Goal: Task Accomplishment & Management: Manage account settings

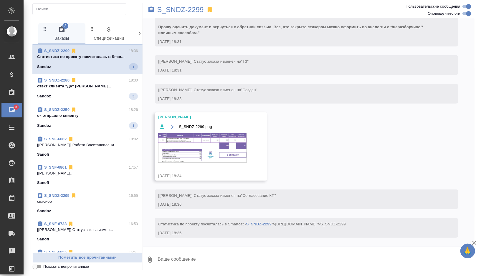
scroll to position [187, 0]
click at [105, 122] on div "Sandoz 1" at bounding box center [87, 125] width 101 height 7
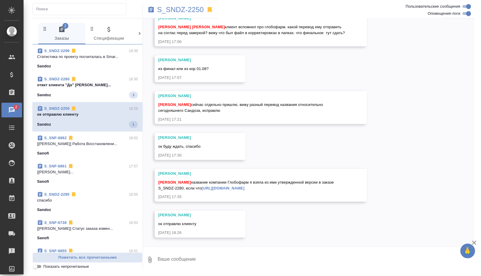
scroll to position [12684, 0]
click at [113, 97] on div "Sandoz 3" at bounding box center [87, 95] width 101 height 7
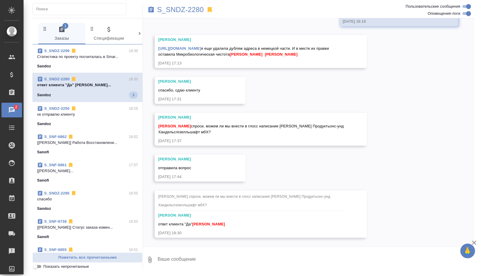
scroll to position [4487, 0]
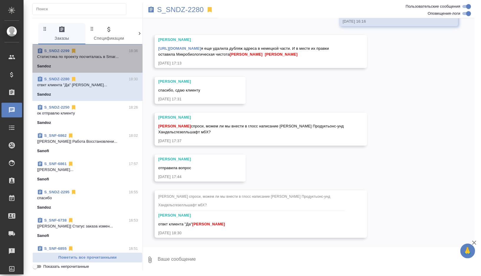
click at [103, 54] on p "Cтатистика по проекту посчиталась в Smar..." at bounding box center [87, 57] width 101 height 6
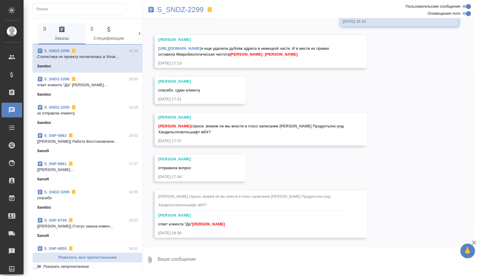
scroll to position [158, 0]
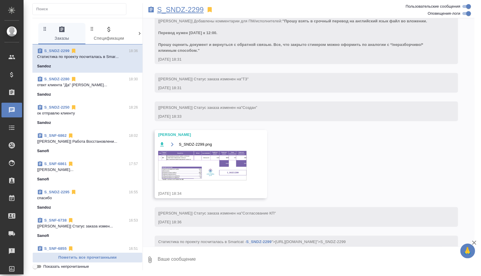
click at [178, 11] on p "S_SNDZ-2299" at bounding box center [180, 10] width 47 height 6
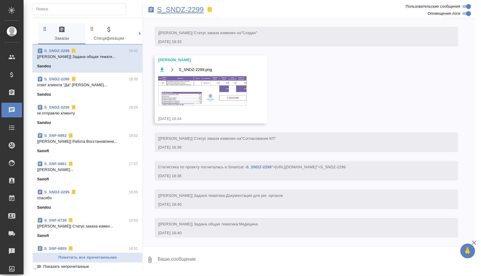
scroll to position [244, 0]
click at [208, 85] on img at bounding box center [202, 90] width 88 height 29
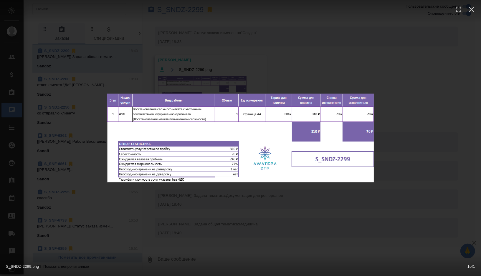
click at [229, 195] on div "S_SNDZ-2299.png 1 of 1" at bounding box center [240, 138] width 481 height 276
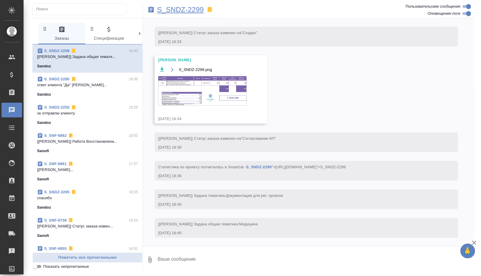
click at [191, 10] on p "S_SNDZ-2299" at bounding box center [180, 10] width 47 height 6
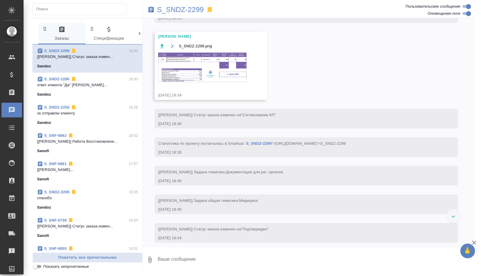
scroll to position [250, 0]
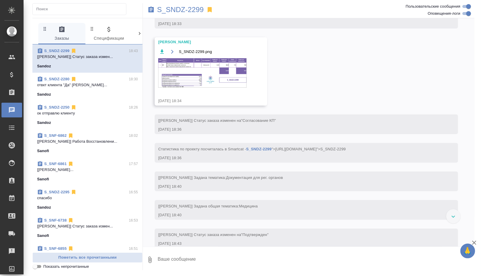
click at [197, 72] on img at bounding box center [202, 72] width 88 height 29
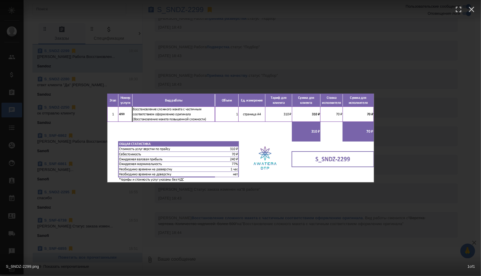
scroll to position [593, 0]
click at [247, 56] on div "S_SNDZ-2299.png 1 of 1" at bounding box center [240, 138] width 481 height 276
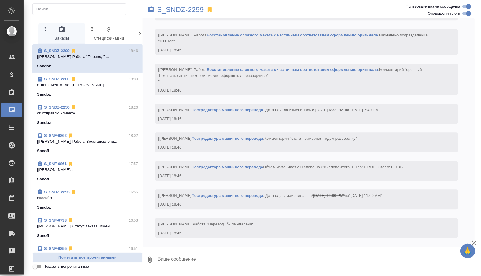
scroll to position [960, 0]
click at [105, 148] on div "Sanofi" at bounding box center [87, 151] width 101 height 6
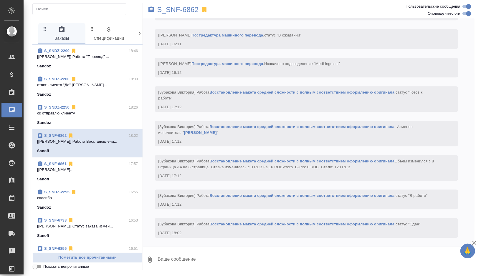
scroll to position [1138, 0]
click at [195, 12] on p "S_SNF-6862" at bounding box center [178, 10] width 42 height 6
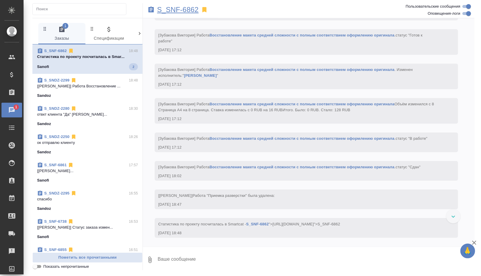
scroll to position [1201, 0]
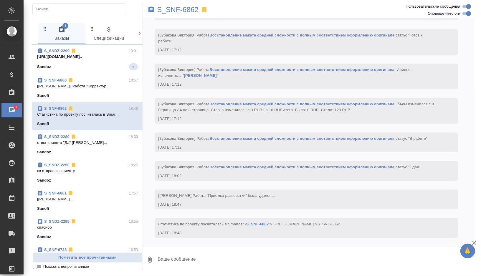
click at [101, 69] on div "Sandoz 5" at bounding box center [87, 66] width 101 height 7
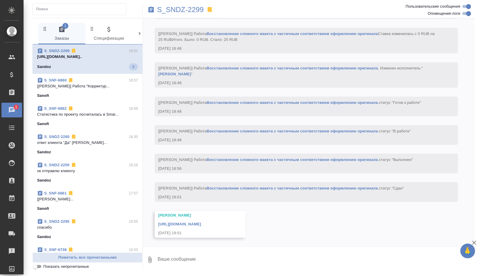
scroll to position [1191, 0]
click at [201, 222] on link "https://drive.awatera.com/apps/files/?dir=/Shares/Sandoz/Orders/S_SNDZ-2299/DTP…" at bounding box center [179, 224] width 43 height 4
click at [192, 8] on p "S_SNDZ-2299" at bounding box center [180, 10] width 47 height 6
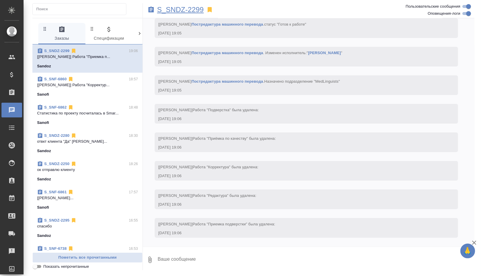
scroll to position [1517, 0]
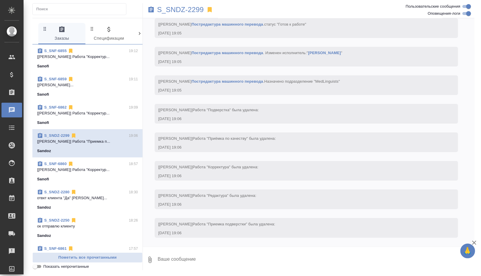
click at [107, 200] on p "отвкт клиента "Да" Борзова Анастасия..." at bounding box center [87, 198] width 101 height 6
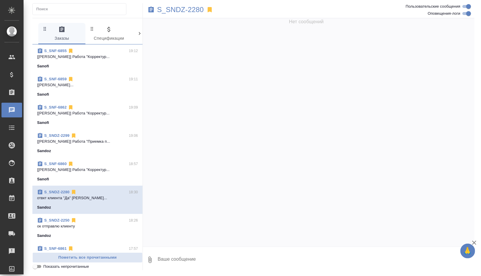
scroll to position [0, 0]
click at [215, 51] on div "Нет сообщений" at bounding box center [309, 132] width 332 height 229
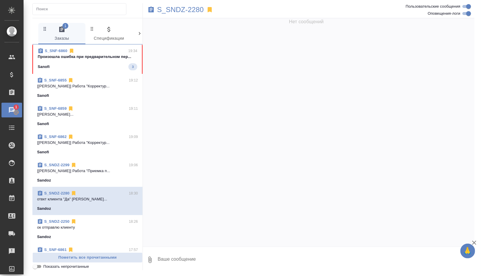
click at [110, 64] on div "Sanofi 3" at bounding box center [88, 66] width 100 height 7
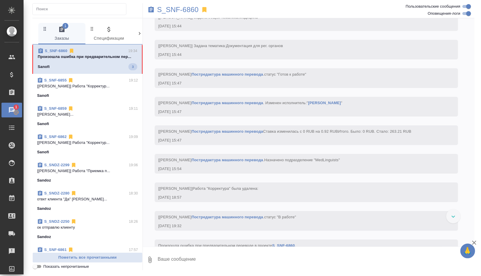
scroll to position [1327, 0]
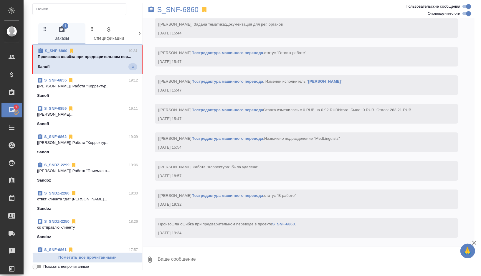
click at [193, 11] on p "S_SNF-6860" at bounding box center [178, 10] width 42 height 6
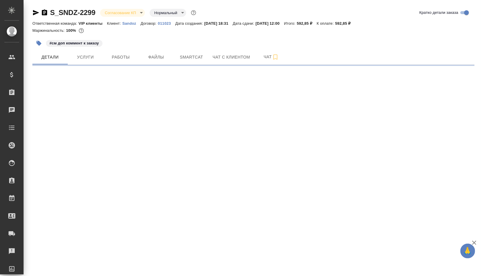
select select "RU"
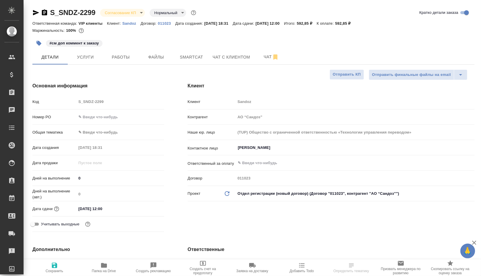
type textarea "x"
type input "[PERSON_NAME]"
type input "Комаров Роман"
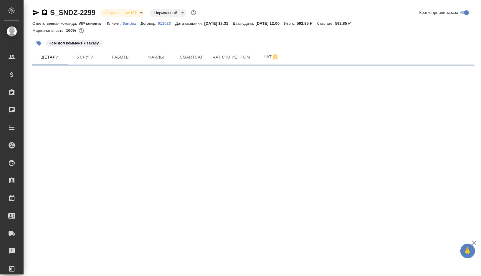
select select "RU"
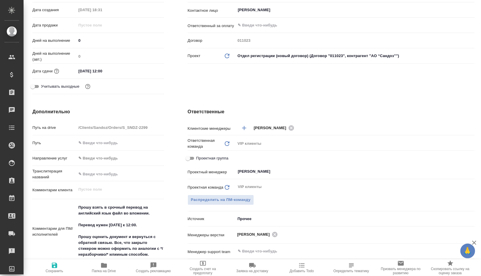
type textarea "x"
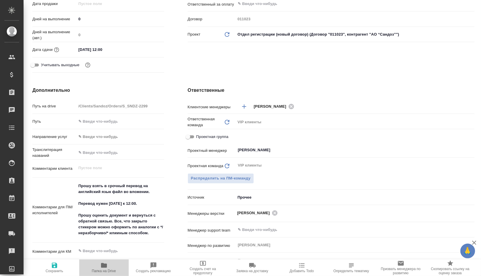
click at [110, 261] on button "Папка на Drive" at bounding box center [103, 268] width 49 height 16
type textarea "x"
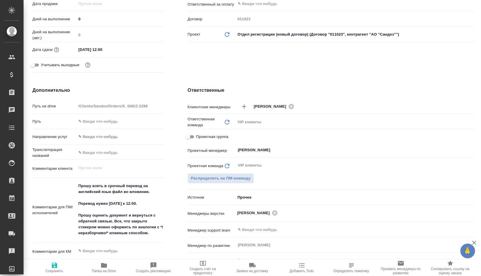
type textarea "x"
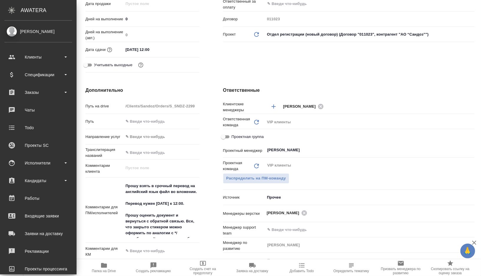
type textarea "x"
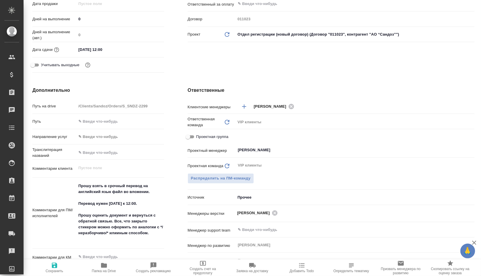
scroll to position [0, 0]
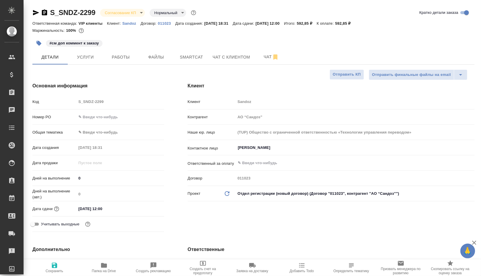
click at [97, 133] on body "🙏 .cls-1 fill:#fff; AWATERA Gorshkova Valentina Клиенты Спецификации Заказы 0 Ч…" at bounding box center [240, 138] width 481 height 276
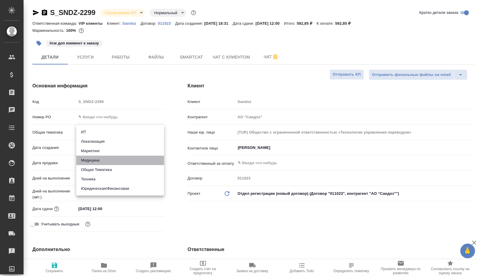
click at [91, 161] on li "Медицина" at bounding box center [120, 160] width 88 height 9
type input "med"
type textarea "x"
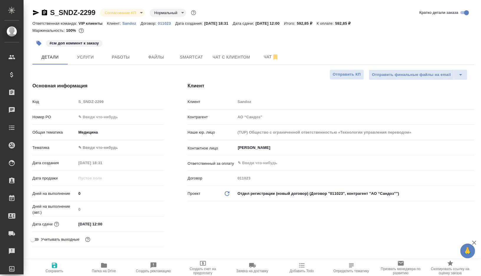
click at [101, 143] on body "🙏 .cls-1 fill:#fff; AWATERA Gorshkova Valentina Клиенты Спецификации Заказы 0 Ч…" at bounding box center [240, 138] width 481 height 276
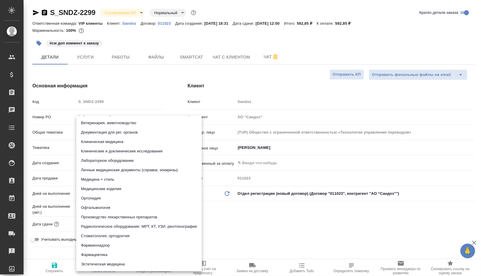
click at [122, 134] on li "Документация для рег. органов" at bounding box center [138, 132] width 125 height 9
type textarea "x"
type input "5f647205b73bc97568ca66c6"
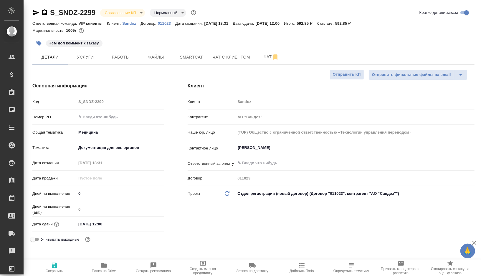
click at [51, 272] on span "Сохранить" at bounding box center [55, 271] width 18 height 4
type textarea "x"
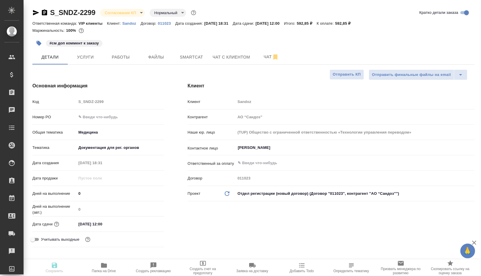
type textarea "x"
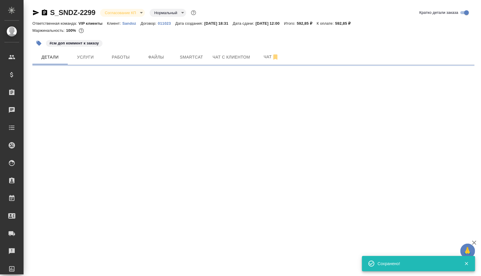
select select "RU"
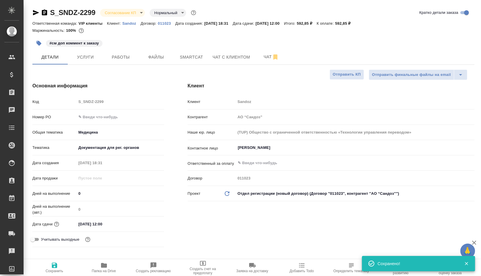
type textarea "x"
click at [130, 62] on button "Работы" at bounding box center [120, 57] width 35 height 15
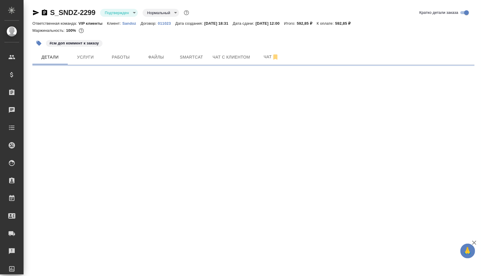
select select "RU"
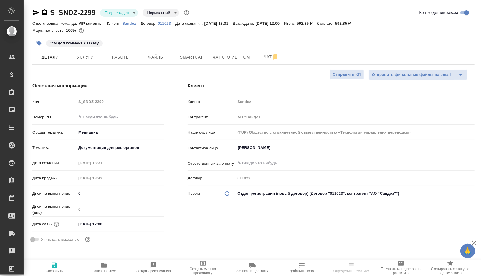
type textarea "x"
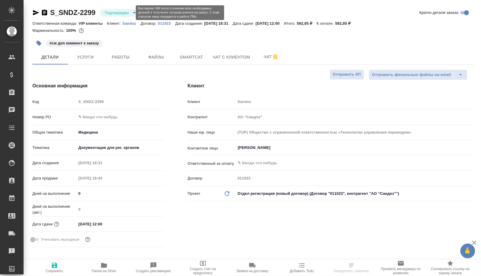
click at [130, 12] on body "🙏 .cls-1 fill:#fff; AWATERA Gorshkova Valentina Клиенты Спецификации Заказы 0 Ч…" at bounding box center [240, 138] width 481 height 276
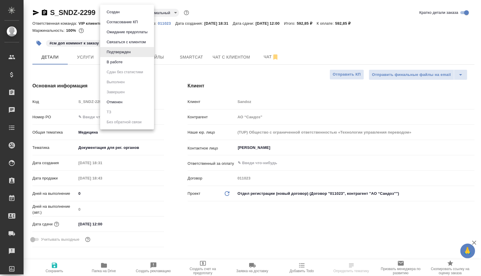
click at [128, 62] on li "В работе" at bounding box center [127, 62] width 54 height 10
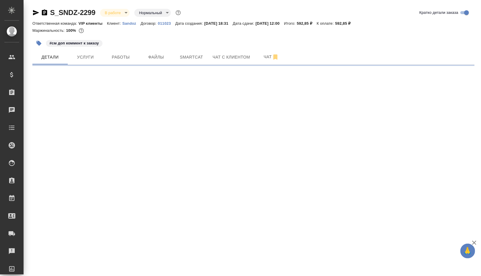
select select "RU"
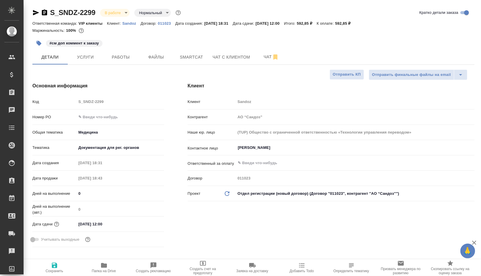
type textarea "x"
click at [128, 62] on button "Работы" at bounding box center [120, 57] width 35 height 15
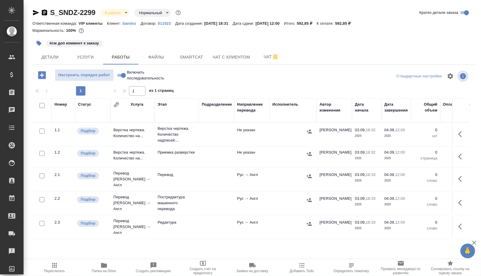
click at [197, 134] on td "Верстка чертежа. Количество надписей:..." at bounding box center [177, 135] width 44 height 24
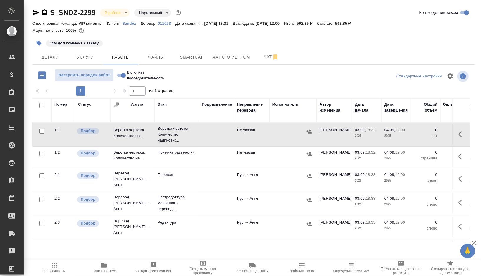
click at [197, 134] on td "Верстка чертежа. Количество надписей:..." at bounding box center [177, 135] width 44 height 24
click at [205, 199] on td at bounding box center [216, 203] width 35 height 21
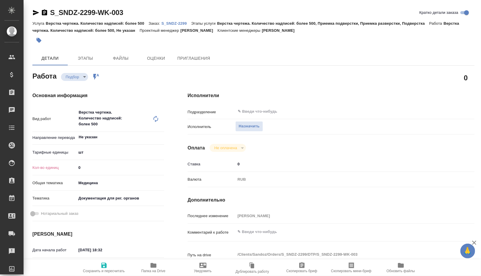
type textarea "x"
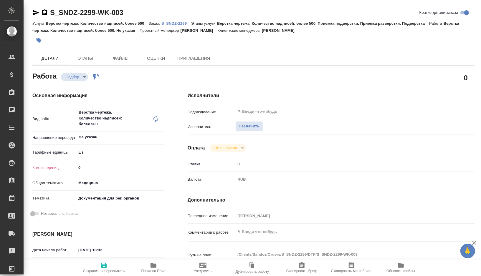
type textarea "x"
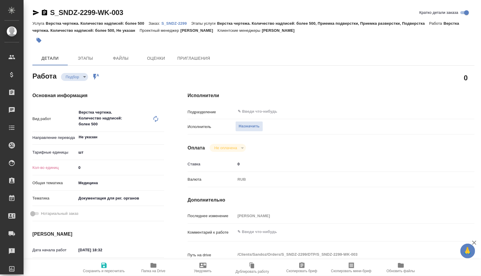
type textarea "x"
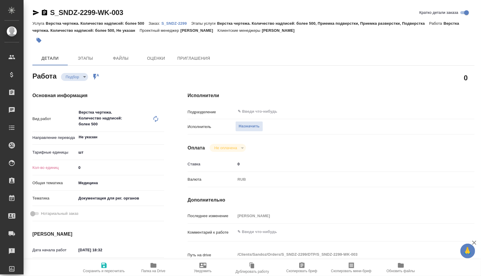
type textarea "x"
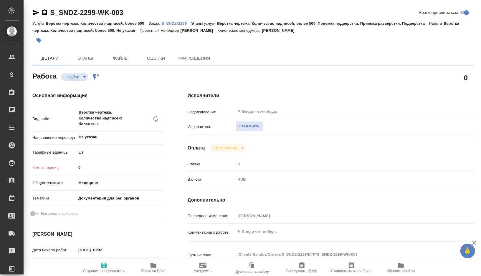
type textarea "x"
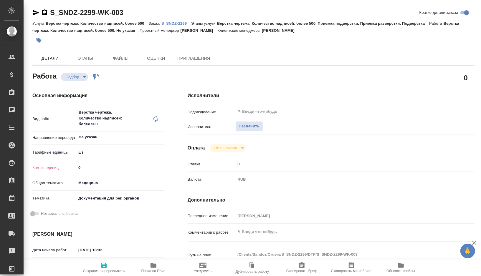
type textarea "x"
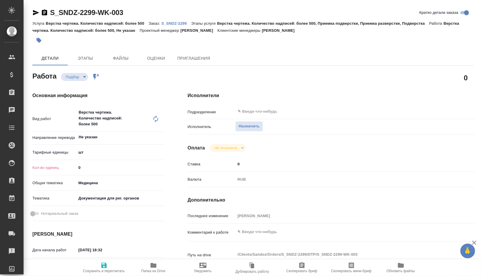
type textarea "x"
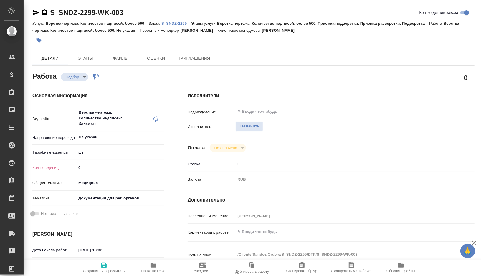
type textarea "x"
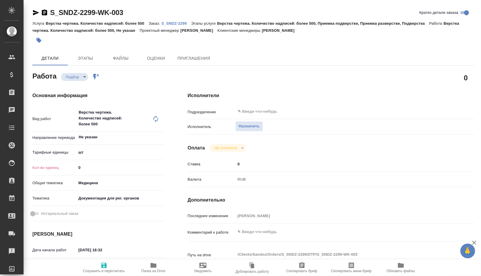
type textarea "x"
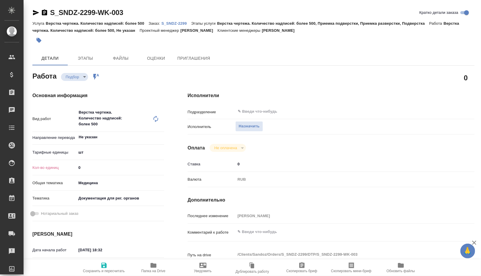
type textarea "x"
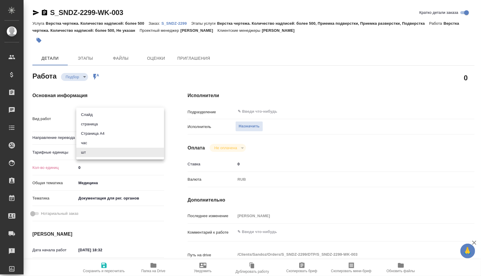
click at [88, 153] on body "🙏 .cls-1 fill:#fff; AWATERA Gorshkova Valentina Клиенты Спецификации Заказы 0 Ч…" at bounding box center [240, 138] width 481 height 276
click at [103, 135] on li "Страница А4" at bounding box center [120, 133] width 88 height 9
type textarea "x"
type input "5f036ec4e16dec2d6b59c8ff"
type textarea "x"
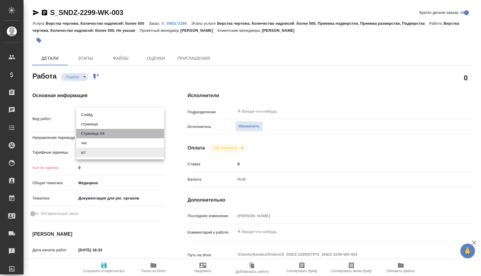
type textarea "x"
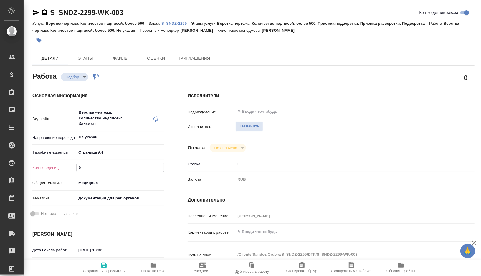
click at [93, 167] on input "0" at bounding box center [120, 167] width 87 height 9
type textarea "x"
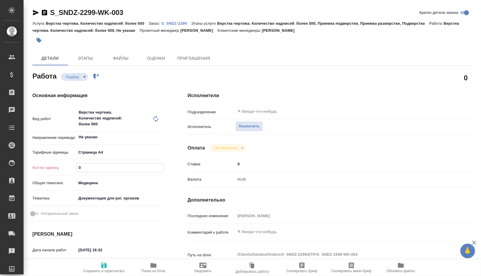
type textarea "x"
type input "1"
type textarea "x"
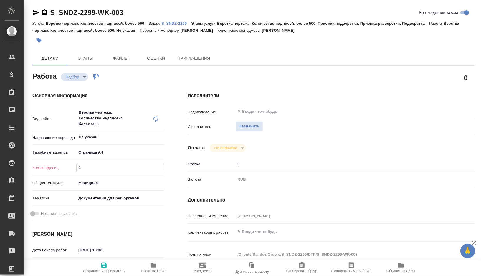
type textarea "x"
type input "1"
click at [157, 121] on icon at bounding box center [155, 118] width 7 height 7
type textarea "x"
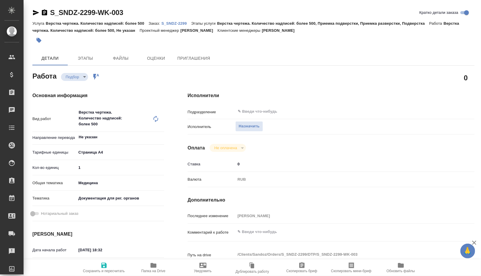
type textarea "x"
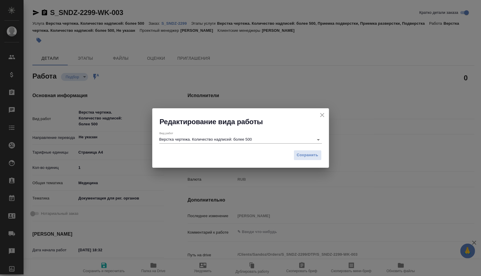
click at [181, 139] on input "Верстка чертежа. Количество надписей: более 500" at bounding box center [234, 139] width 151 height 7
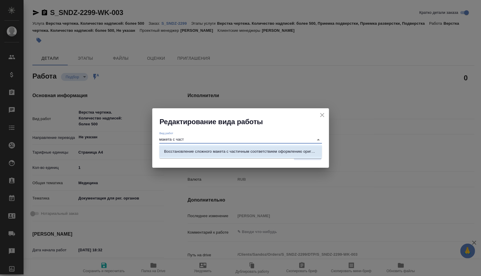
click at [199, 150] on p "Восстановление сложного макета с частичным соответствием оформлению оригинала" at bounding box center [240, 152] width 153 height 6
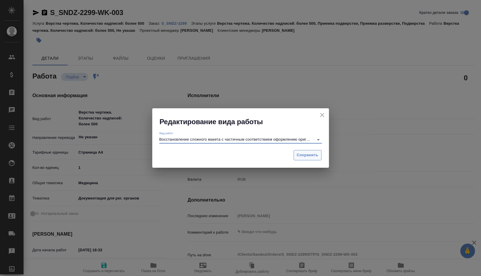
type input "Восстановление сложного макета с частичным соответствием оформлению оригинала"
click at [299, 154] on span "Сохранить" at bounding box center [307, 155] width 21 height 7
type textarea "x"
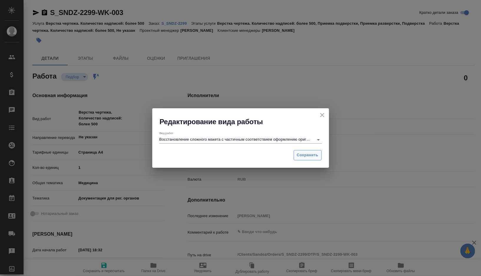
type textarea "x"
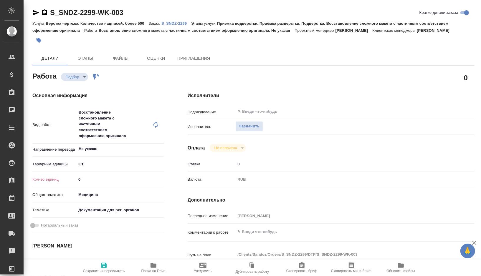
type textarea "x"
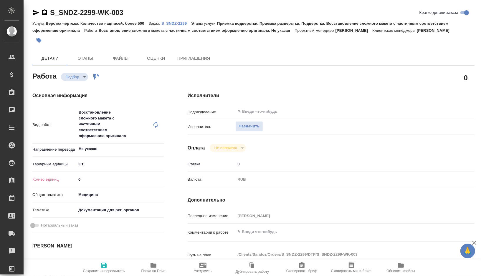
type textarea "x"
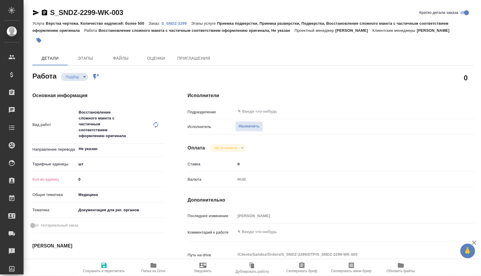
type textarea "x"
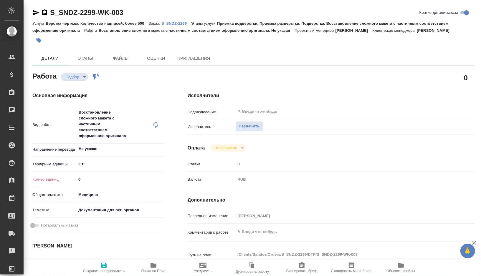
type textarea "x"
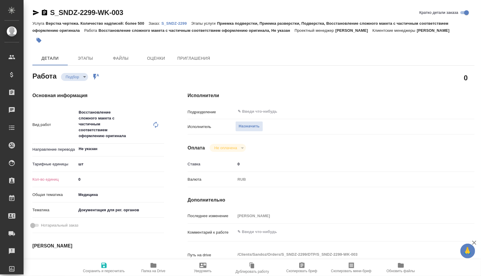
type textarea "x"
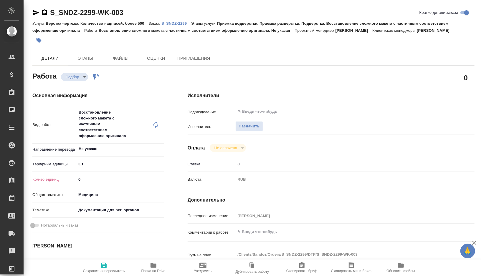
type textarea "x"
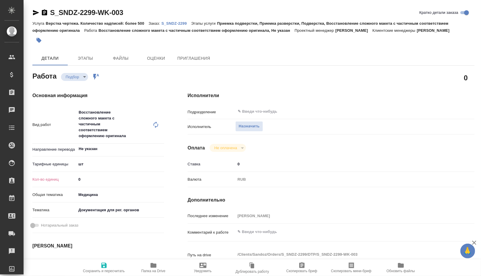
type textarea "x"
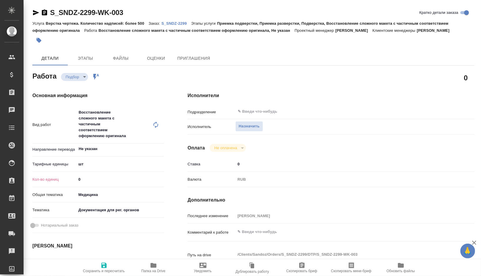
type textarea "x"
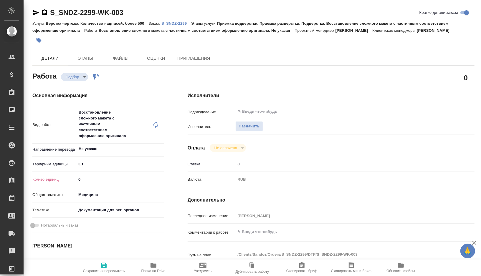
type textarea "x"
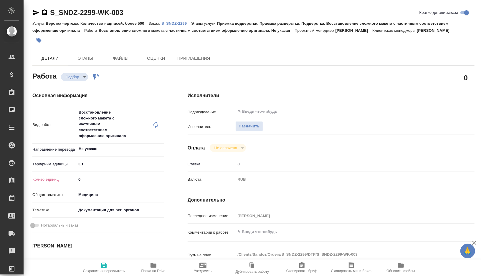
type textarea "x"
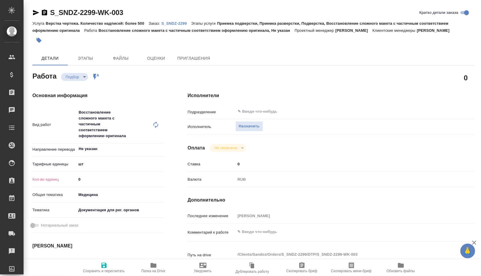
click at [92, 164] on body "🙏 .cls-1 fill:#fff; AWATERA Gorshkova Valentina Клиенты Спецификации Заказы 0 Ч…" at bounding box center [240, 138] width 481 height 276
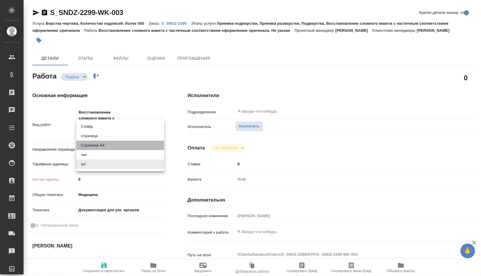
click at [103, 147] on li "Страница А4" at bounding box center [120, 145] width 88 height 9
type textarea "x"
type input "5f036ec4e16dec2d6b59c8ff"
type textarea "x"
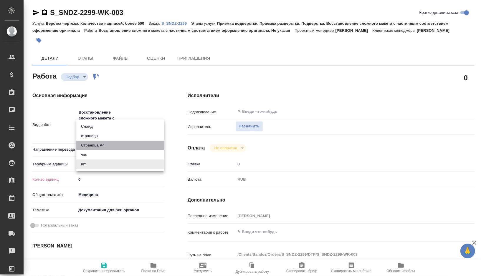
type textarea "x"
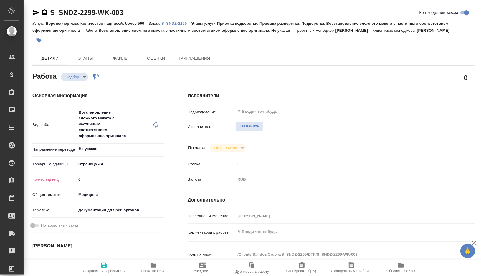
click at [95, 184] on input "0" at bounding box center [120, 179] width 88 height 9
type textarea "x"
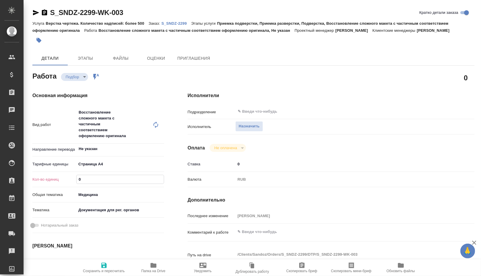
type textarea "x"
type input "1"
type textarea "x"
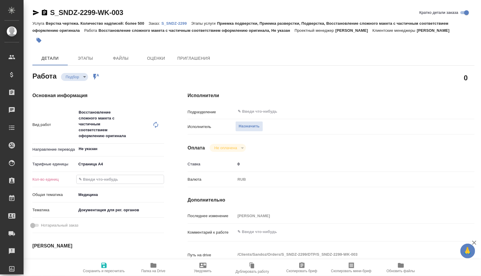
type textarea "x"
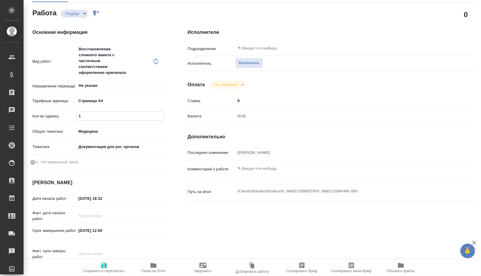
scroll to position [71, 0]
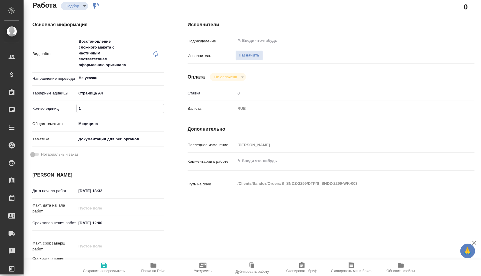
type input "1"
click at [113, 192] on input "03.09.2025 18:32" at bounding box center [103, 191] width 52 height 9
type input "03.09.2025 18:3_"
type textarea "x"
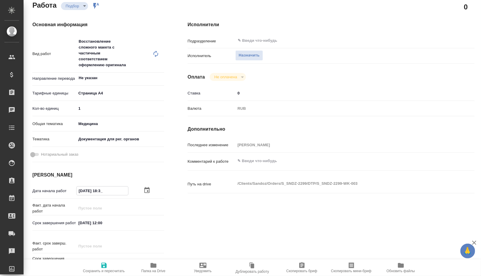
type textarea "x"
type input "03.09.2025 18:__"
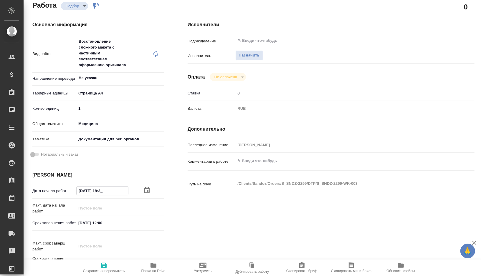
type textarea "x"
type input "03.09.2025 18:4_"
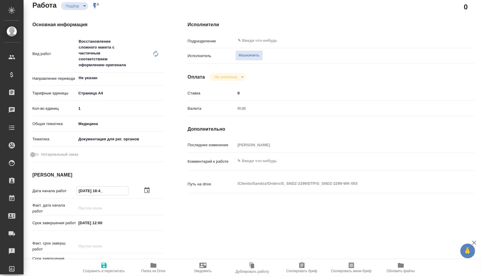
type textarea "x"
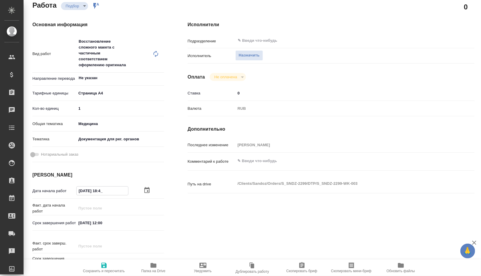
type textarea "x"
type input "03.09.2025 18:42"
type textarea "x"
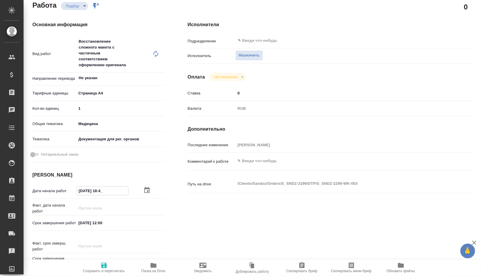
type textarea "x"
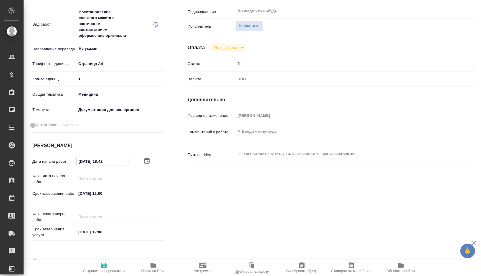
scroll to position [108, 0]
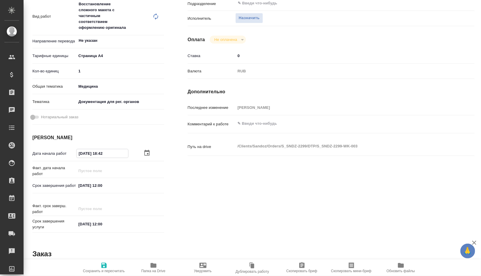
drag, startPoint x: 112, startPoint y: 153, endPoint x: 74, endPoint y: 153, distance: 38.3
click at [74, 153] on div "Дата начала работ 03.09.2025 18:42" at bounding box center [98, 153] width 132 height 10
type input "03.09.2025 18:42"
drag, startPoint x: 114, startPoint y: 187, endPoint x: 59, endPoint y: 186, distance: 54.5
click at [59, 186] on div "Срок завершения работ 04.09.2025 12:00" at bounding box center [98, 186] width 132 height 10
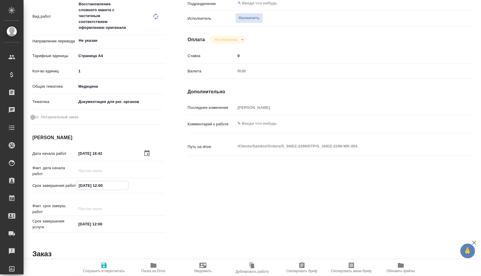
paste input "3.09.2025 18:42"
type textarea "x"
type input "03.09.2025 18:42"
type textarea "x"
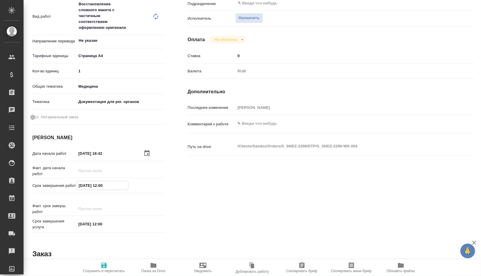
type textarea "x"
type input "03.09.2025 18:42"
type textarea "x"
type input "03.09.2025 18:4_"
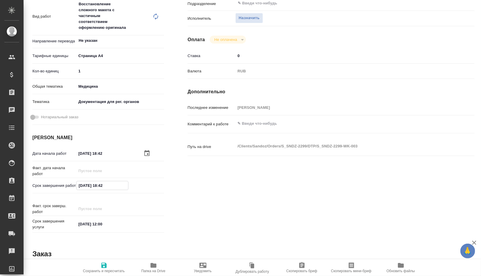
type textarea "x"
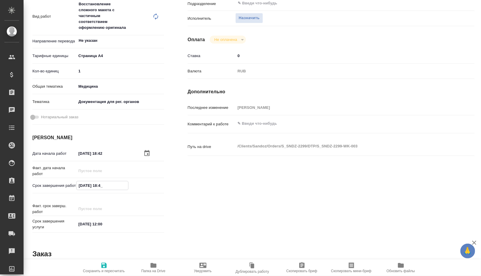
type input "03.09.2025 18:__"
type textarea "x"
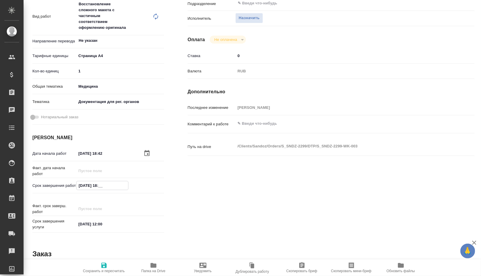
type textarea "x"
type input "03.09.2025 1_:__"
type textarea "x"
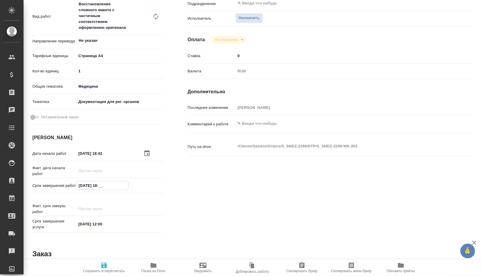
type textarea "x"
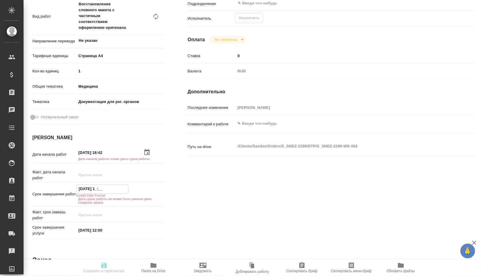
type textarea "x"
type input "03.09.2025 19:__"
type textarea "x"
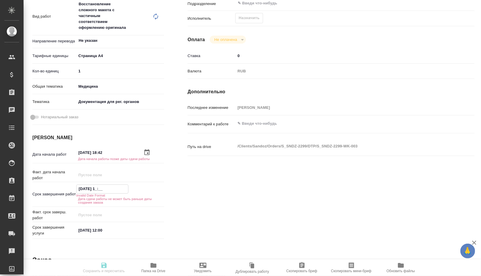
type textarea "x"
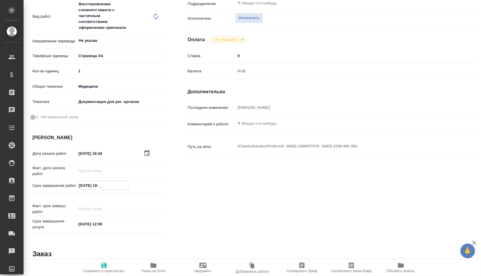
type textarea "x"
type input "03.09.2025 19:4_"
type textarea "x"
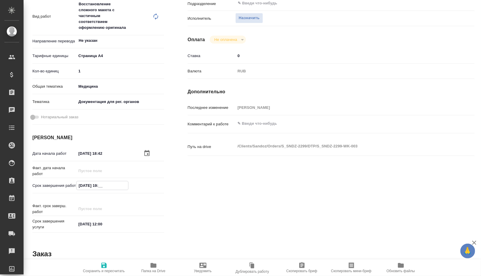
type textarea "x"
type input "03.09.2025 19:40"
type textarea "x"
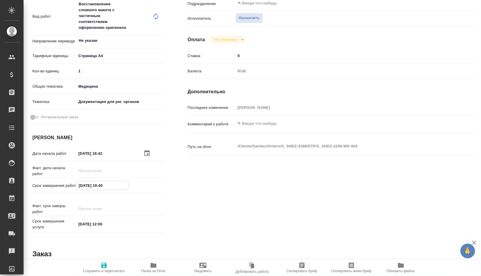
type textarea "x"
type input "03.09.2025 19:40"
click at [101, 270] on span "Сохранить и пересчитать" at bounding box center [104, 271] width 42 height 4
type textarea "x"
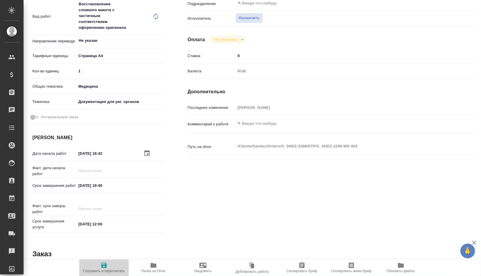
type textarea "x"
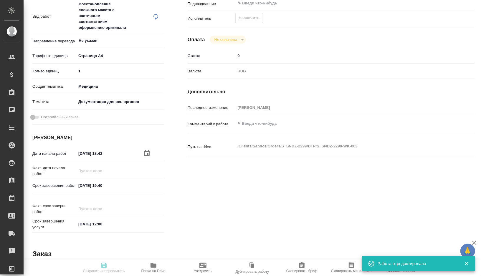
type textarea "x"
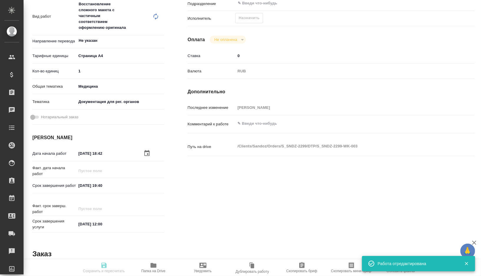
type input "recruiting"
type textarea "Восстановление сложного макета с частичным соответствием оформлению оригинала"
type textarea "x"
type input "Не указан"
type input "5f036ec4e16dec2d6b59c8ff"
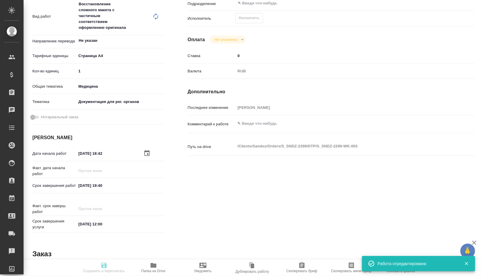
type input "1"
type input "med"
type input "5f647205b73bc97568ca66c6"
type input "03.09.2025 18:42"
type input "03.09.2025 19:40"
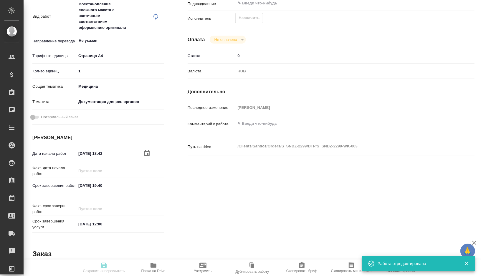
type input "04.09.2025 12:00"
type input "notPayed"
type input "0"
type input "RUB"
type input "Горшкова Валентина"
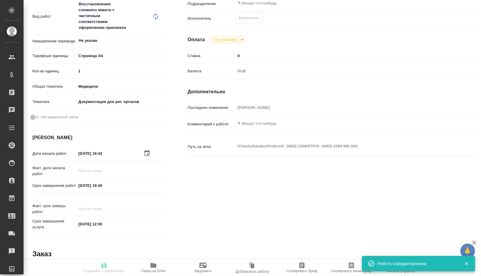
type textarea "x"
type textarea "/Clients/Sandoz/Orders/S_SNDZ-2299/DTP/S_SNDZ-2299-WK-003"
type textarea "x"
type input "S_SNDZ-2299"
type input "Верстка чертежа. Количество надписей: более 500"
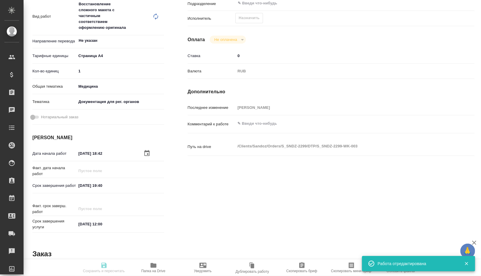
type input "Приемка подверстки, Приемка разверстки, Подверстка, Восстановление сложного мак…"
type input "Кабаргина Анна"
type input "Петрова Валерия"
type input "/Clients/Sandoz/Orders/S_SNDZ-2299"
type textarea "x"
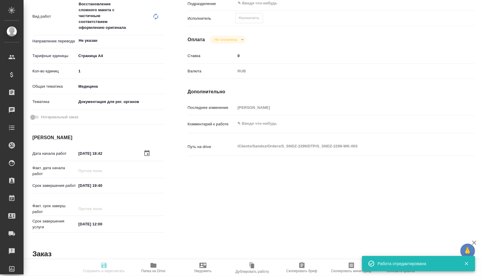
type textarea "Прошу взять в срочный перевод на английский язык файл во вложении. Перевод нуже…"
type textarea "x"
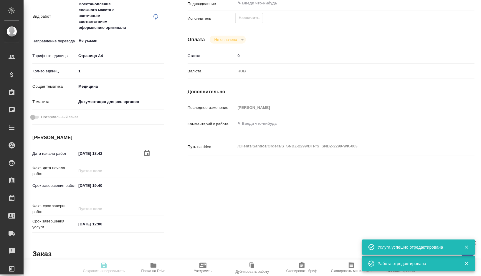
type textarea "x"
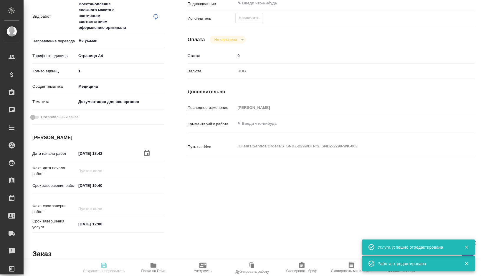
type textarea "x"
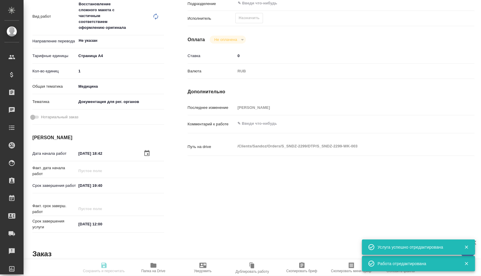
type textarea "x"
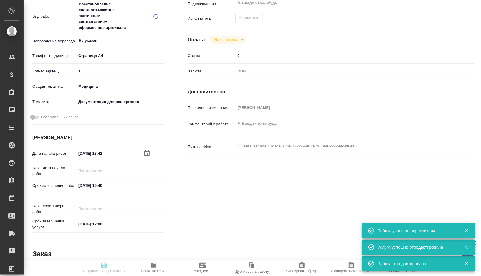
type textarea "x"
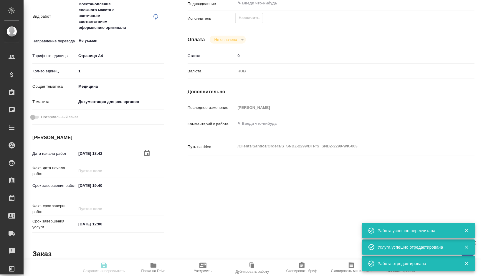
scroll to position [0, 0]
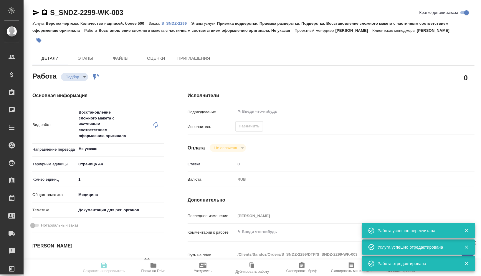
type input "recruiting"
type textarea "Восстановление сложного макета с частичным соответствием оформлению оригинала"
type textarea "x"
type input "Не указан"
type input "5f036ec4e16dec2d6b59c8ff"
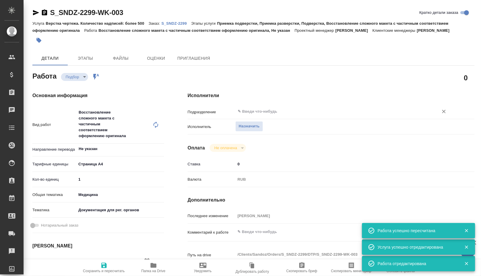
click at [267, 107] on div "​" at bounding box center [342, 111] width 215 height 11
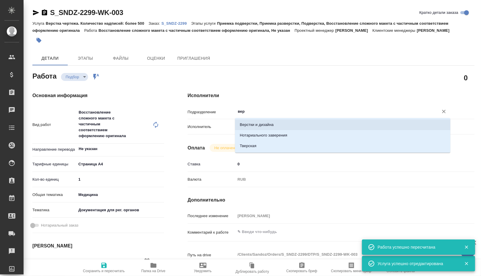
click at [263, 128] on li "Верстки и дизайна" at bounding box center [342, 125] width 215 height 11
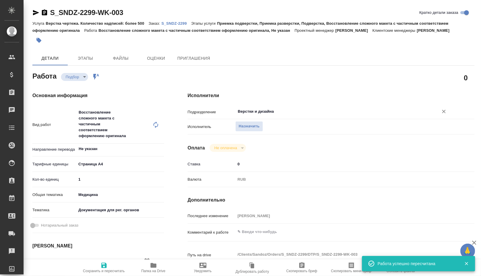
click at [101, 269] on span "Сохранить и пересчитать" at bounding box center [104, 271] width 42 height 4
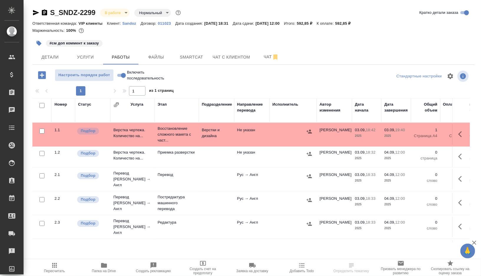
click at [41, 43] on icon "button" at bounding box center [39, 43] width 6 height 6
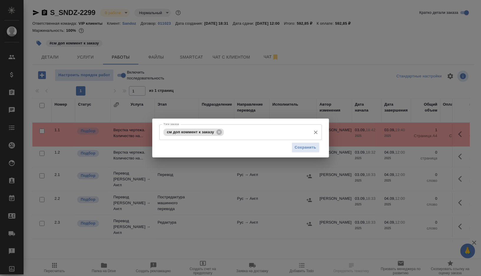
click at [249, 130] on input "Тэги заказа" at bounding box center [266, 132] width 83 height 10
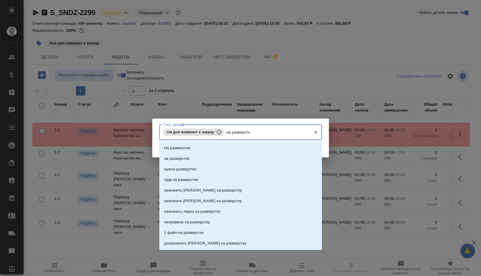
type input "на разверстке"
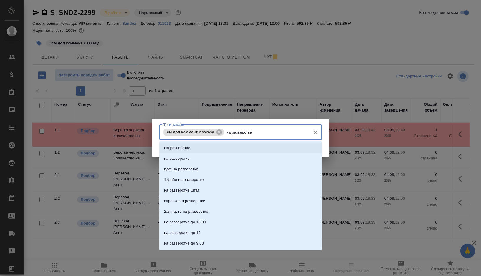
click at [229, 146] on li "На разверстке" at bounding box center [240, 148] width 163 height 11
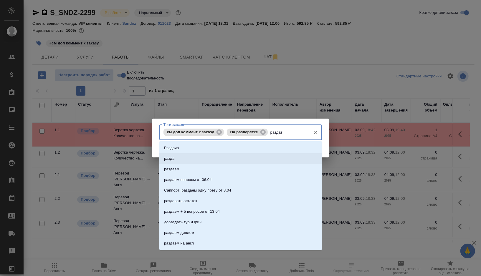
type input "раздать"
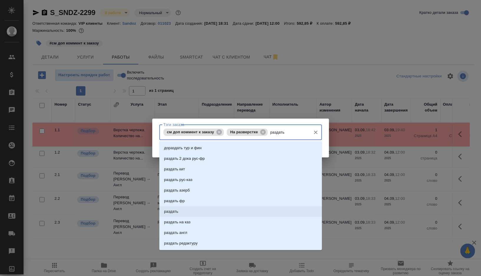
click at [168, 217] on li "раздать на каз" at bounding box center [240, 222] width 163 height 11
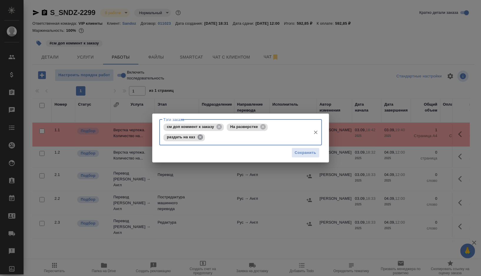
click at [201, 135] on icon at bounding box center [199, 137] width 5 height 5
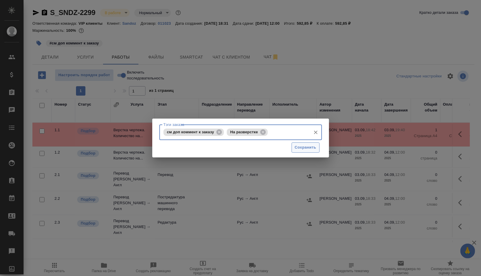
click at [307, 149] on span "Сохранить" at bounding box center [305, 147] width 21 height 7
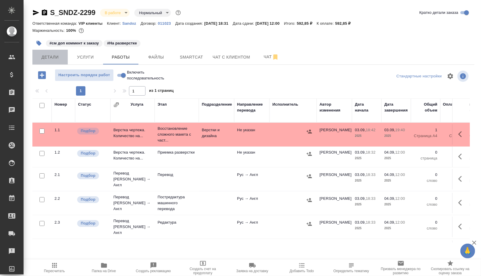
click at [61, 58] on span "Детали" at bounding box center [50, 57] width 28 height 7
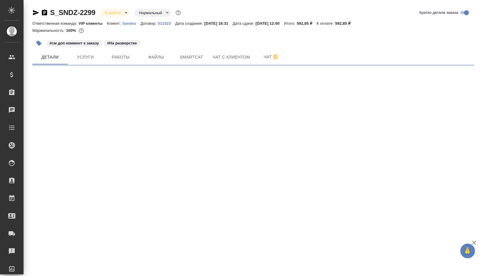
select select "RU"
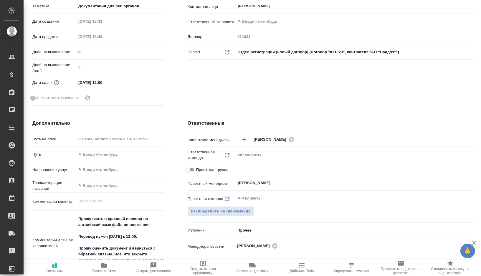
type textarea "x"
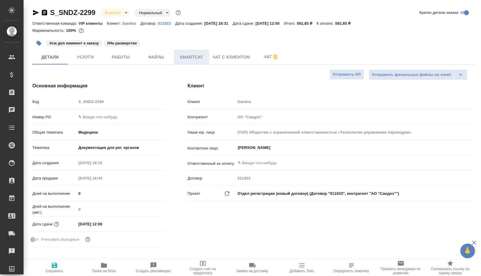
click at [192, 59] on span "Smartcat" at bounding box center [191, 57] width 28 height 7
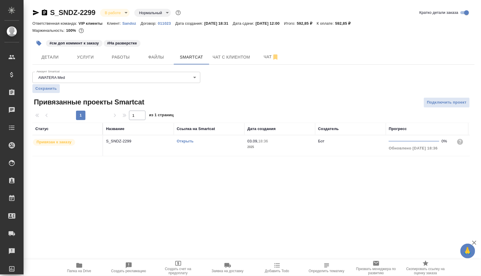
click at [190, 141] on link "Открыть" at bounding box center [185, 141] width 17 height 4
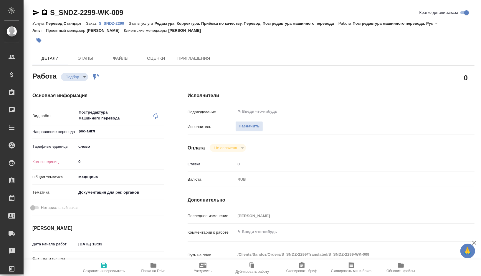
type textarea "x"
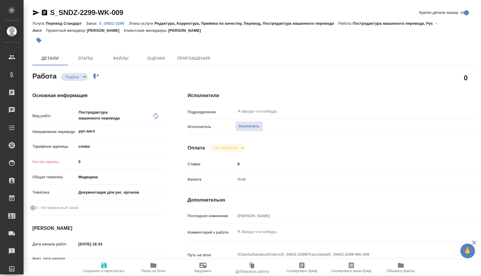
type textarea "x"
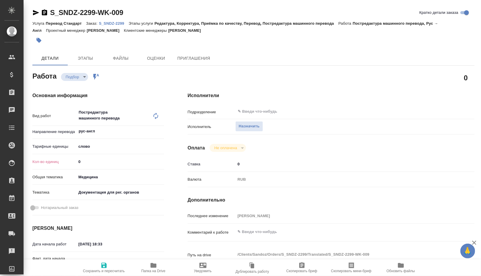
type textarea "x"
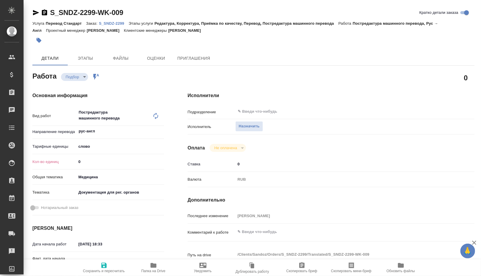
type textarea "x"
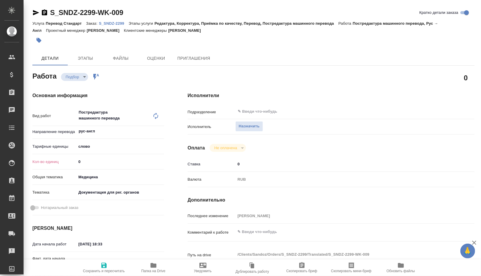
type textarea "x"
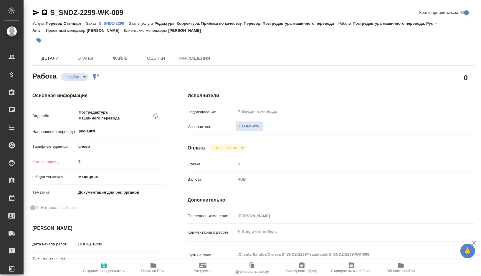
type textarea "x"
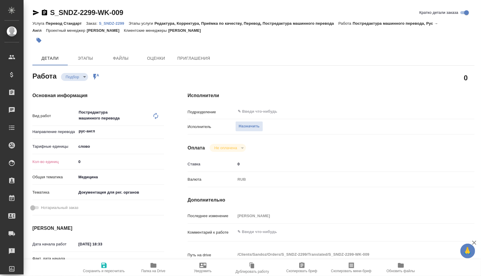
click at [87, 162] on input "0" at bounding box center [120, 162] width 88 height 9
type textarea "x"
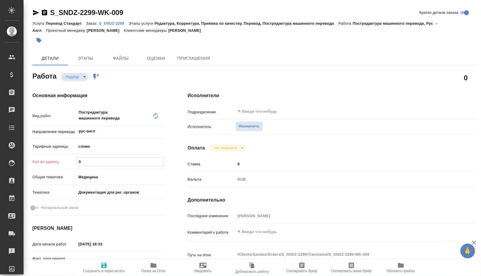
type textarea "x"
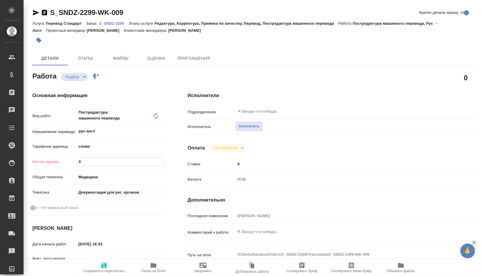
type textarea "x"
type input "2"
type textarea "x"
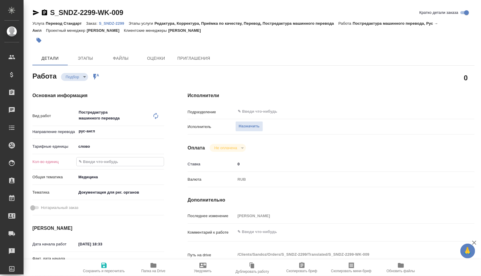
type textarea "x"
type input "21"
type textarea "x"
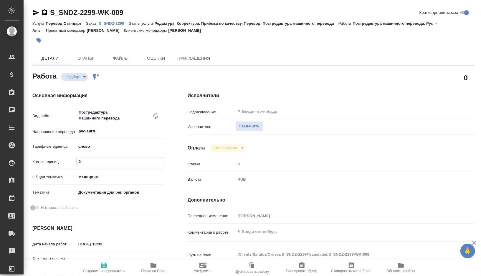
type textarea "x"
type input "215"
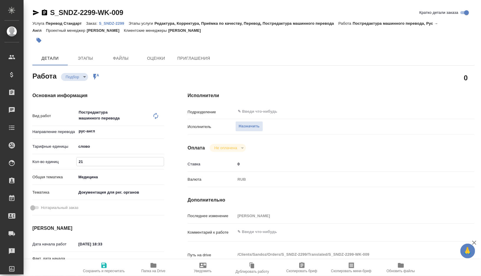
type textarea "x"
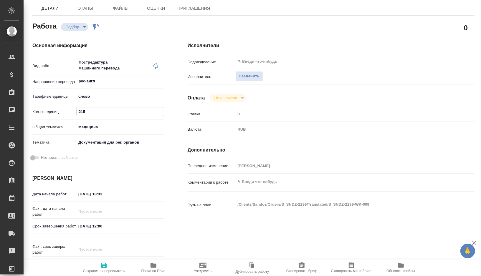
scroll to position [50, 0]
type input "215"
type textarea "x"
click at [255, 181] on textarea at bounding box center [343, 182] width 215 height 10
type textarea "x"
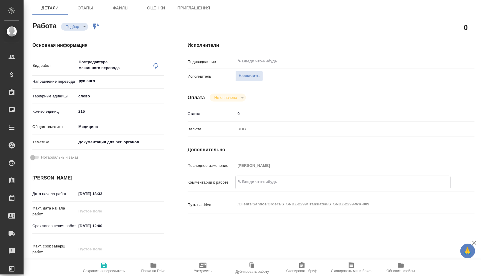
type textarea "с"
type textarea "x"
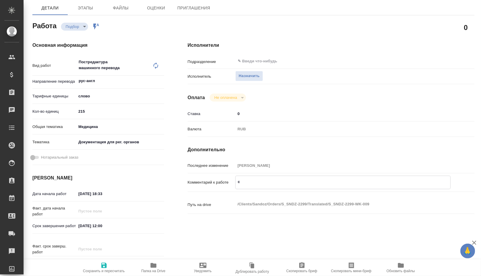
type textarea "x"
type textarea "ст"
type textarea "x"
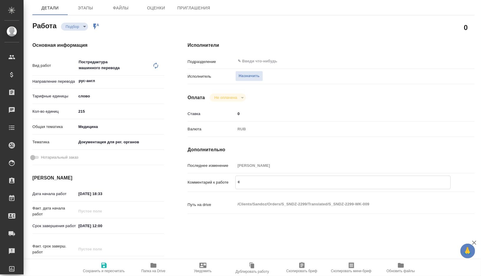
type textarea "x"
type textarea "ста"
type textarea "x"
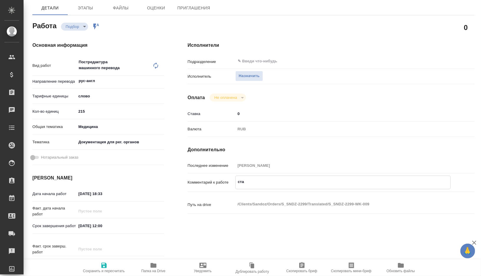
type textarea "x"
type textarea "стат"
type textarea "x"
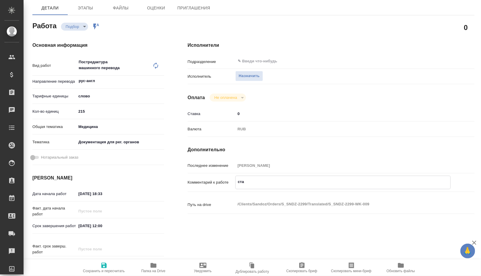
type textarea "x"
type textarea "стата"
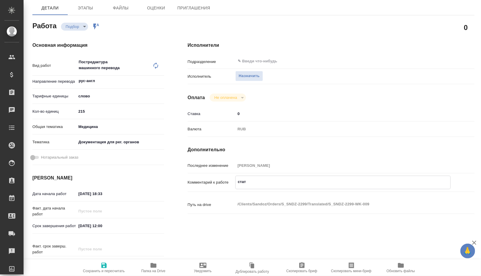
type textarea "x"
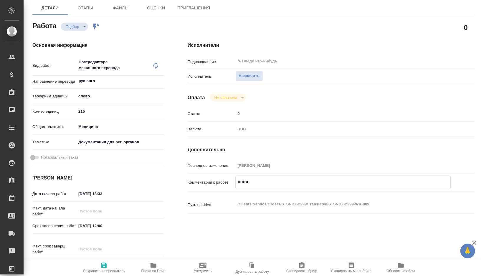
type textarea "стата"
type textarea "x"
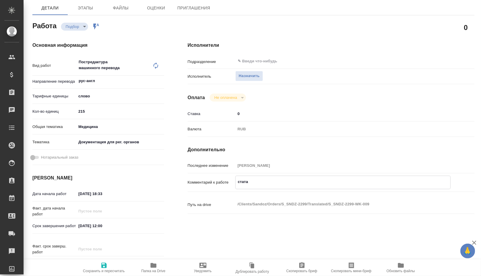
type textarea "x"
type textarea "стата п"
type textarea "x"
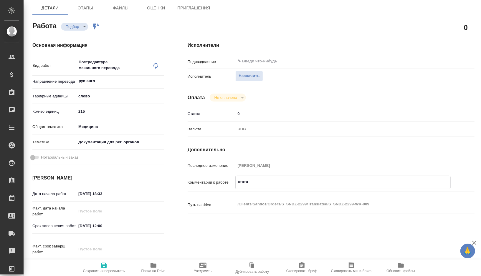
type textarea "x"
type textarea "стата пр"
type textarea "x"
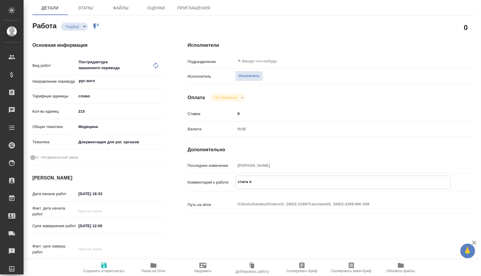
type textarea "x"
type textarea "стата при"
type textarea "x"
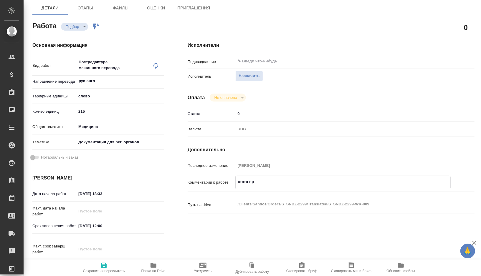
type textarea "x"
type textarea "стата прим"
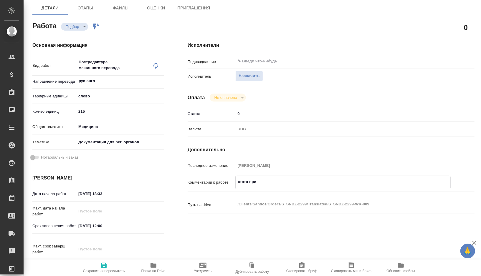
type textarea "x"
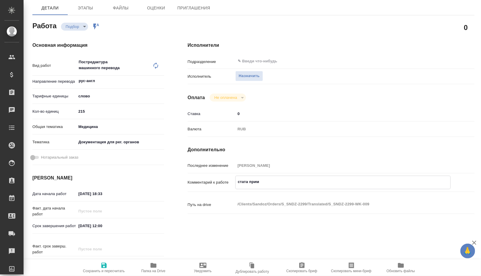
type textarea "стата примр"
type textarea "x"
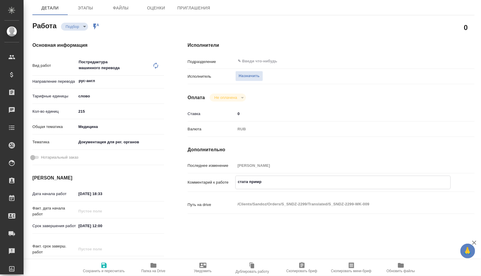
type textarea "x"
type textarea "стата примрн"
type textarea "x"
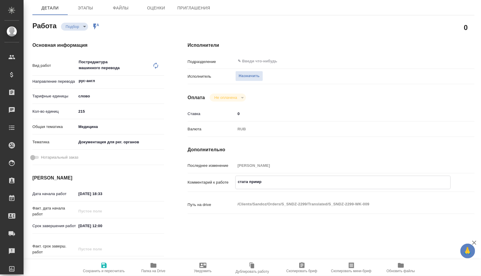
type textarea "x"
type textarea "стата примр"
type textarea "x"
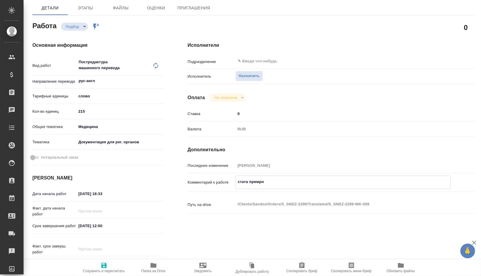
type textarea "x"
type textarea "стата прим"
type textarea "x"
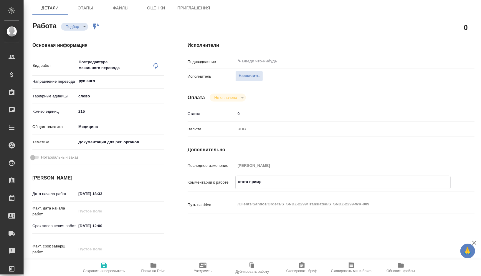
type textarea "x"
type textarea "стата приме"
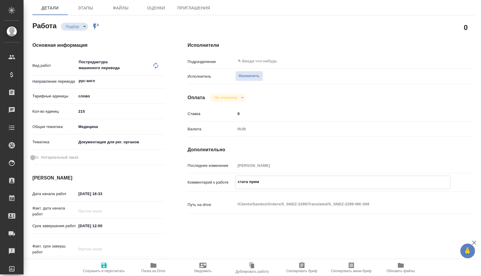
type textarea "x"
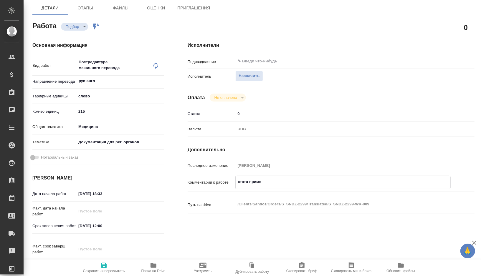
type textarea "стата пример"
type textarea "x"
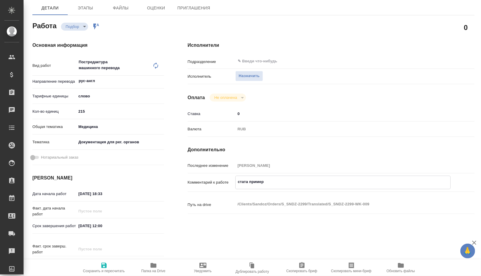
type textarea "x"
type textarea "стата примерн"
type textarea "x"
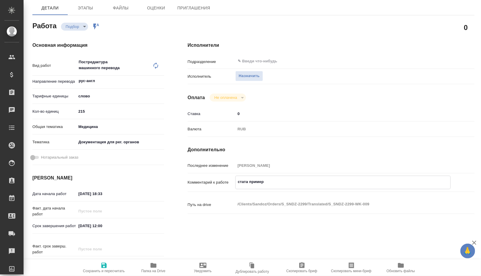
type textarea "x"
type textarea "стата примерна"
type textarea "x"
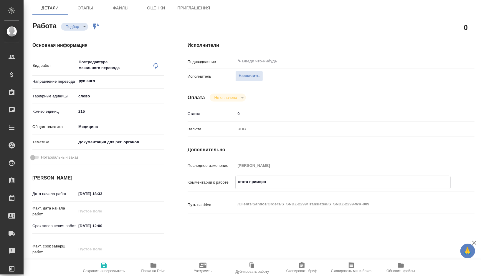
type textarea "x"
type textarea "стата примерная"
type textarea "x"
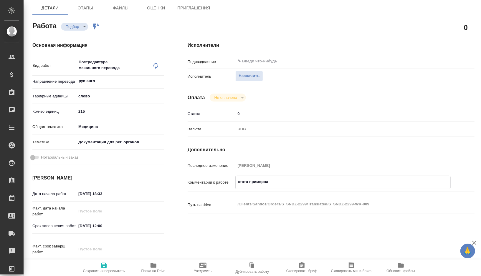
type textarea "x"
type textarea "стата примерная,"
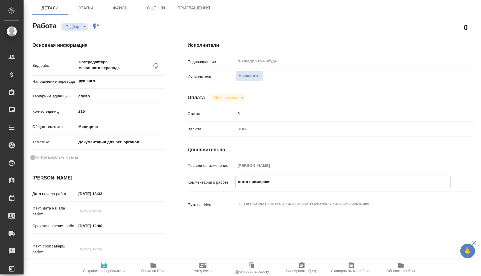
type textarea "x"
type textarea "стата примерная,"
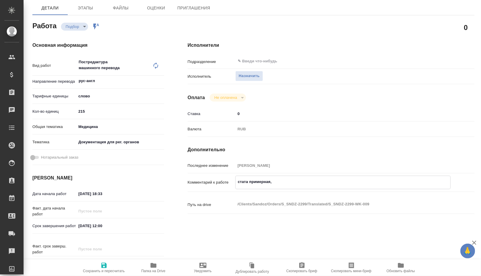
type textarea "x"
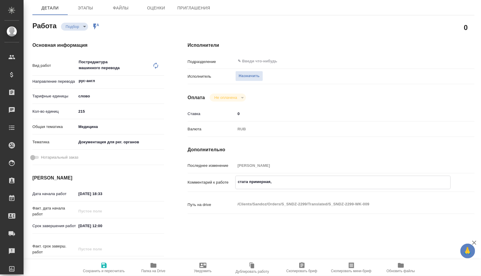
type textarea "x"
type textarea "стата примерная, ж"
type textarea "x"
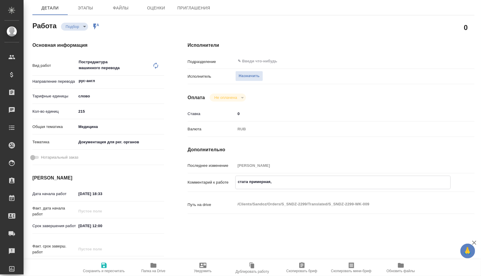
type textarea "x"
type textarea "стата примерная, жд"
type textarea "x"
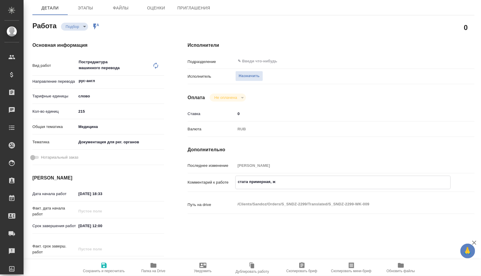
type textarea "x"
click at [118, 195] on input "03.09.2025 18:33" at bounding box center [103, 194] width 52 height 9
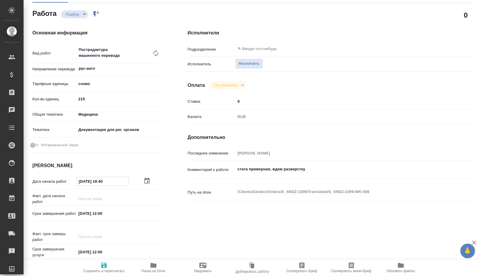
click at [103, 215] on input "04.09.2025 12:00" at bounding box center [102, 213] width 52 height 9
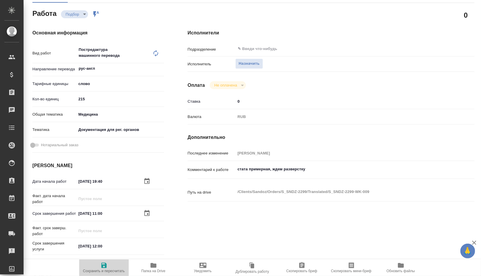
click at [97, 269] on span "Сохранить и пересчитать" at bounding box center [104, 271] width 42 height 4
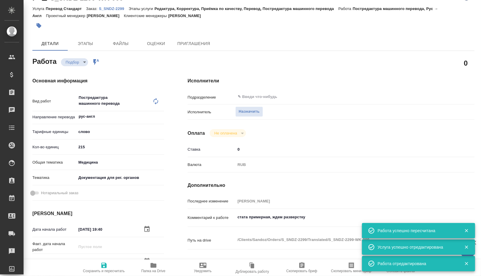
scroll to position [0, 0]
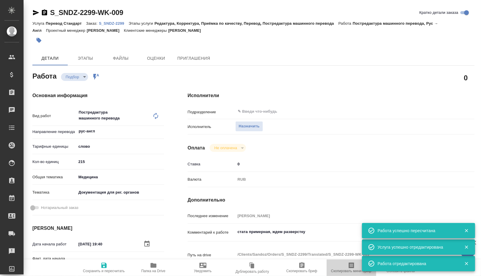
click at [345, 267] on span "Скопировать мини-бриф" at bounding box center [351, 267] width 42 height 11
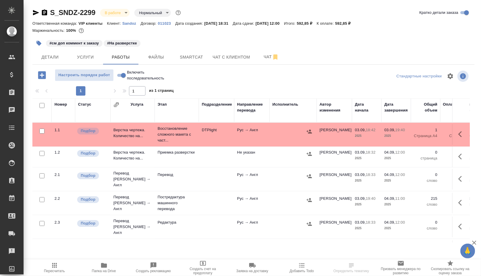
click at [42, 175] on input "checkbox" at bounding box center [41, 175] width 5 height 5
checkbox input "true"
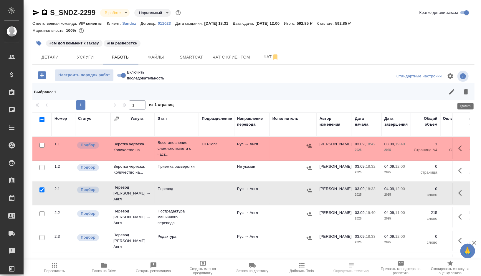
click at [468, 91] on icon "button" at bounding box center [465, 91] width 7 height 7
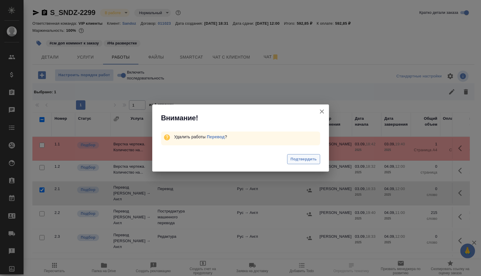
click at [298, 161] on span "Подтвердить" at bounding box center [303, 159] width 26 height 7
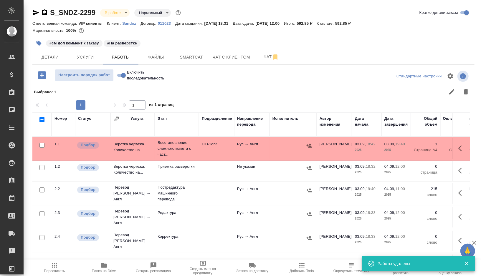
click at [39, 43] on icon "button" at bounding box center [39, 43] width 5 height 5
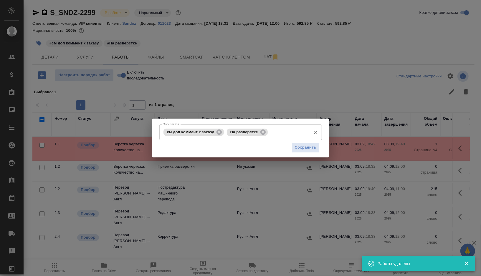
click at [284, 136] on input "Тэги заказа" at bounding box center [288, 132] width 39 height 10
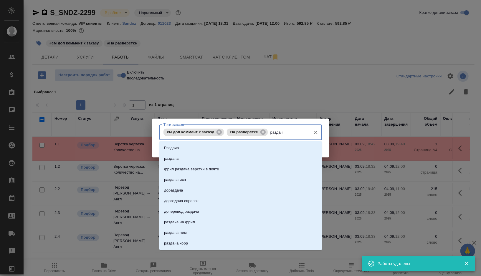
type input "раздача"
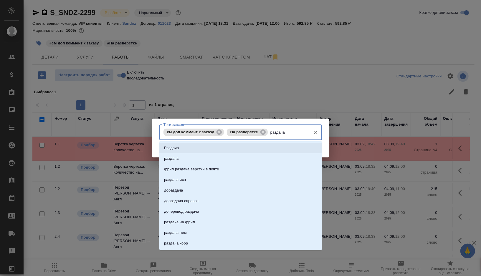
click at [210, 147] on li "Раздача" at bounding box center [240, 148] width 163 height 11
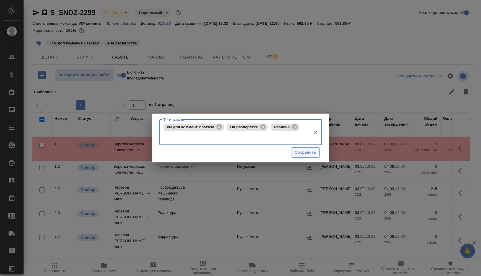
click at [298, 155] on span "Сохранить" at bounding box center [305, 152] width 21 height 7
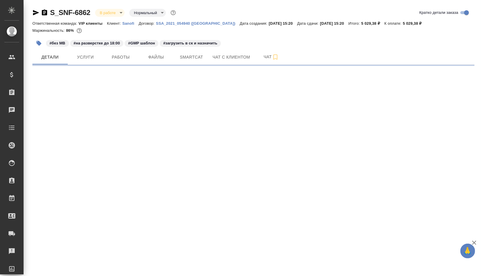
select select "RU"
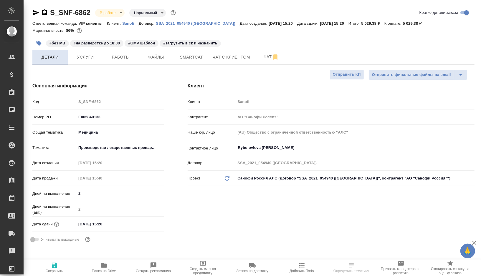
type textarea "x"
click at [40, 43] on icon "button" at bounding box center [39, 43] width 5 height 5
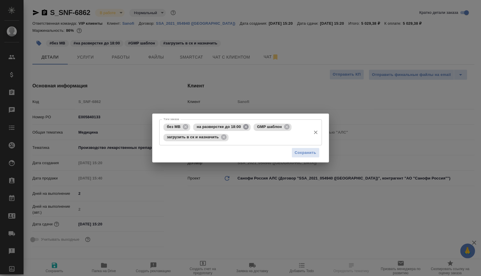
click at [246, 127] on icon at bounding box center [246, 127] width 6 height 6
click at [304, 154] on span "Сохранить" at bounding box center [305, 152] width 21 height 7
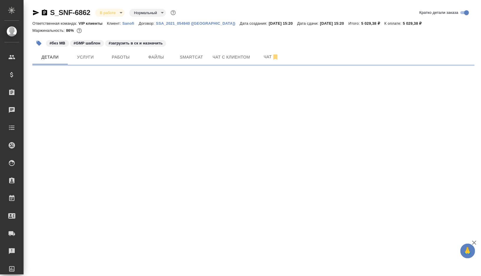
select select "RU"
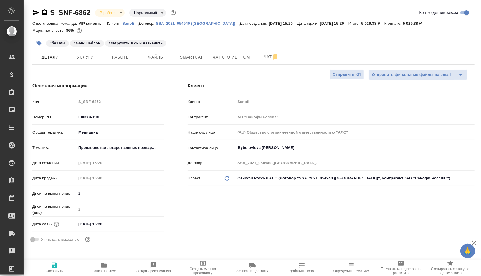
type textarea "x"
click at [127, 57] on span "Работы" at bounding box center [121, 57] width 28 height 7
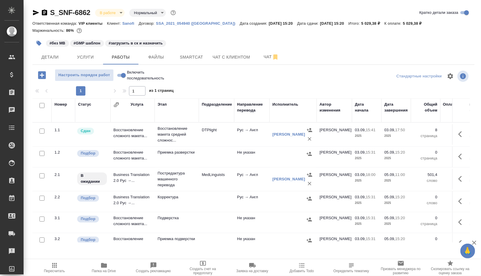
click at [40, 153] on input "checkbox" at bounding box center [41, 153] width 5 height 5
checkbox input "true"
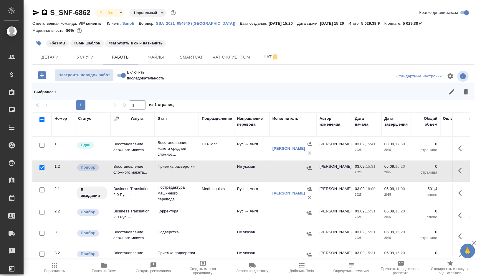
click at [468, 94] on icon "button" at bounding box center [466, 91] width 4 height 5
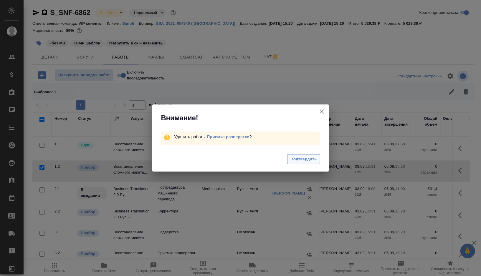
click at [310, 160] on span "Подтвердить" at bounding box center [303, 159] width 26 height 7
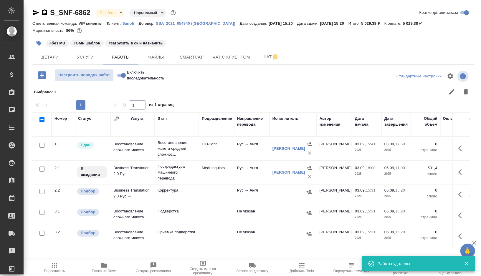
click at [263, 155] on td "Рус → Англ" at bounding box center [251, 148] width 35 height 21
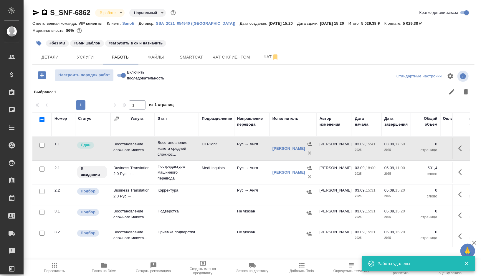
click at [263, 155] on td "Рус → Англ" at bounding box center [251, 148] width 35 height 21
click at [185, 54] on span "Smartcat" at bounding box center [191, 57] width 28 height 7
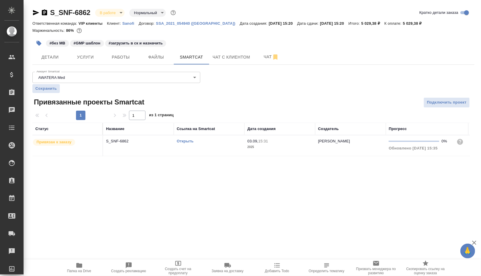
click at [184, 140] on link "Открыть" at bounding box center [185, 141] width 17 height 4
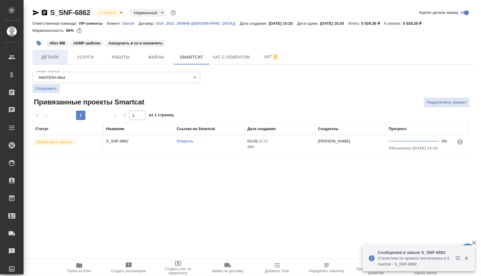
click at [60, 59] on span "Детали" at bounding box center [50, 57] width 28 height 7
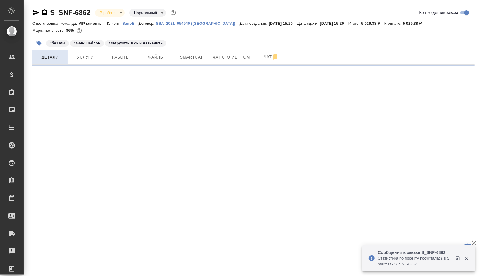
select select "RU"
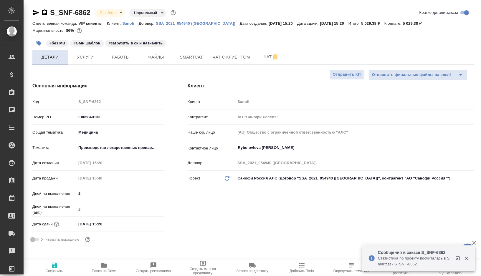
type textarea "x"
click at [195, 57] on span "Smartcat" at bounding box center [191, 57] width 28 height 7
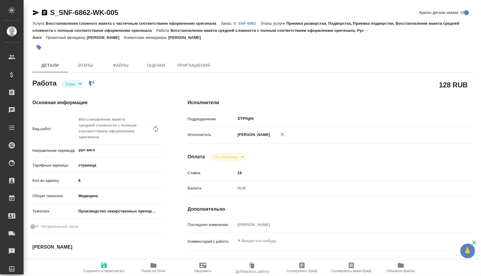
type textarea "x"
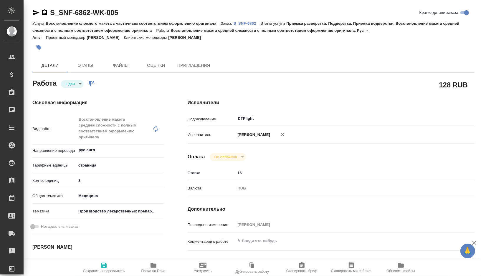
type textarea "x"
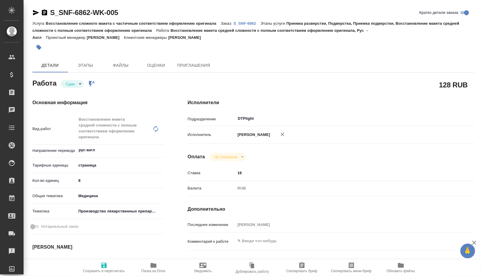
type textarea "x"
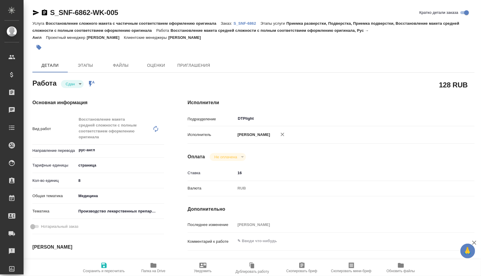
click at [155, 267] on icon "button" at bounding box center [153, 265] width 6 height 5
type textarea "x"
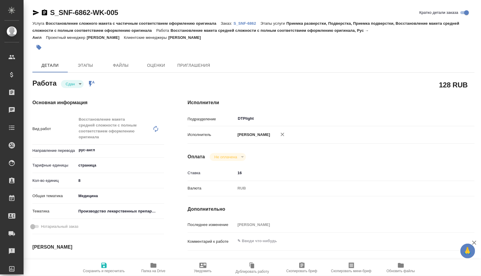
type textarea "x"
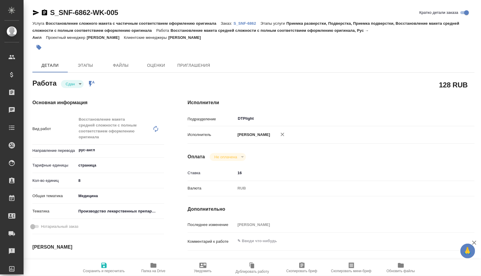
type textarea "x"
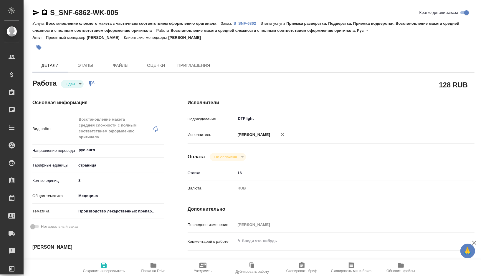
type textarea "x"
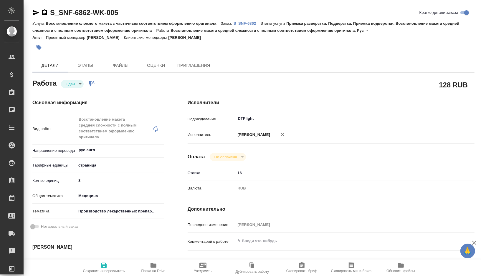
type textarea "x"
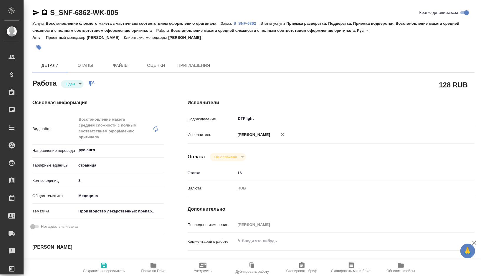
type textarea "x"
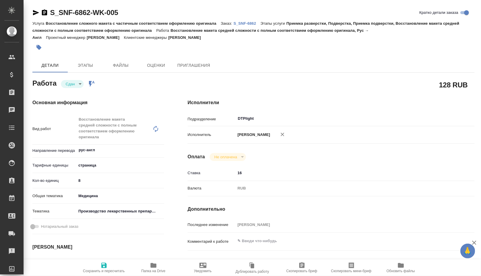
type textarea "x"
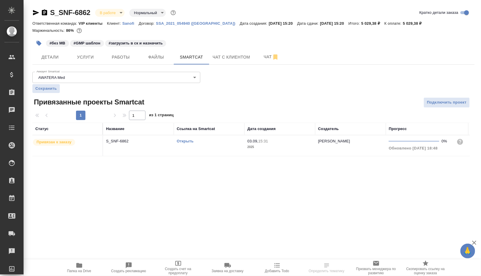
click at [218, 144] on td "Открыть" at bounding box center [209, 145] width 71 height 21
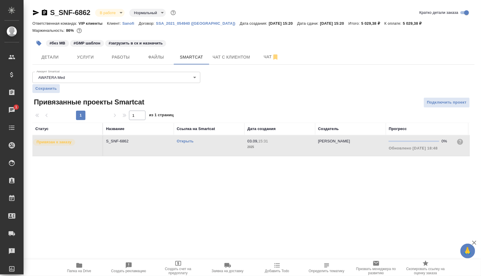
click at [40, 42] on icon "button" at bounding box center [39, 43] width 6 height 6
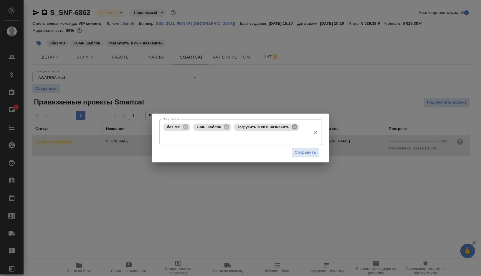
click at [295, 128] on icon at bounding box center [294, 126] width 5 height 5
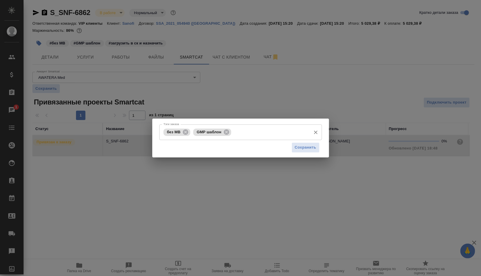
click at [248, 132] on input "Тэги заказа" at bounding box center [270, 132] width 75 height 10
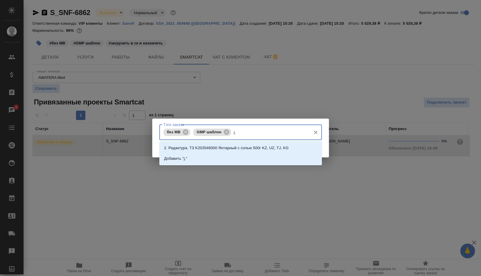
type input "j"
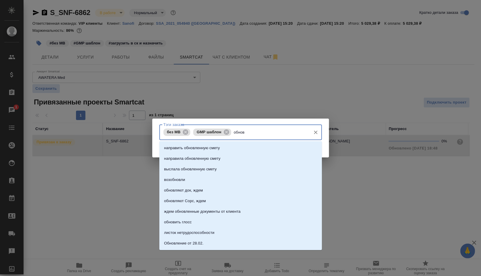
type input "обнови"
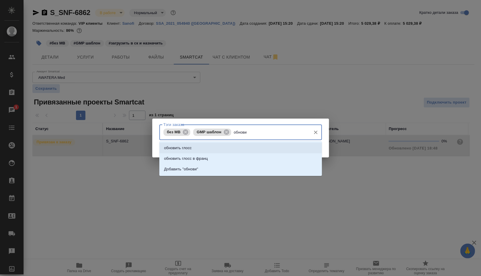
click at [227, 145] on li "обновить глосс" at bounding box center [240, 148] width 163 height 11
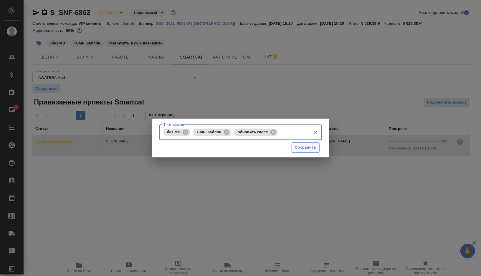
click at [301, 145] on span "Сохранить" at bounding box center [305, 147] width 21 height 7
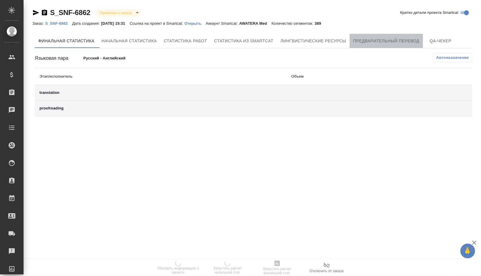
click at [362, 38] on span "Предварительный перевод" at bounding box center [386, 40] width 66 height 7
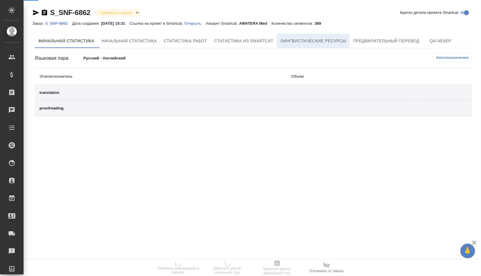
click at [335, 38] on span "Лингвистические ресурсы" at bounding box center [313, 40] width 66 height 7
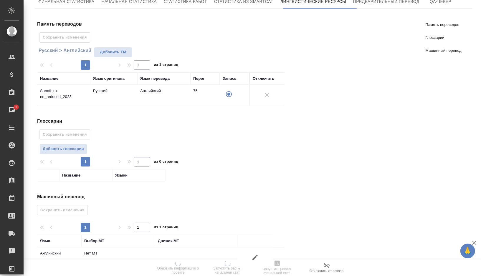
scroll to position [54, 0]
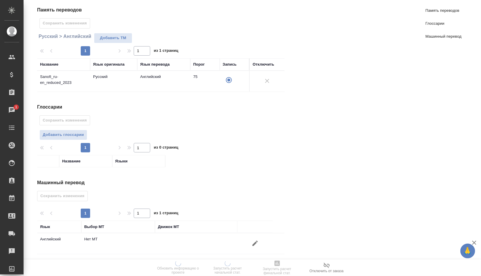
click at [62, 133] on span "Добавить глоссарии" at bounding box center [63, 135] width 41 height 7
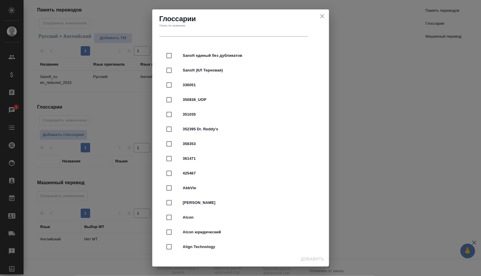
click at [224, 54] on span "Sanofi единый без дубликатов" at bounding box center [249, 56] width 132 height 6
checkbox input "true"
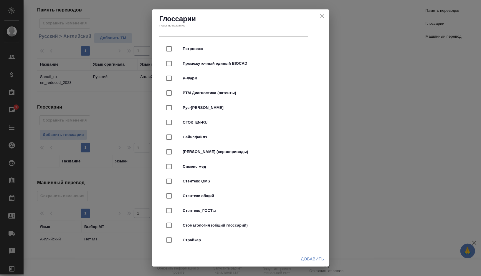
scroll to position [2188, 0]
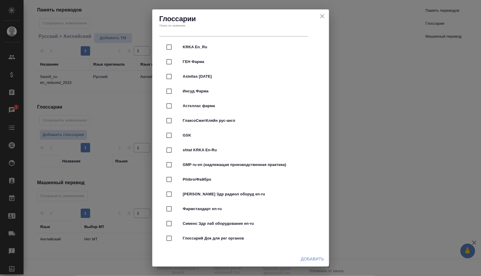
click at [229, 163] on span "GMP ru-en (надлежащая производственная практика)" at bounding box center [249, 165] width 132 height 6
checkbox input "true"
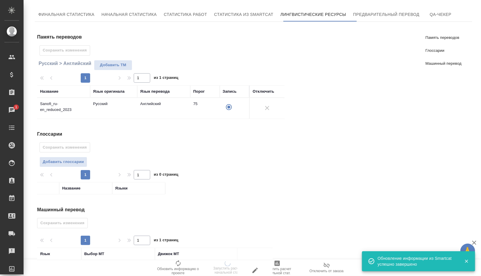
scroll to position [54, 0]
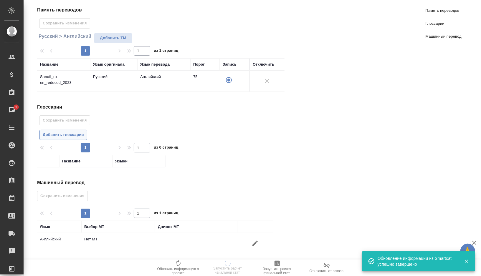
click at [76, 132] on span "Добавить глоссарии" at bounding box center [63, 135] width 41 height 7
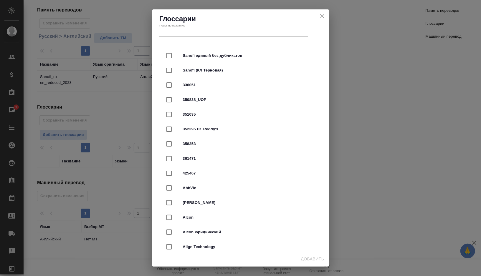
click at [204, 59] on div "Sanofi единый без дубликатов" at bounding box center [241, 55] width 158 height 15
checkbox input "true"
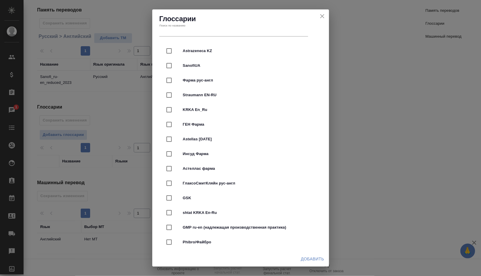
scroll to position [2188, 0]
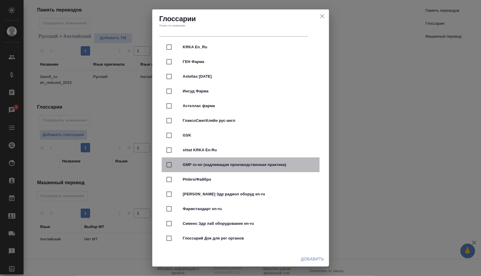
click at [248, 166] on div "GMP ru-en (надлежащая производственная практика)" at bounding box center [241, 165] width 158 height 15
checkbox input "true"
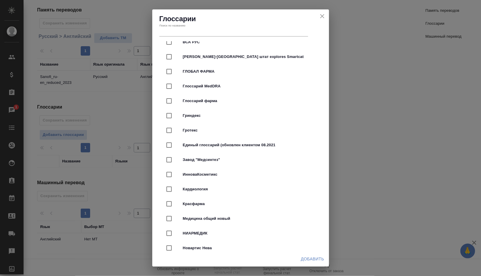
scroll to position [1499, 0]
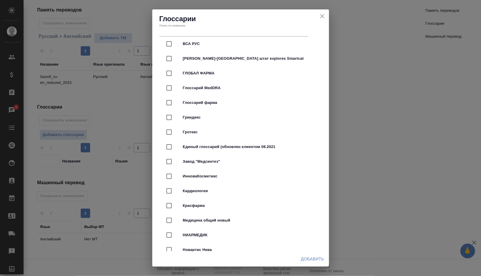
click at [238, 103] on span "Глоссарий фарма" at bounding box center [249, 103] width 132 height 6
checkbox input "true"
click at [305, 256] on span "Добавить" at bounding box center [312, 259] width 23 height 7
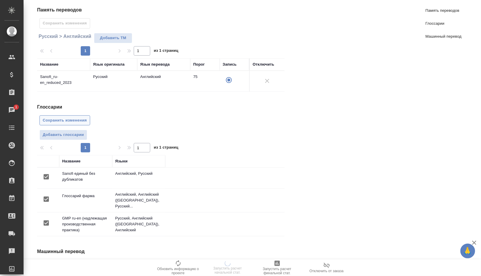
click at [77, 123] on button "Сохранить изменения" at bounding box center [64, 120] width 51 height 10
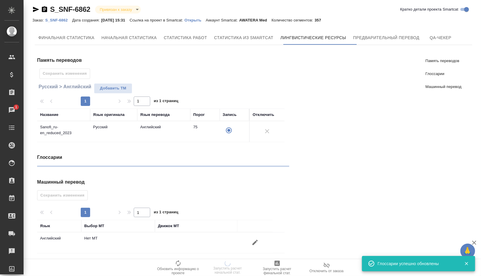
scroll to position [54, 0]
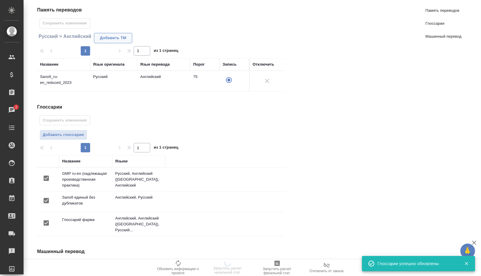
click at [117, 35] on span "Добавить TM" at bounding box center [113, 38] width 32 height 7
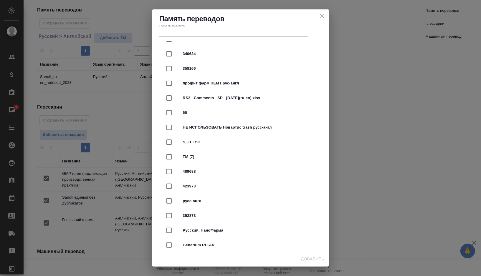
scroll to position [0, 0]
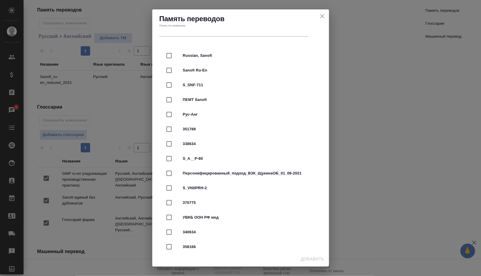
click at [202, 32] on input "text" at bounding box center [233, 32] width 149 height 8
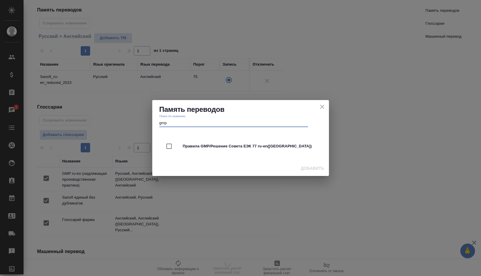
type input "gmp"
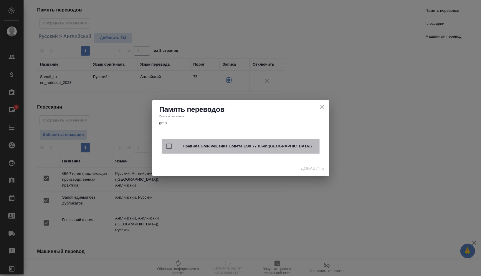
click at [208, 151] on div "Правила GMP/Решение Совета ЕЭК 77 ru-en(US)" at bounding box center [241, 146] width 158 height 15
checkbox input "true"
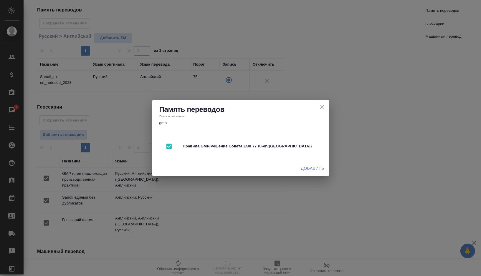
click at [318, 168] on span "Добавить" at bounding box center [312, 168] width 23 height 7
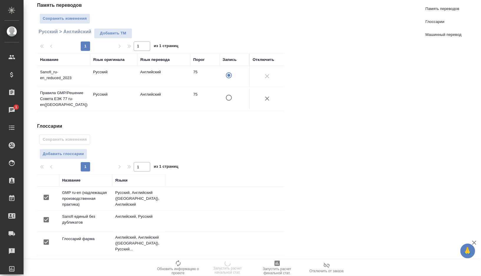
scroll to position [61, 0]
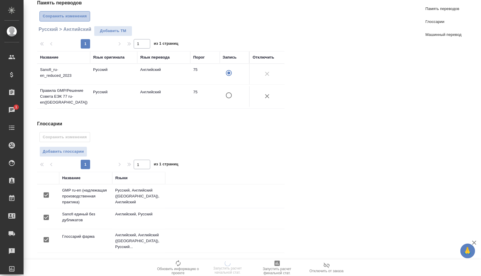
click at [71, 11] on button "Сохранить изменения" at bounding box center [64, 16] width 51 height 10
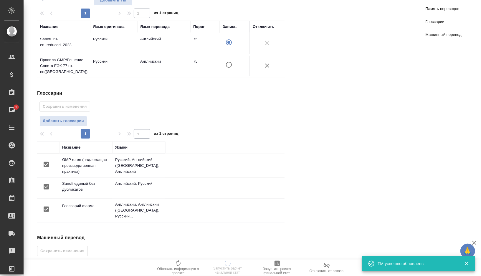
scroll to position [140, 0]
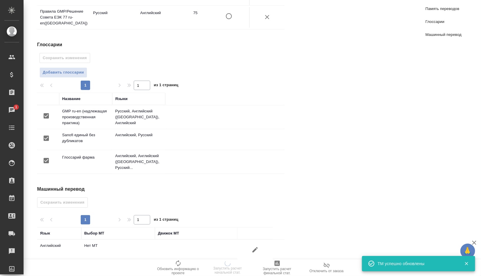
click at [252, 246] on icon "button" at bounding box center [254, 249] width 7 height 7
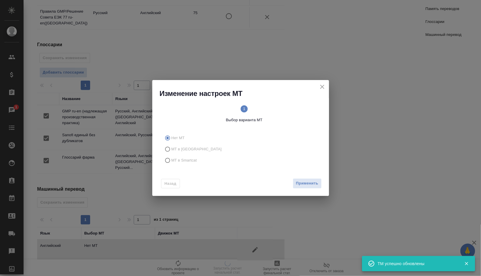
click at [193, 161] on span "МТ в Smartcat" at bounding box center [184, 161] width 26 height 6
click at [171, 161] on input "МТ в Smartcat" at bounding box center [166, 160] width 9 height 11
radio input "true"
click at [283, 111] on text "2" at bounding box center [283, 109] width 2 height 4
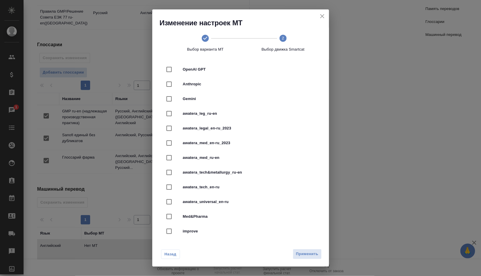
scroll to position [153, 0]
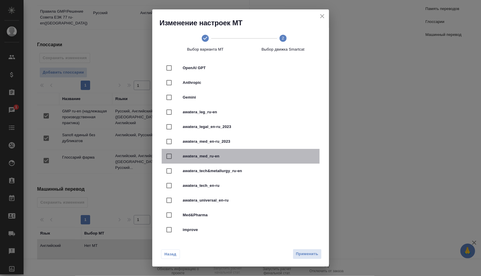
click at [236, 156] on span "awatera_med_ru-en" at bounding box center [249, 156] width 132 height 6
checkbox input "true"
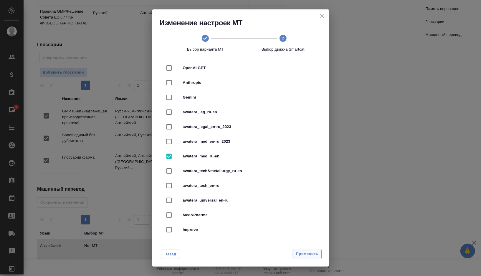
click at [307, 253] on span "Применить" at bounding box center [307, 254] width 22 height 7
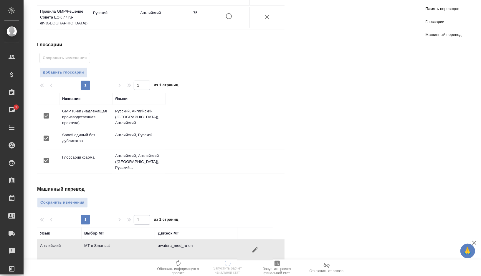
click at [65, 188] on div "Машинный перевод Сохранить изменения 1 1 из 1 страниц Язык Выбор МТ Движок МТ А…" at bounding box center [163, 223] width 252 height 75
click at [66, 199] on span "Сохранить изменения" at bounding box center [62, 202] width 44 height 7
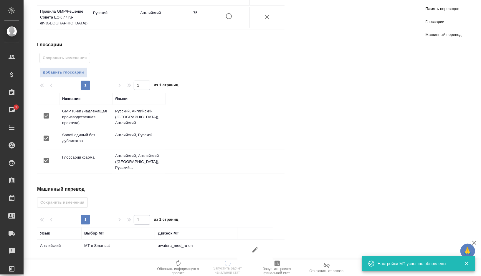
scroll to position [0, 0]
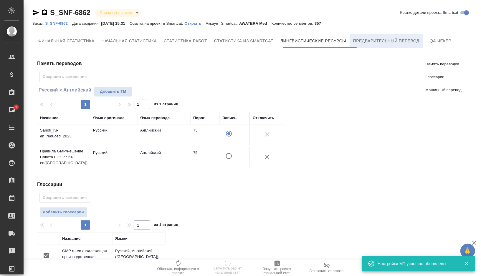
click at [367, 40] on span "Предварительный перевод" at bounding box center [386, 40] width 66 height 7
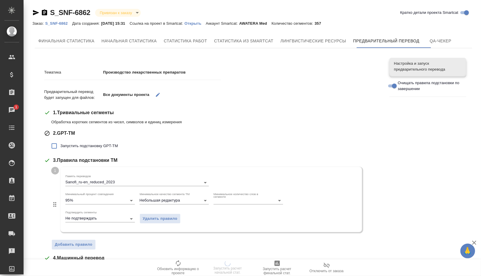
click at [95, 145] on span "Запустить подстановку GPT-TM" at bounding box center [88, 146] width 57 height 6
click at [60, 145] on input "Запустить подстановку GPT-TM" at bounding box center [54, 146] width 12 height 12
checkbox input "true"
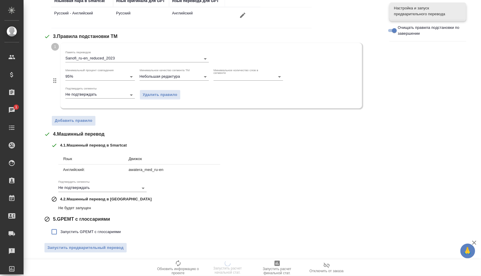
click at [94, 236] on label "Запустить GPEMT с глоссариями" at bounding box center [84, 232] width 73 height 12
click at [60, 236] on input "Запустить GPEMT с глоссариями" at bounding box center [54, 232] width 12 height 12
checkbox input "true"
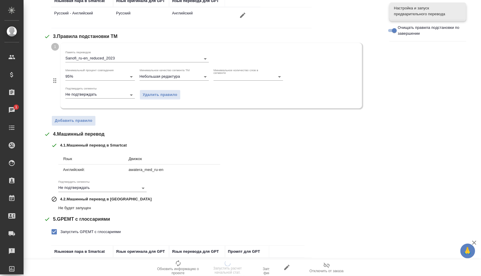
scroll to position [208, 0]
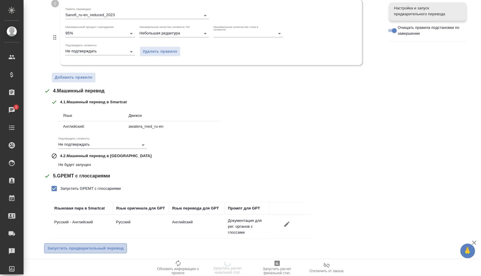
click at [92, 247] on span "Запустить предварительный перевод" at bounding box center [85, 248] width 76 height 7
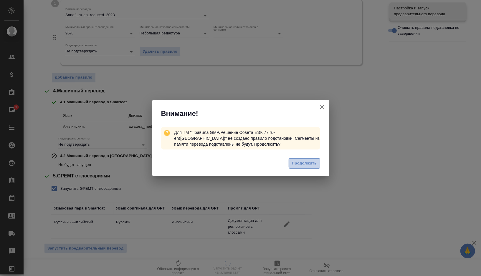
click at [302, 162] on span "Продолжить" at bounding box center [304, 163] width 25 height 7
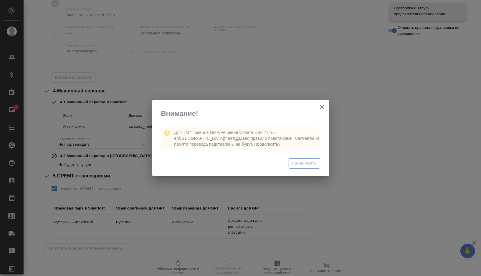
scroll to position [0, 0]
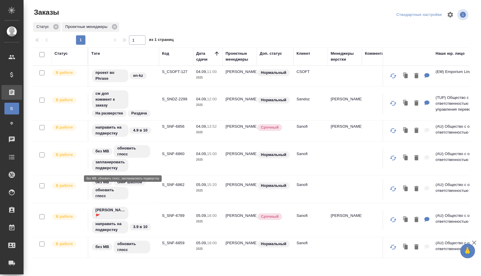
click at [156, 159] on div "без МВ обновить глосс запланировать подверстку" at bounding box center [123, 159] width 65 height 28
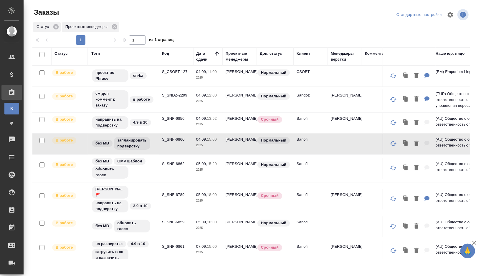
click at [165, 125] on td "S_SNF-6856" at bounding box center [176, 123] width 34 height 21
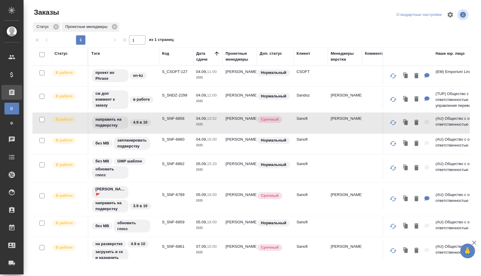
click at [165, 144] on td "S_SNF-6860" at bounding box center [176, 144] width 34 height 21
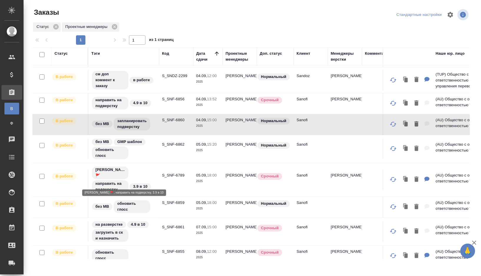
scroll to position [27, 0]
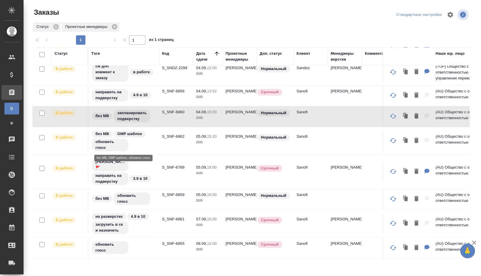
click at [150, 143] on div "без МВ GMP шаблон обновить глосс" at bounding box center [123, 141] width 65 height 22
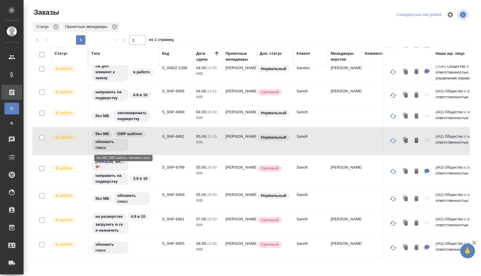
click at [150, 143] on div "без МВ GMP шаблон обновить глосс" at bounding box center [123, 141] width 65 height 22
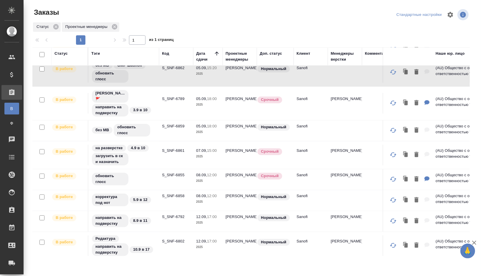
scroll to position [97, 0]
click at [168, 132] on td "S_SNF-6859" at bounding box center [176, 130] width 34 height 21
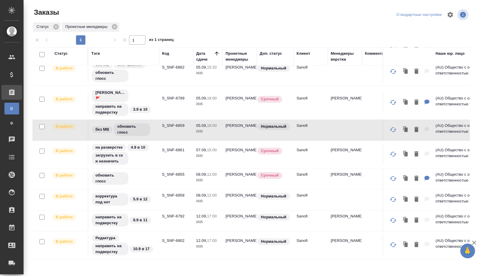
click at [168, 132] on td "S_SNF-6859" at bounding box center [176, 130] width 34 height 21
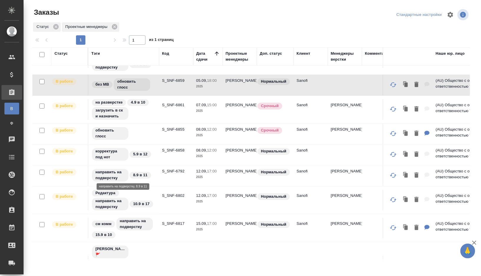
scroll to position [143, 0]
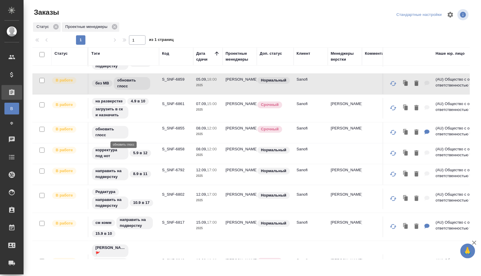
click at [139, 133] on div "обновить глосс" at bounding box center [123, 132] width 65 height 14
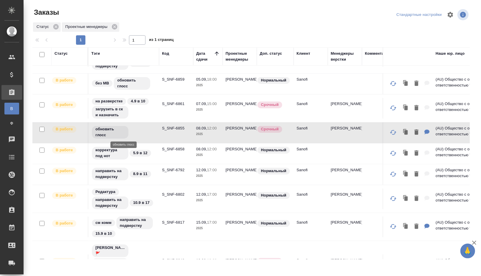
click at [139, 133] on div "обновить глосс" at bounding box center [123, 132] width 65 height 14
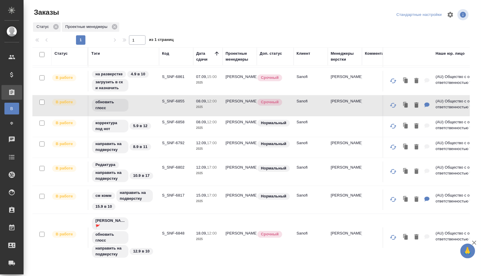
scroll to position [0, 0]
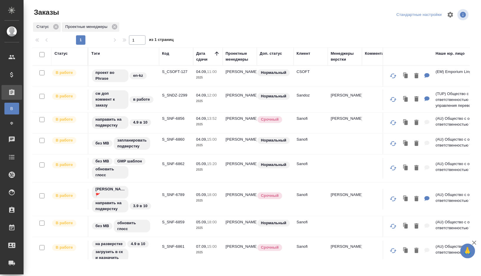
click at [161, 83] on td "S_CSOFT-127" at bounding box center [176, 76] width 34 height 21
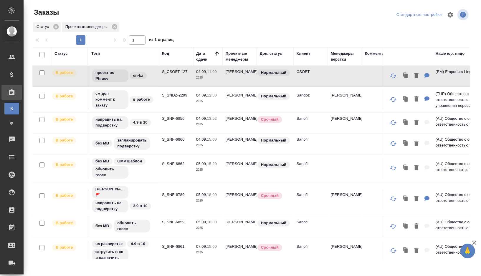
click at [157, 74] on td "проект во Phrase en-kz" at bounding box center [123, 76] width 71 height 21
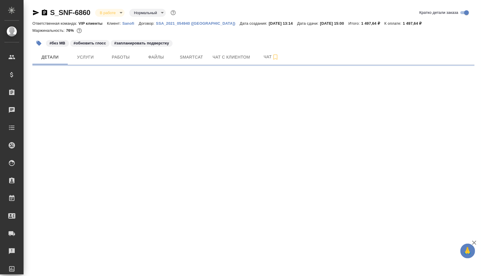
select select "RU"
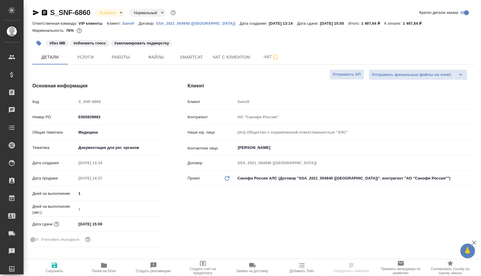
type textarea "x"
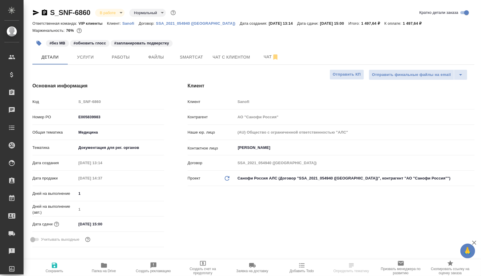
type textarea "x"
click at [110, 59] on span "Работы" at bounding box center [121, 57] width 28 height 7
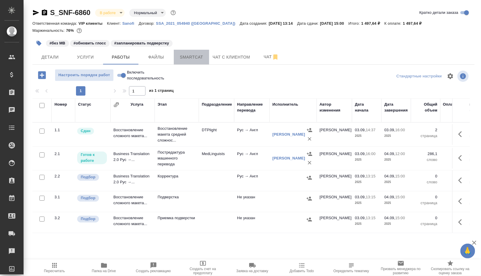
click at [192, 60] on span "Smartcat" at bounding box center [191, 57] width 28 height 7
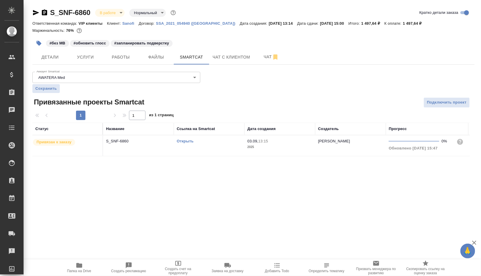
click at [216, 145] on td "Открыть" at bounding box center [209, 145] width 71 height 21
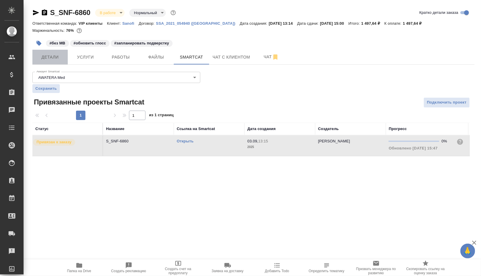
click at [55, 57] on span "Детали" at bounding box center [50, 57] width 28 height 7
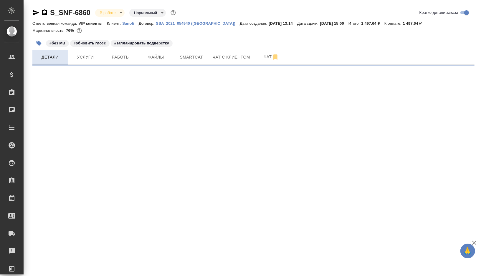
select select "RU"
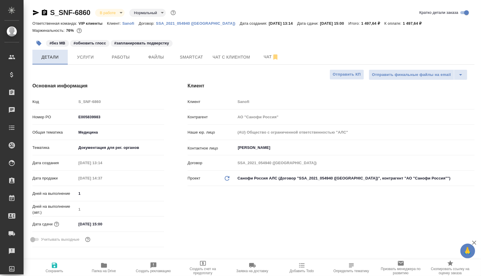
type textarea "x"
click at [197, 61] on button "Smartcat" at bounding box center [191, 57] width 35 height 15
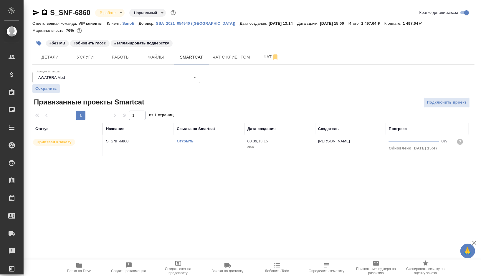
click at [186, 141] on link "Открыть" at bounding box center [185, 141] width 17 height 4
click at [38, 43] on icon "button" at bounding box center [39, 43] width 5 height 5
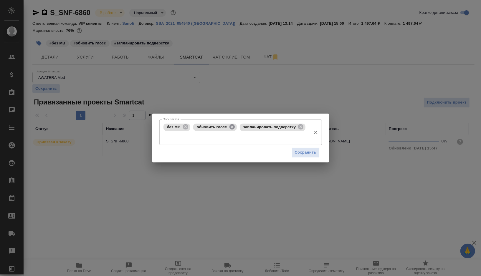
click at [233, 128] on icon at bounding box center [232, 127] width 6 height 6
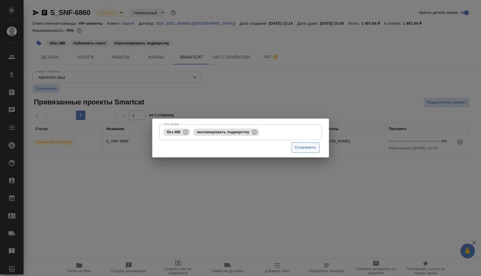
click at [302, 148] on span "Сохранить" at bounding box center [305, 147] width 21 height 7
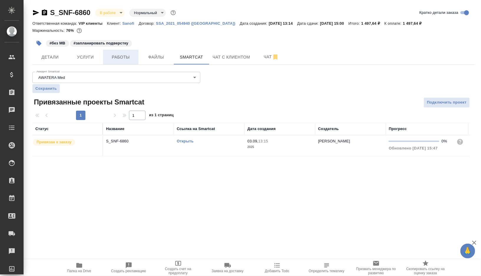
click at [125, 59] on span "Работы" at bounding box center [121, 57] width 28 height 7
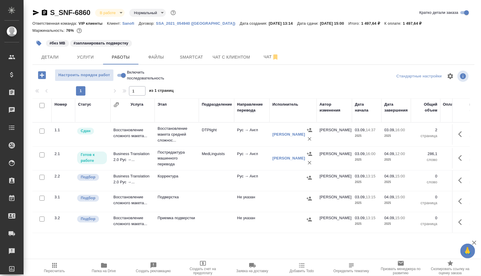
click at [42, 176] on input "checkbox" at bounding box center [41, 177] width 5 height 5
checkbox input "true"
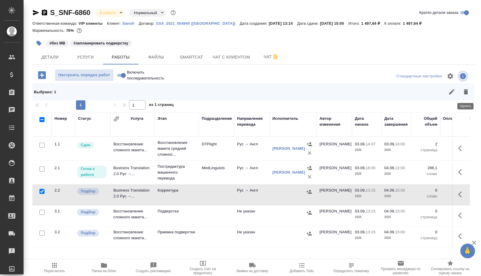
click at [464, 92] on icon "button" at bounding box center [465, 91] width 7 height 7
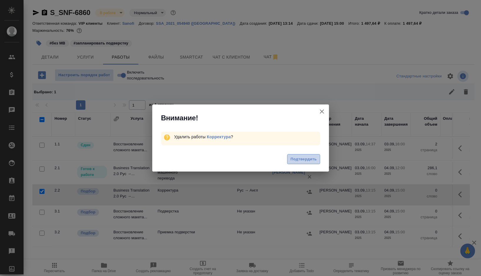
click at [295, 159] on span "Подтвердить" at bounding box center [303, 159] width 26 height 7
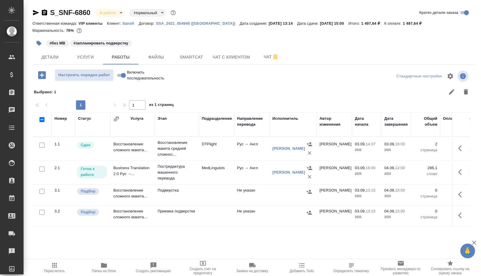
click at [232, 148] on td "DTPlight" at bounding box center [216, 148] width 35 height 21
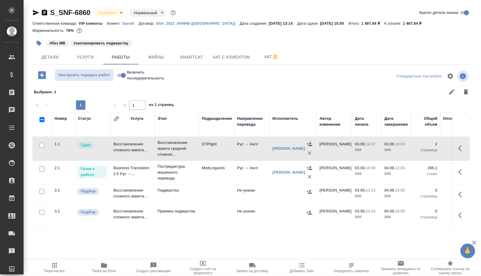
click at [232, 148] on td "DTPlight" at bounding box center [216, 148] width 35 height 21
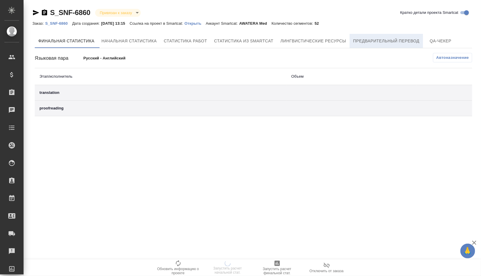
click at [380, 39] on span "Предварительный перевод" at bounding box center [386, 40] width 66 height 7
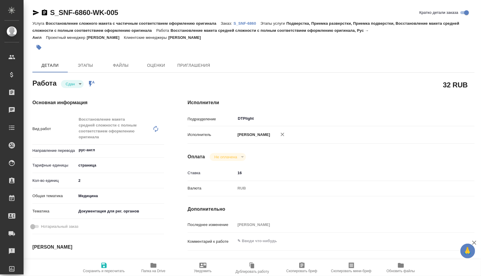
type textarea "x"
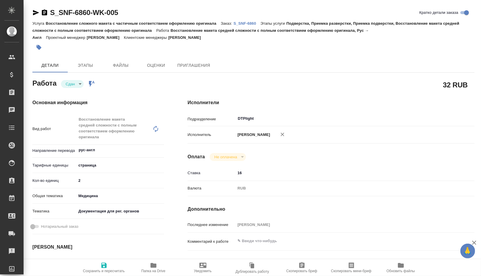
type textarea "x"
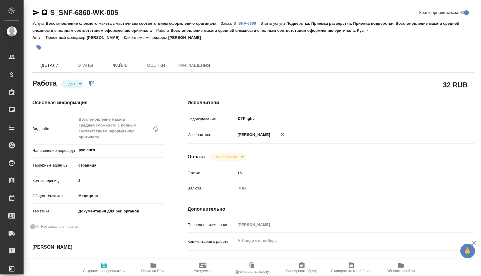
type textarea "x"
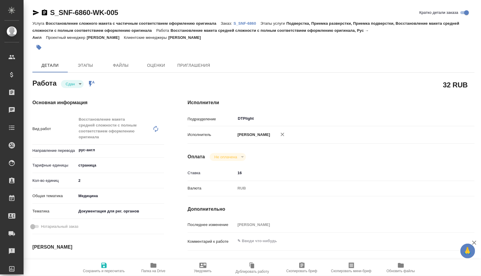
type textarea "x"
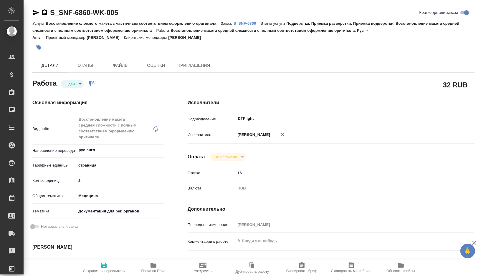
type textarea "x"
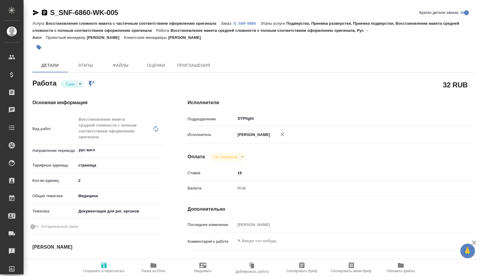
type textarea "x"
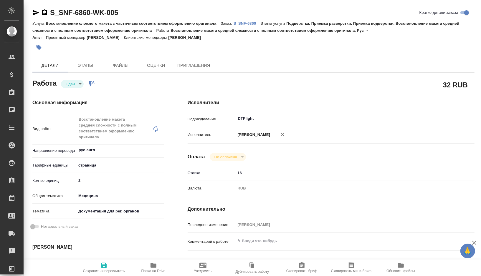
type textarea "x"
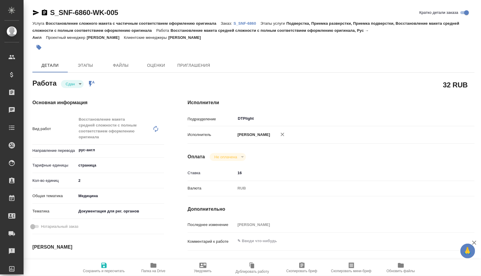
type textarea "x"
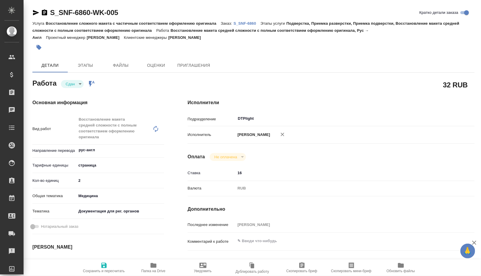
click at [152, 265] on icon "button" at bounding box center [153, 265] width 6 height 5
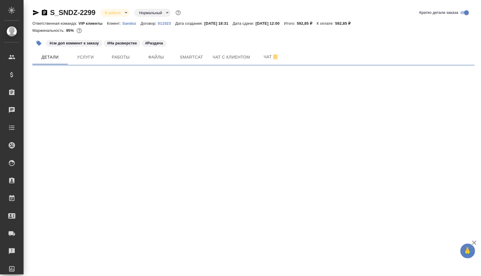
select select "RU"
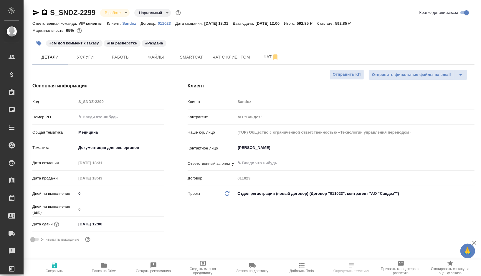
type textarea "x"
click at [35, 39] on button "button" at bounding box center [38, 43] width 13 height 13
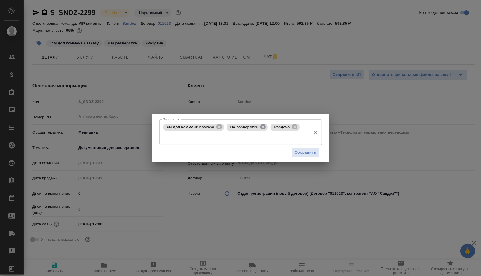
click at [264, 127] on icon at bounding box center [263, 127] width 6 height 6
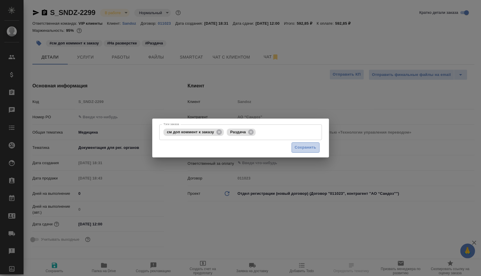
click at [304, 150] on span "Сохранить" at bounding box center [305, 147] width 21 height 7
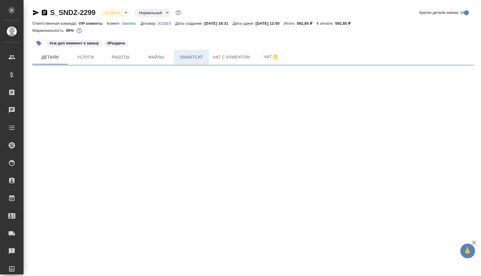
click at [194, 60] on span "Smartcat" at bounding box center [191, 57] width 28 height 7
select select "RU"
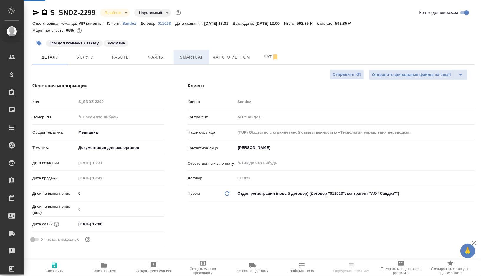
type textarea "x"
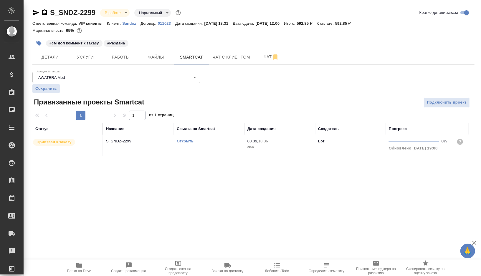
click at [183, 140] on link "Открыть" at bounding box center [185, 141] width 17 height 4
click at [213, 148] on td "Открыть" at bounding box center [209, 145] width 71 height 21
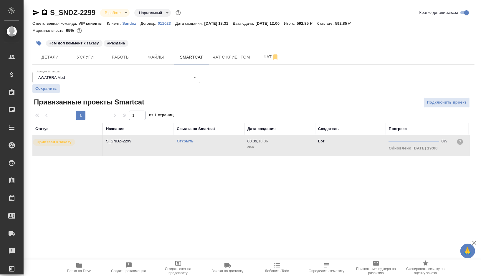
click at [213, 148] on td "Открыть" at bounding box center [209, 145] width 71 height 21
click at [39, 43] on icon "button" at bounding box center [39, 43] width 5 height 5
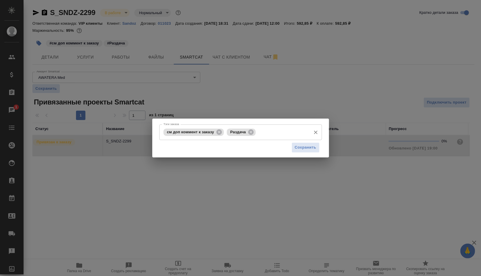
click at [271, 133] on input "Тэги заказа" at bounding box center [282, 132] width 51 height 10
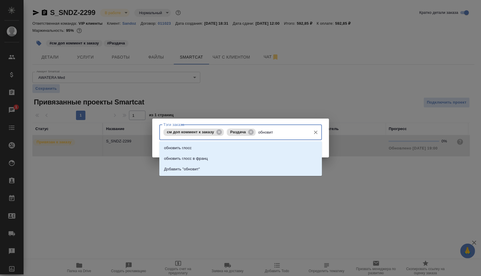
type input "обновить"
click at [225, 145] on li "обновить глосс" at bounding box center [240, 148] width 163 height 11
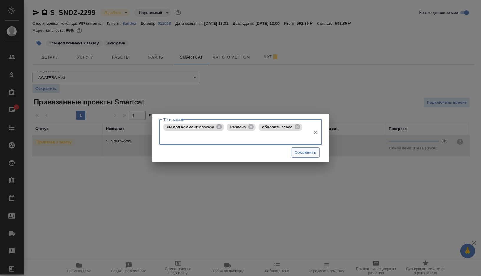
click at [300, 151] on span "Сохранить" at bounding box center [305, 152] width 21 height 7
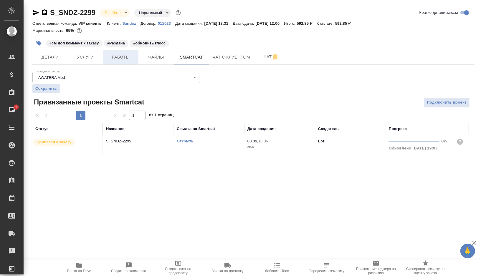
click at [117, 56] on span "Работы" at bounding box center [121, 57] width 28 height 7
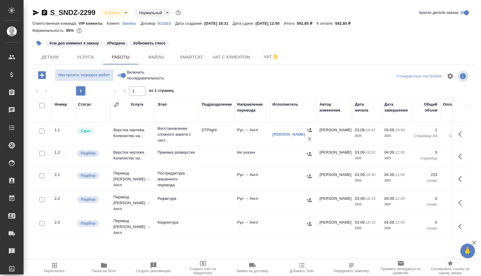
click at [42, 154] on input "checkbox" at bounding box center [41, 153] width 5 height 5
checkbox input "true"
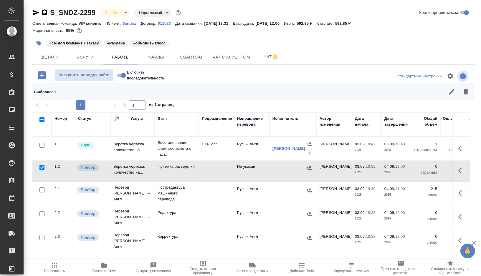
click at [467, 92] on icon "button" at bounding box center [466, 91] width 4 height 5
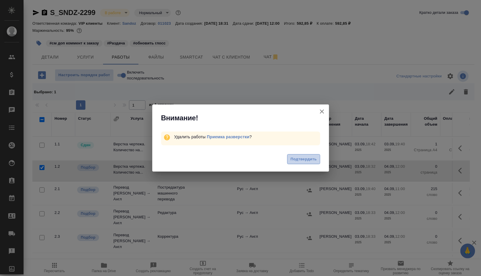
click at [304, 161] on span "Подтвердить" at bounding box center [303, 159] width 26 height 7
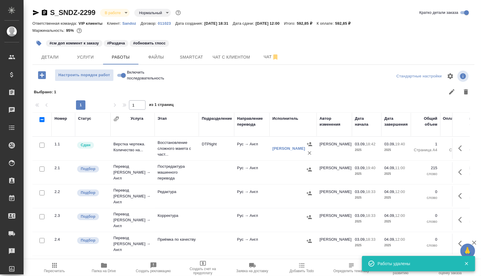
click at [208, 169] on td at bounding box center [216, 172] width 35 height 21
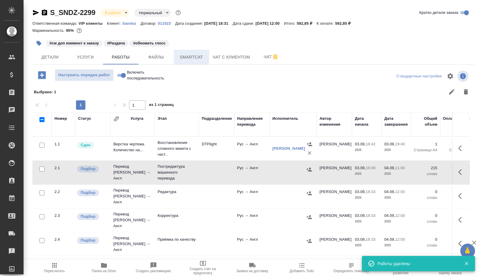
click at [196, 56] on span "Smartcat" at bounding box center [191, 57] width 28 height 7
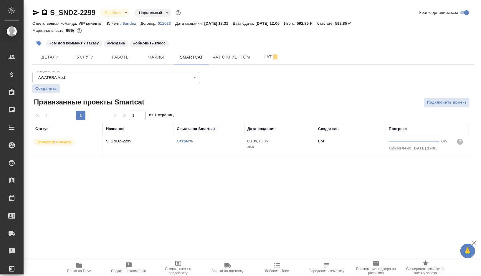
click at [182, 141] on link "Открыть" at bounding box center [185, 141] width 17 height 4
click at [120, 60] on span "Работы" at bounding box center [121, 57] width 28 height 7
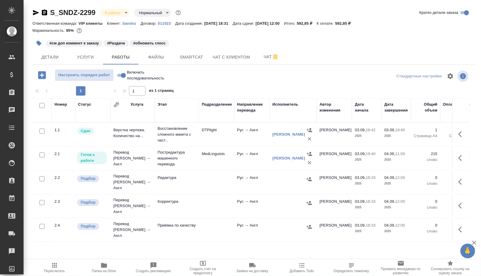
click at [40, 177] on input "checkbox" at bounding box center [41, 178] width 5 height 5
checkbox input "true"
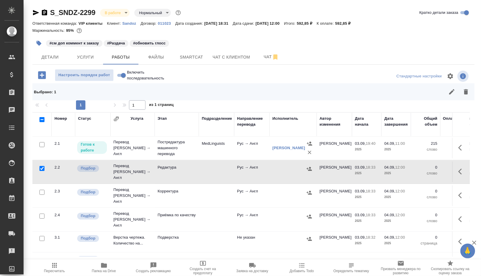
scroll to position [31, 0]
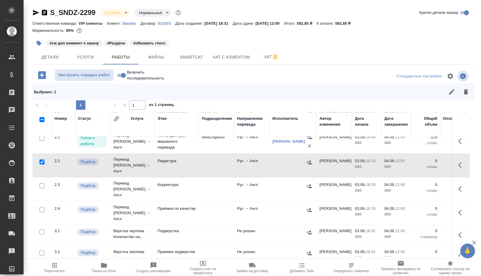
click at [43, 183] on input "checkbox" at bounding box center [41, 185] width 5 height 5
checkbox input "true"
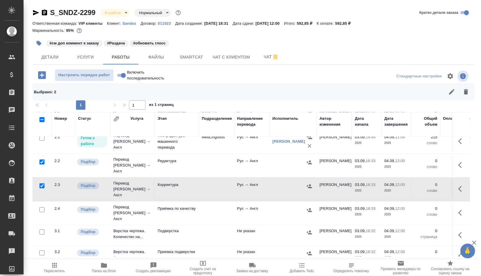
click at [42, 207] on input "checkbox" at bounding box center [41, 209] width 5 height 5
checkbox input "true"
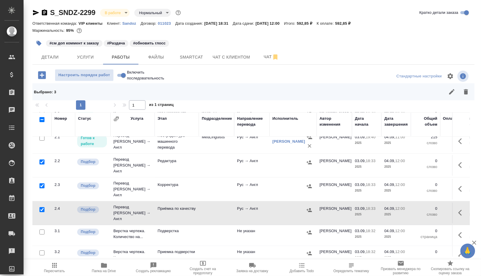
click at [42, 230] on input "checkbox" at bounding box center [41, 232] width 5 height 5
checkbox input "true"
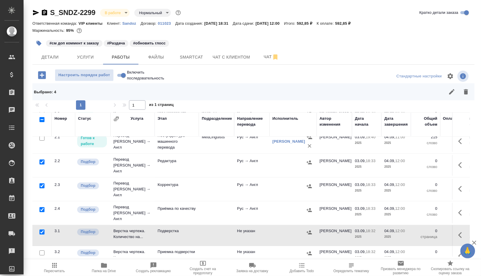
click at [42, 251] on input "checkbox" at bounding box center [41, 253] width 5 height 5
checkbox input "true"
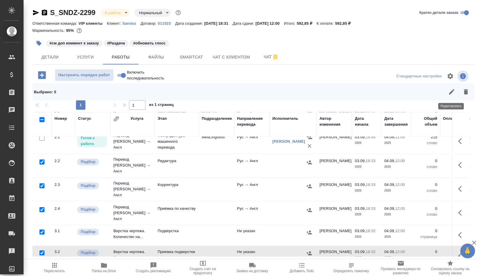
click at [464, 93] on icon "button" at bounding box center [465, 91] width 7 height 7
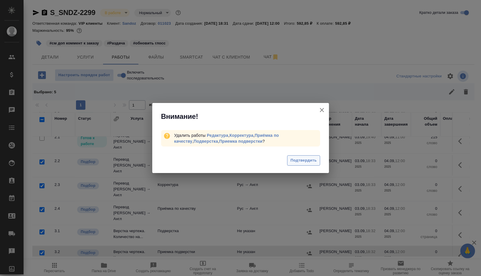
click at [298, 160] on span "Подтвердить" at bounding box center [303, 160] width 26 height 7
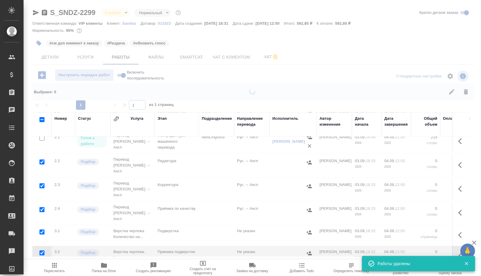
scroll to position [0, 0]
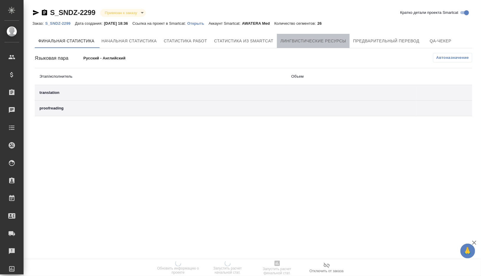
click at [325, 45] on button "Лингвистические ресурсы" at bounding box center [313, 41] width 73 height 14
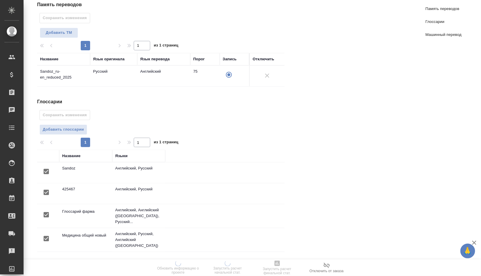
scroll to position [67, 0]
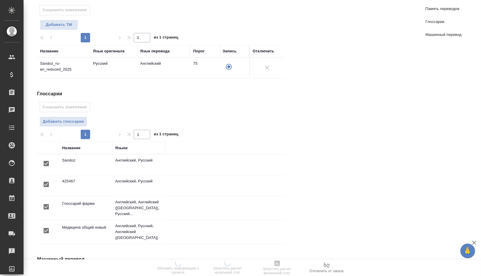
click at [46, 183] on input "checkbox" at bounding box center [46, 184] width 12 height 12
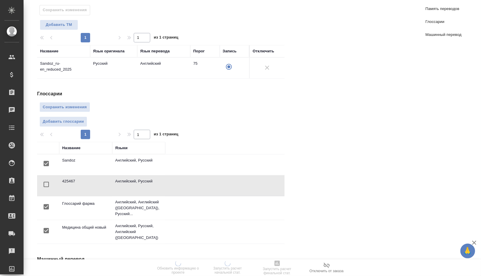
click at [44, 203] on input "checkbox" at bounding box center [46, 207] width 12 height 12
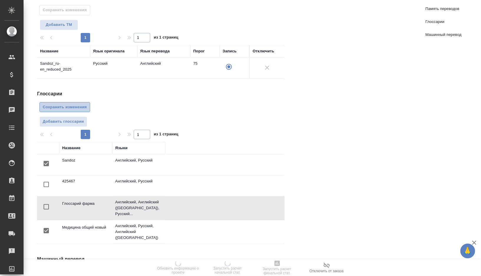
click at [72, 105] on span "Сохранить изменения" at bounding box center [65, 107] width 44 height 7
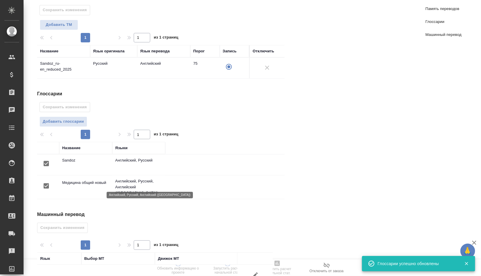
scroll to position [95, 0]
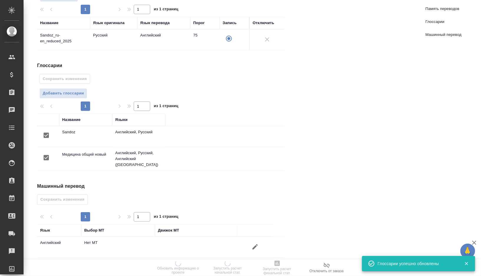
click at [255, 244] on icon "button" at bounding box center [254, 246] width 5 height 5
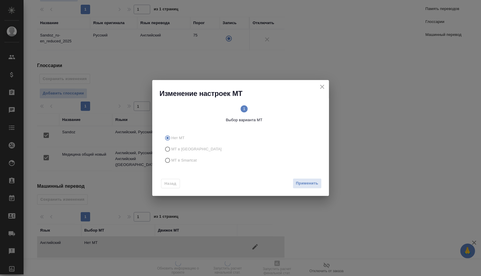
click at [169, 163] on input "МТ в Smartcat" at bounding box center [166, 160] width 9 height 11
radio input "true"
click at [286, 104] on div "1 Выбор варианта МТ 2 Выбор движка Smartcat" at bounding box center [244, 114] width 169 height 32
click at [285, 112] on icon "2" at bounding box center [282, 108] width 7 height 7
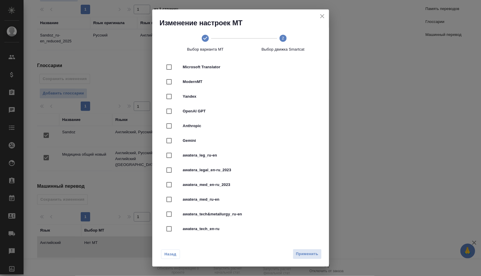
scroll to position [111, 0]
click at [197, 202] on div "awatera_med_ru-en" at bounding box center [241, 198] width 158 height 15
checkbox input "true"
click at [298, 251] on span "Применить" at bounding box center [307, 254] width 22 height 7
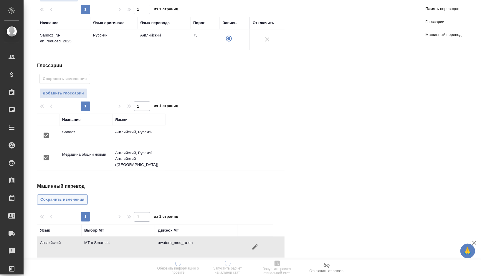
click at [56, 195] on button "Сохранить изменения" at bounding box center [62, 200] width 51 height 10
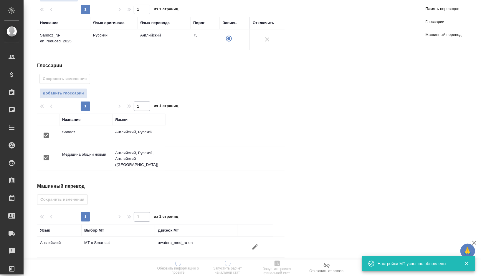
scroll to position [0, 0]
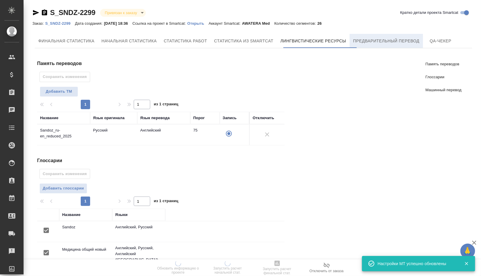
click at [377, 46] on button "Предварительный перевод" at bounding box center [386, 41] width 73 height 14
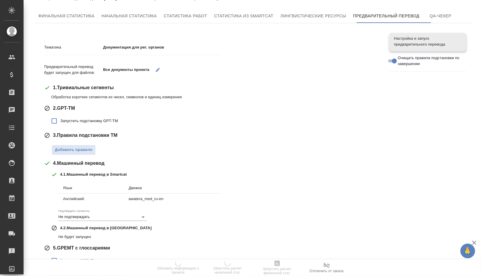
scroll to position [33, 0]
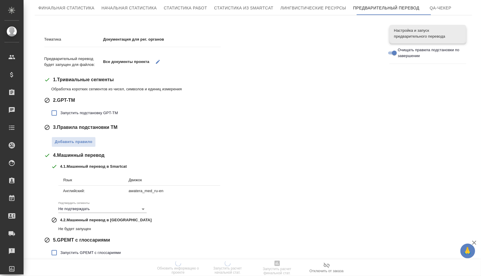
click at [68, 112] on span "Запустить подстановку GPT-TM" at bounding box center [88, 113] width 57 height 6
click at [60, 112] on input "Запустить подстановку GPT-TM" at bounding box center [54, 113] width 12 height 12
checkbox input "true"
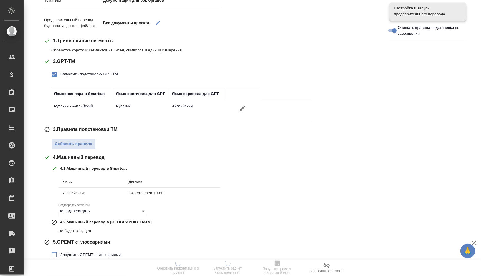
scroll to position [95, 0]
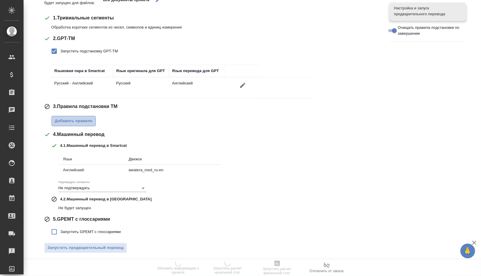
click at [69, 118] on span "Добавить правило" at bounding box center [74, 121] width 38 height 7
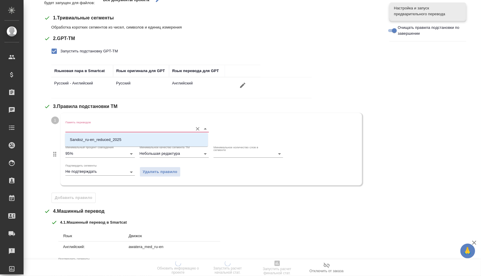
click at [83, 128] on input "Память переводов" at bounding box center [127, 128] width 125 height 7
click at [87, 134] on div "Sandoz_ru-en_reduced_2025" at bounding box center [136, 140] width 143 height 14
click at [89, 137] on p "Sandoz_ru-en_reduced_2025" at bounding box center [96, 140] width 52 height 6
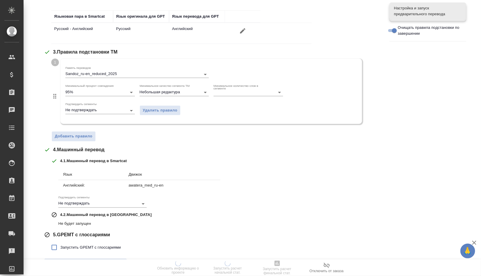
scroll to position [165, 0]
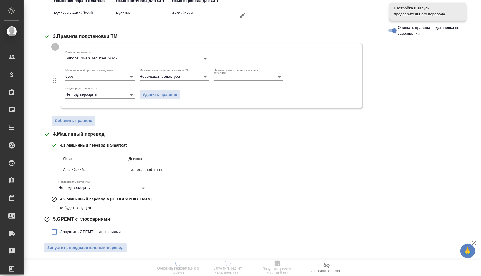
click at [68, 229] on span "Запустить GPEMT с глоссариями" at bounding box center [90, 232] width 60 height 6
click at [60, 229] on input "Запустить GPEMT с глоссариями" at bounding box center [54, 232] width 12 height 12
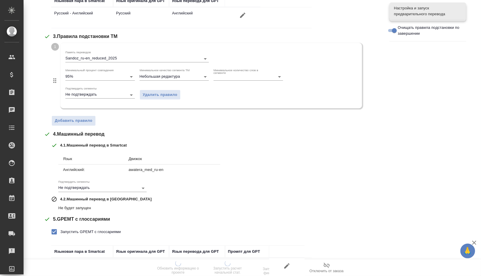
scroll to position [205, 0]
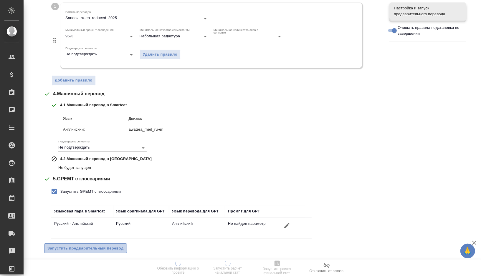
click at [72, 246] on span "Запустить предварительный перевод" at bounding box center [85, 248] width 76 height 7
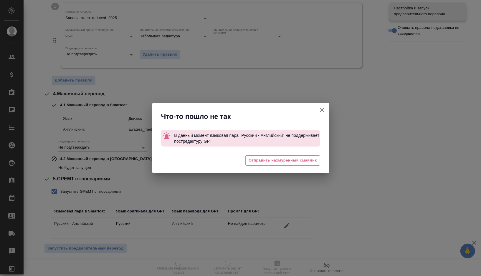
click at [324, 110] on icon "button" at bounding box center [321, 110] width 7 height 7
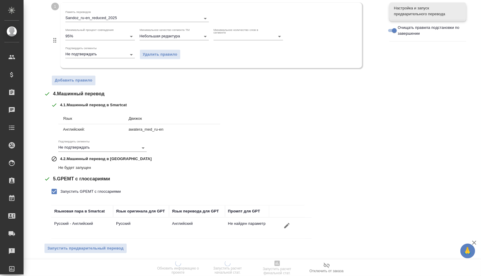
click at [57, 191] on input "Запустить GPEMT с глоссариями" at bounding box center [54, 192] width 12 height 12
checkbox input "false"
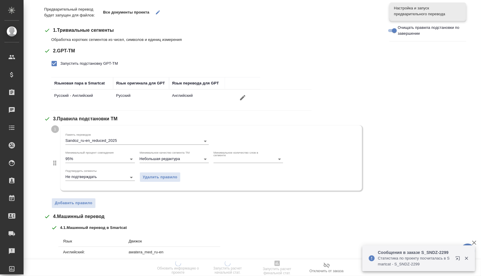
scroll to position [0, 0]
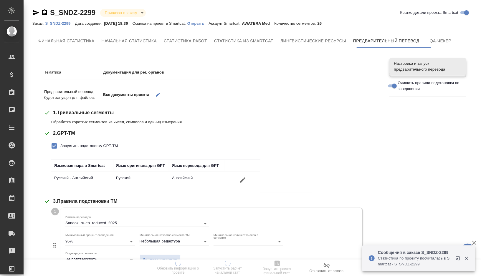
click at [61, 144] on span "Запустить подстановку GPT-TM" at bounding box center [88, 146] width 57 height 6
click at [60, 144] on input "Запустить подстановку GPT-TM" at bounding box center [54, 146] width 12 height 12
checkbox input "false"
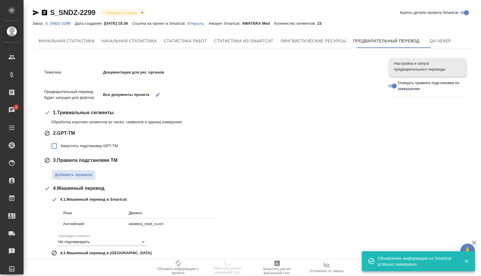
click at [90, 144] on span "Запустить подстановку GPT-TM" at bounding box center [88, 146] width 57 height 6
click at [60, 144] on input "Запустить подстановку GPT-TM" at bounding box center [54, 146] width 12 height 12
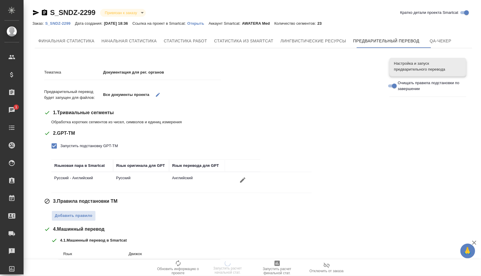
click at [90, 144] on span "Запустить подстановку GPT-TM" at bounding box center [88, 146] width 57 height 6
click at [60, 144] on input "Запустить подстановку GPT-TM" at bounding box center [54, 146] width 12 height 12
checkbox input "false"
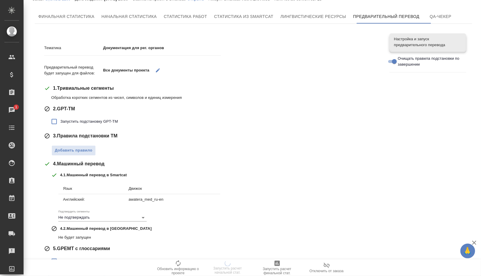
scroll to position [31, 0]
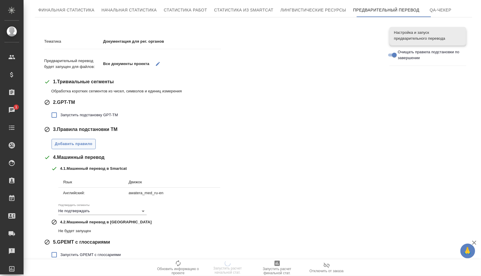
click at [85, 144] on span "Добавить правило" at bounding box center [74, 144] width 38 height 7
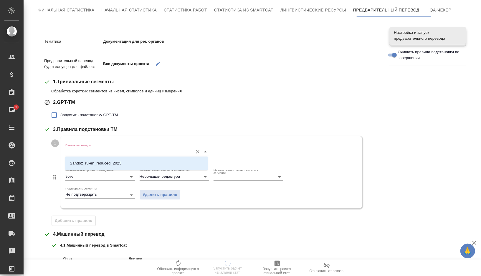
click at [89, 151] on input "Память переводов" at bounding box center [127, 151] width 125 height 7
click at [91, 164] on p "Sandoz_ru-en_reduced_2025" at bounding box center [96, 163] width 52 height 6
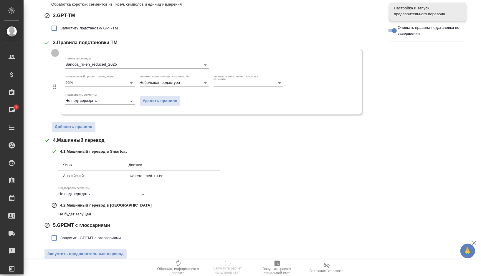
scroll to position [124, 0]
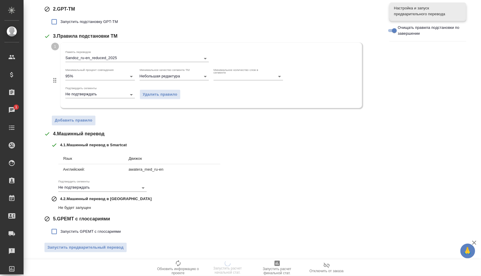
click at [81, 253] on div "Тематика Документация для рег. органов Предварительный перевод будет запущен дл…" at bounding box center [212, 97] width 336 height 319
click at [82, 246] on span "Запустить предварительный перевод" at bounding box center [85, 247] width 76 height 7
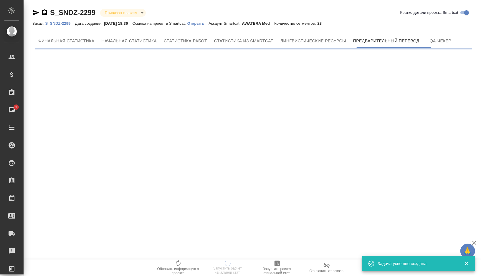
scroll to position [0, 0]
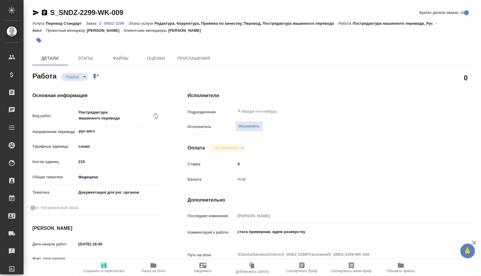
type textarea "x"
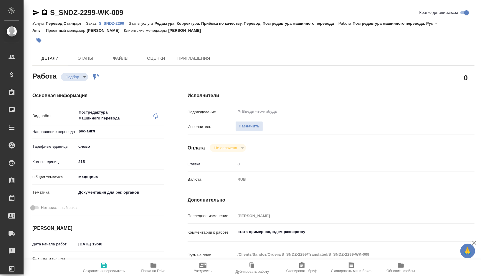
type textarea "x"
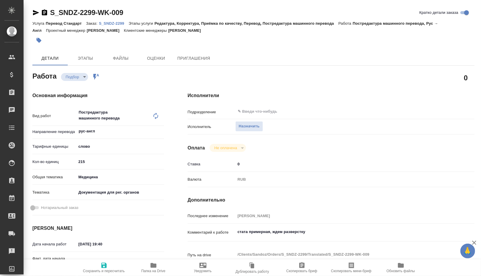
type textarea "x"
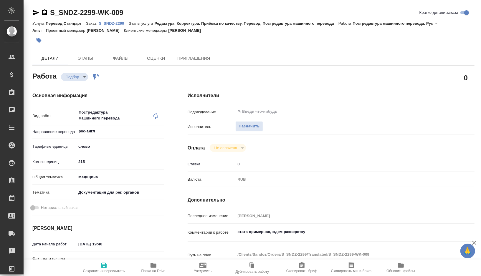
type textarea "x"
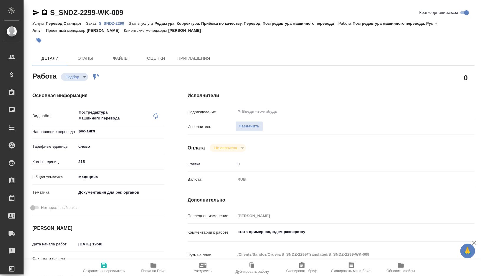
type textarea "x"
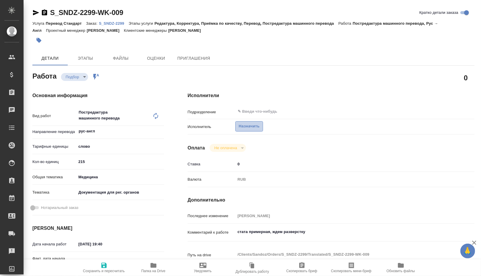
click at [247, 126] on span "Назначить" at bounding box center [249, 126] width 21 height 7
type textarea "x"
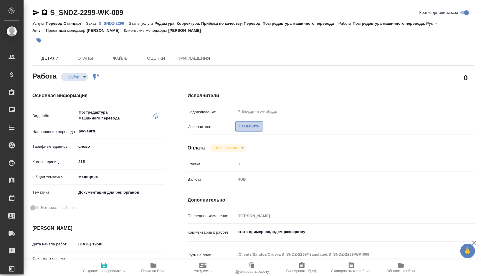
type textarea "x"
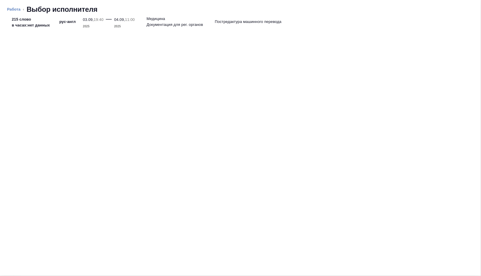
type textarea "x"
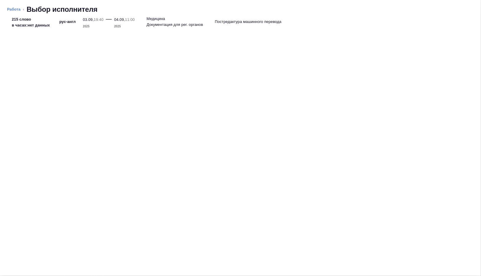
type textarea "x"
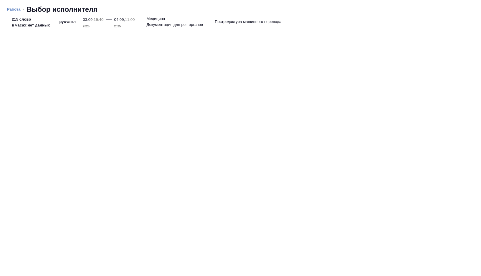
type textarea "x"
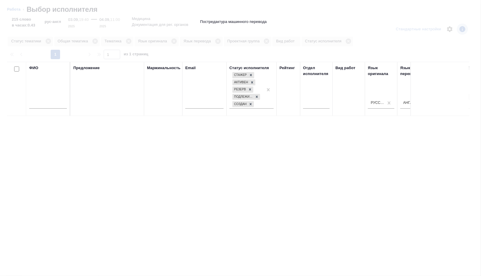
type textarea "x"
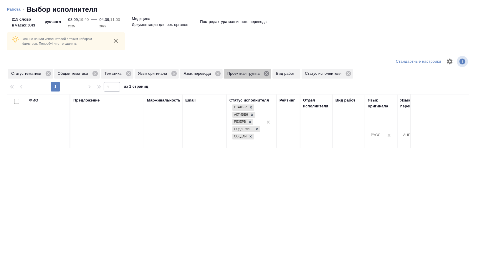
click at [269, 74] on icon at bounding box center [266, 73] width 5 height 5
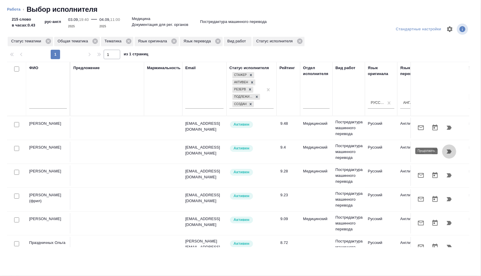
click at [446, 150] on icon "button" at bounding box center [449, 151] width 7 height 7
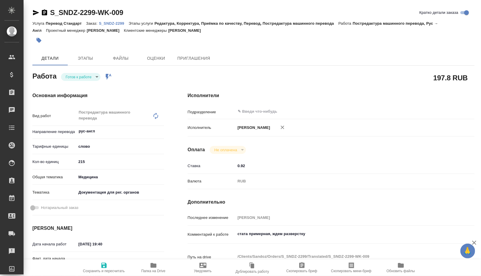
type textarea "x"
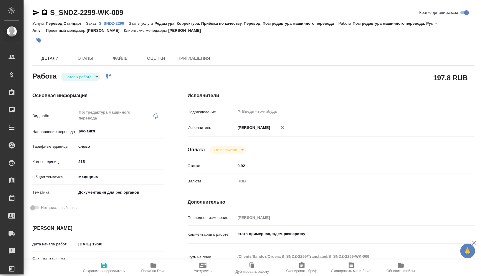
type textarea "x"
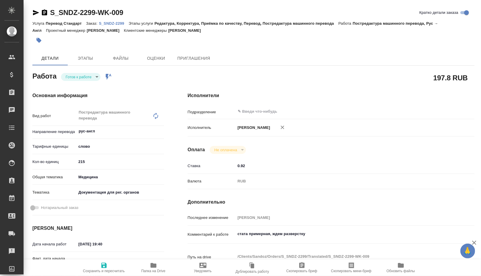
type textarea "x"
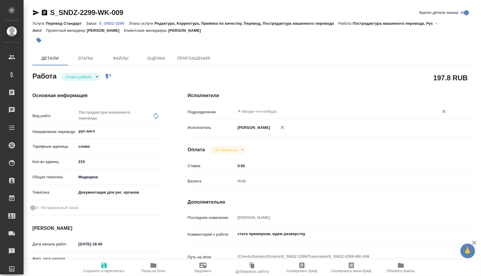
type textarea "x"
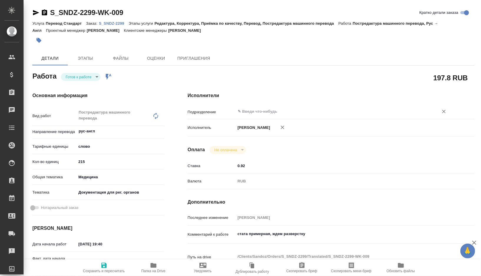
type textarea "x"
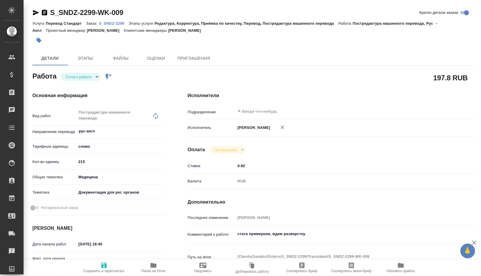
click at [264, 119] on hr at bounding box center [331, 119] width 287 height 0
type textarea "x"
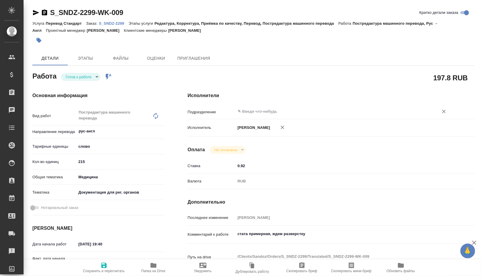
type textarea "x"
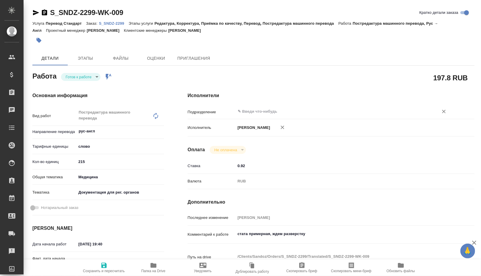
type textarea "x"
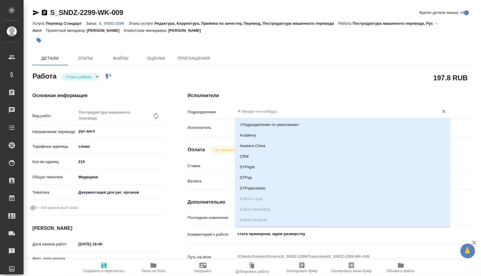
click at [263, 112] on input "text" at bounding box center [333, 111] width 192 height 7
type textarea "x"
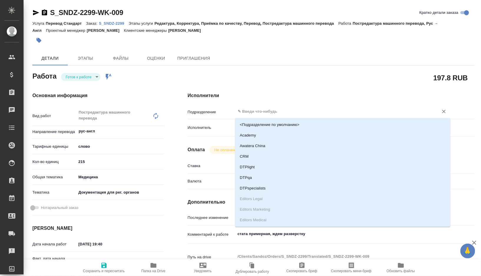
type textarea "x"
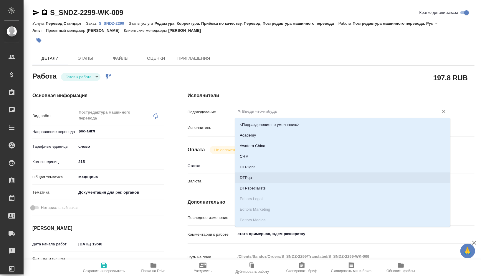
type textarea "x"
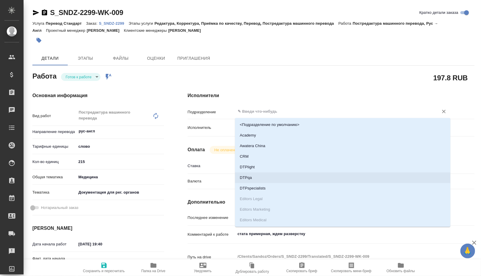
type textarea "x"
click at [261, 176] on li "MedLinguists" at bounding box center [342, 175] width 215 height 11
type textarea "x"
type input "MedLinguists"
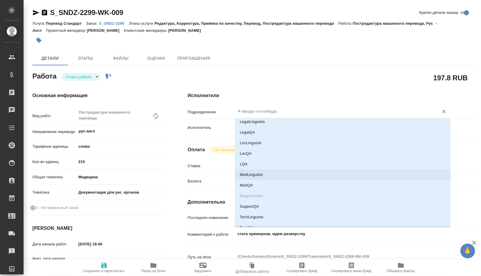
type textarea "x"
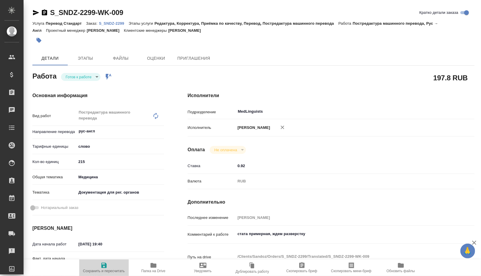
click at [97, 262] on span "Сохранить и пересчитать" at bounding box center [104, 267] width 42 height 11
type textarea "x"
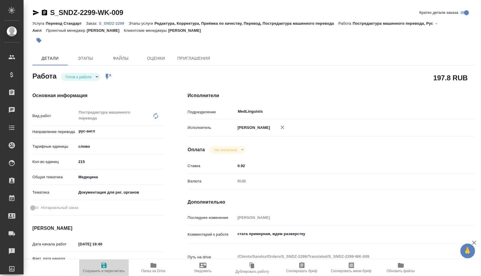
type textarea "x"
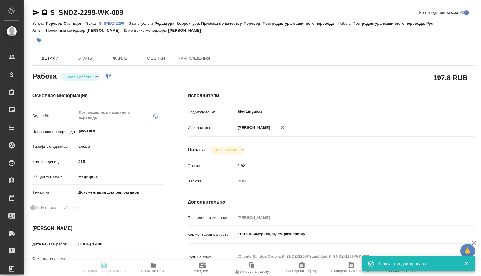
type textarea "x"
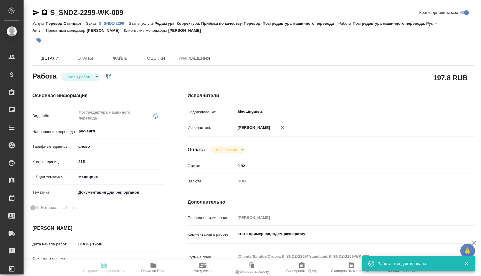
type textarea "x"
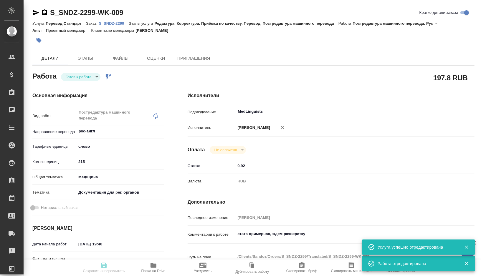
type input "readyForWork"
type textarea "Постредактура машинного перевода"
type textarea "x"
type input "рус-англ"
type input "5a8b1489cc6b4906c91bfd90"
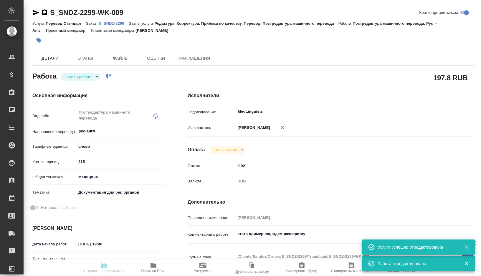
type input "215"
type input "med"
type input "5f647205b73bc97568ca66c6"
type input "03.09.2025 19:40"
type input "04.09.2025 11:00"
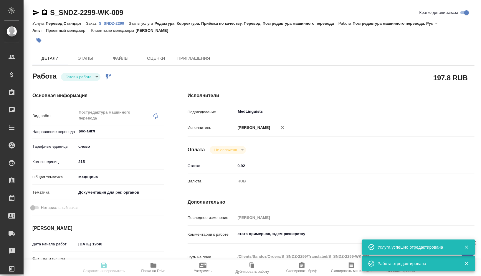
type input "04.09.2025 12:00"
type input "MedLinguists"
type input "notPayed"
type input "0.92"
type input "RUB"
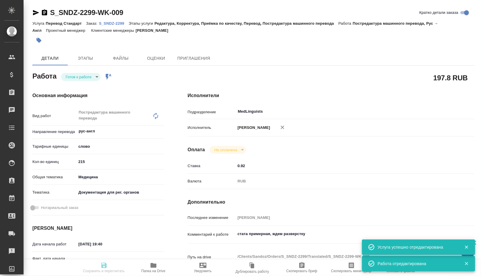
type input "[PERSON_NAME]"
type textarea "стата примерная, ждем разверстку"
type textarea "x"
type textarea "/Clients/Sandoz/Orders/S_SNDZ-2299/Translated/S_SNDZ-2299-WK-009"
type textarea "x"
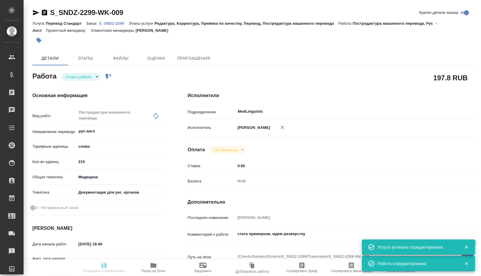
type input "S_SNDZ-2299"
type input "Перевод Стандарт"
type input "Редактура, Корректура, Приёмка по качеству, Перевод, Постредактура машинного пе…"
type input "Кабаргина Анна"
type input "[PERSON_NAME]"
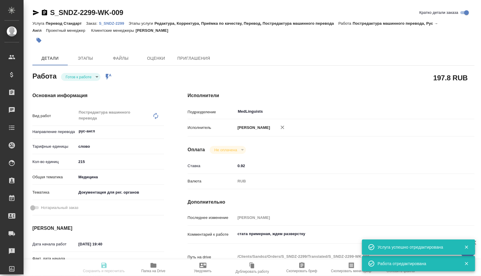
type input "/Clients/Sandoz/Orders/S_SNDZ-2299"
type textarea "x"
type textarea "Прошу взять в срочный перевод на английский язык файл во вложении. Перевод нуже…"
type textarea "x"
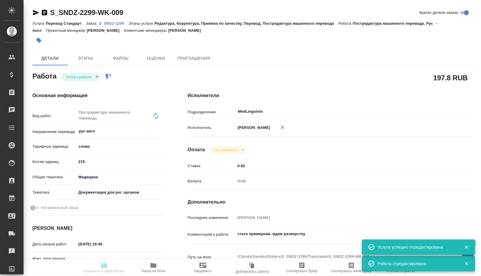
type textarea "x"
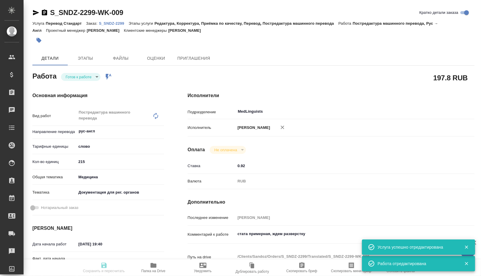
type textarea "x"
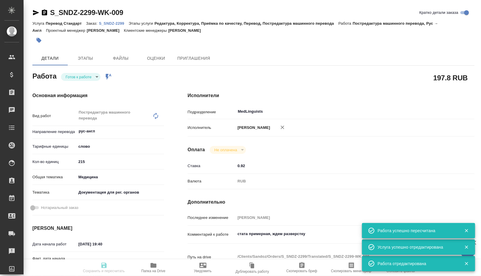
type textarea "x"
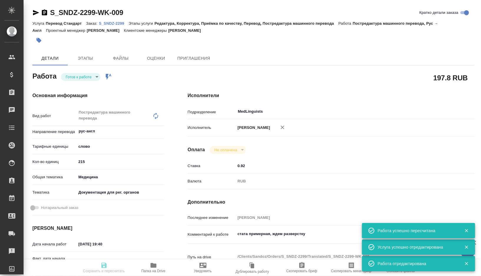
type textarea "x"
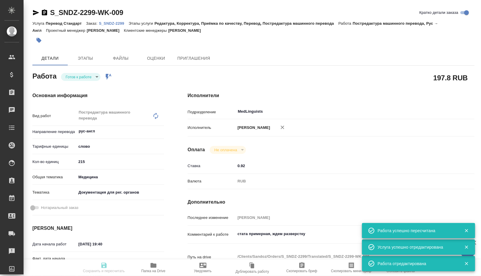
type textarea "x"
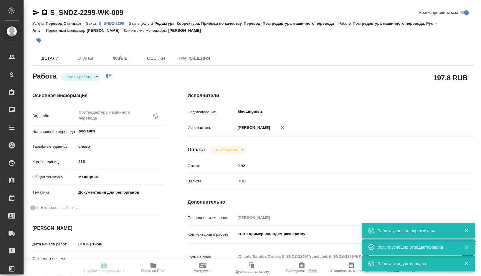
type input "readyForWork"
type textarea "Постредактура машинного перевода"
type textarea "x"
type input "рус-англ"
type input "5a8b1489cc6b4906c91bfd90"
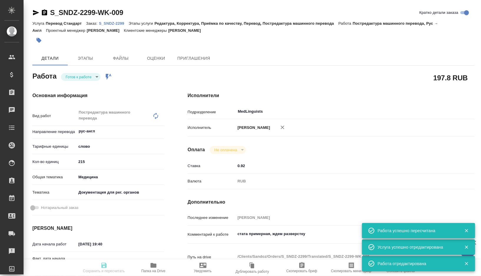
type input "215"
type input "med"
type input "5f647205b73bc97568ca66c6"
type input "03.09.2025 19:40"
type input "04.09.2025 11:00"
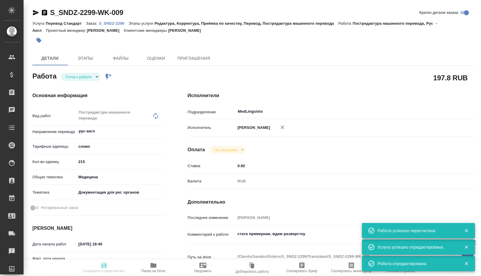
type input "04.09.2025 12:00"
type input "MedLinguists"
type input "notPayed"
type input "0.92"
type input "RUB"
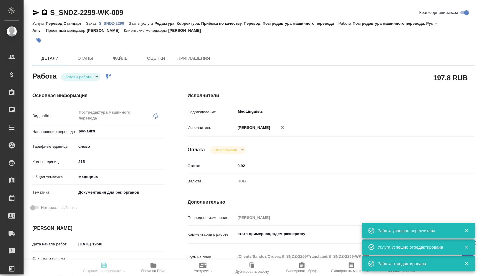
type input "[PERSON_NAME]"
type textarea "стата примерная, ждем разверстку"
type textarea "x"
type textarea "/Clients/Sandoz/Orders/S_SNDZ-2299/Translated/S_SNDZ-2299-WK-009"
type textarea "x"
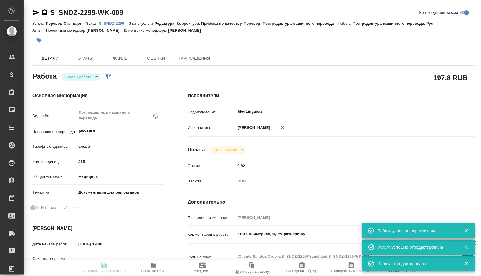
type input "S_SNDZ-2299"
type input "Перевод Стандарт"
type input "Редактура, Корректура, Приёмка по качеству, Перевод, Постредактура машинного пе…"
type input "Кабаргина Анна"
type input "[PERSON_NAME]"
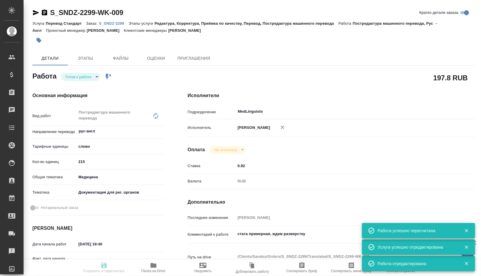
type input "/Clients/Sandoz/Orders/S_SNDZ-2299"
type textarea "x"
type textarea "Прошу взять в срочный перевод на английский язык файл во вложении. Перевод нуже…"
type textarea "x"
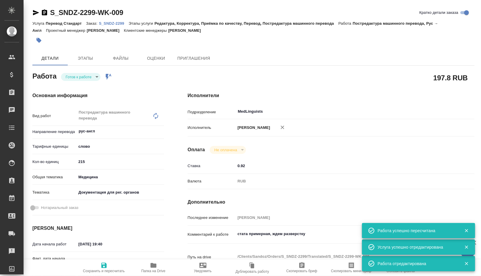
type textarea "x"
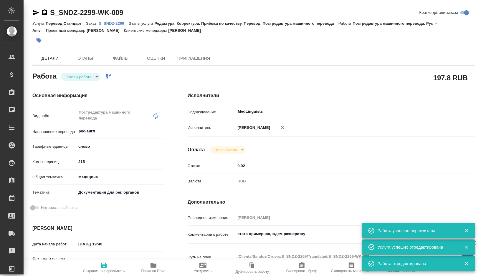
type textarea "x"
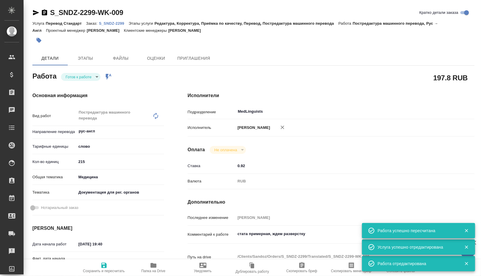
type textarea "x"
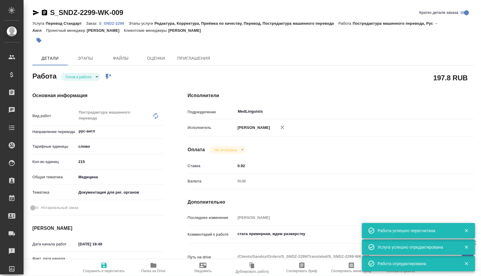
type textarea "x"
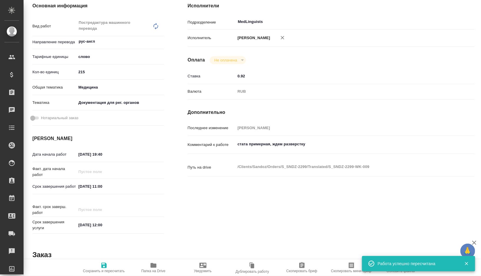
scroll to position [0, 0]
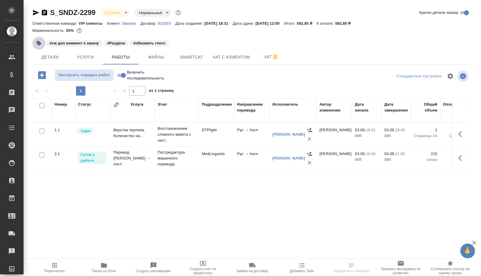
click at [41, 40] on icon "button" at bounding box center [39, 43] width 6 height 6
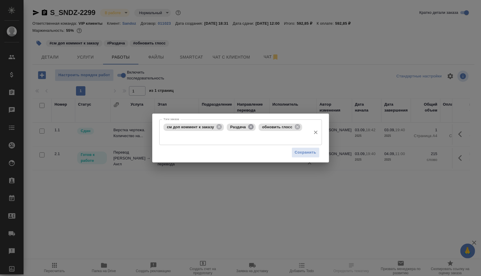
click at [254, 128] on icon at bounding box center [250, 126] width 5 height 5
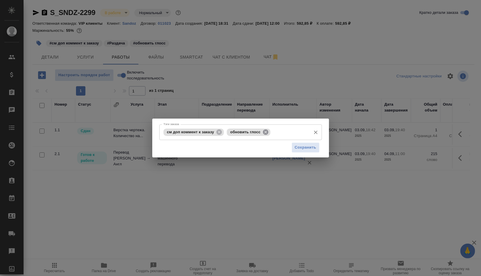
click at [266, 133] on icon at bounding box center [265, 131] width 5 height 5
click at [266, 133] on input "Тэги заказа" at bounding box center [266, 132] width 83 height 10
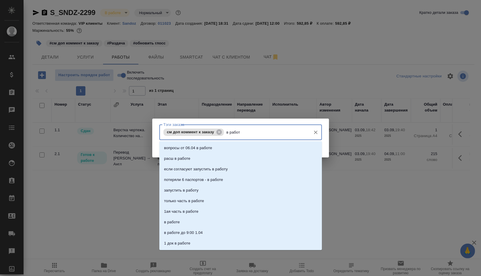
type input "в работе"
click at [183, 201] on li "в работе" at bounding box center [240, 201] width 163 height 11
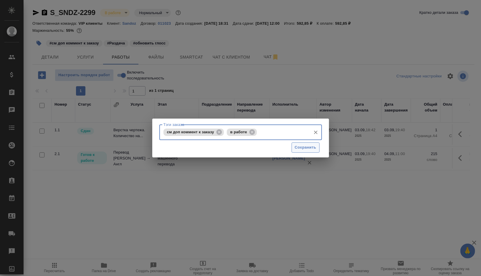
click at [303, 148] on span "Сохранить" at bounding box center [305, 147] width 21 height 7
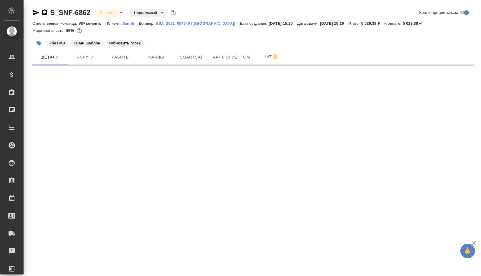
select select "RU"
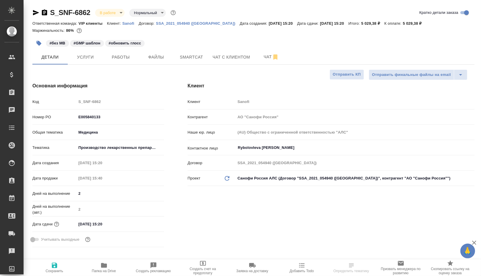
type textarea "x"
click at [123, 61] on button "Работы" at bounding box center [120, 57] width 35 height 15
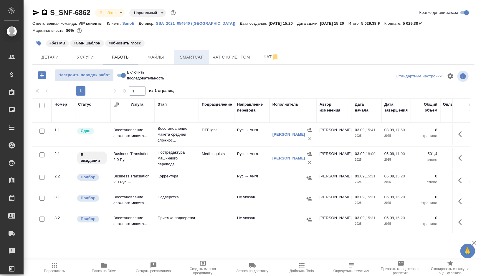
click at [200, 59] on span "Smartcat" at bounding box center [191, 57] width 28 height 7
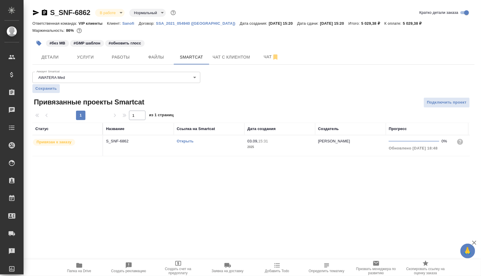
click at [217, 150] on td "Открыть" at bounding box center [209, 145] width 71 height 21
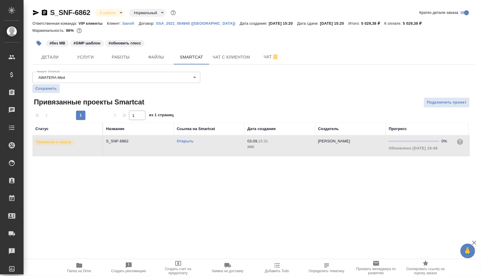
click at [217, 150] on td "Открыть" at bounding box center [209, 145] width 71 height 21
click at [121, 54] on span "Работы" at bounding box center [121, 57] width 28 height 7
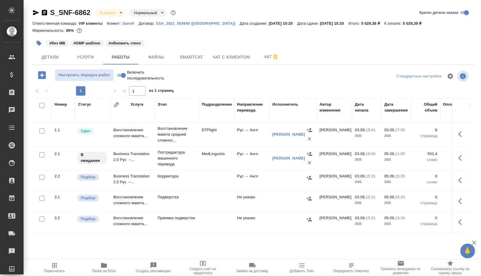
click at [40, 176] on input "checkbox" at bounding box center [41, 177] width 5 height 5
checkbox input "true"
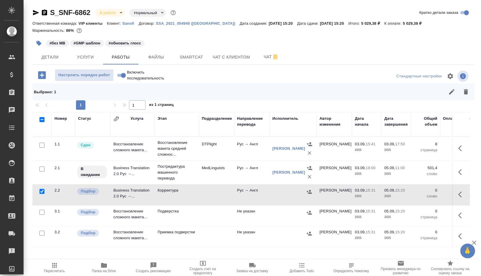
click at [467, 93] on icon "button" at bounding box center [466, 91] width 4 height 5
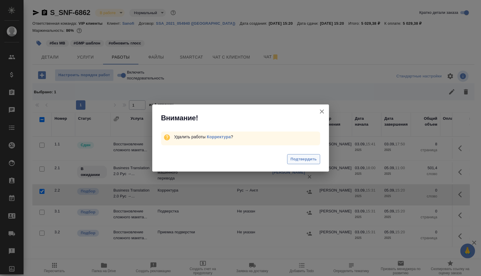
click at [294, 161] on span "Подтвердить" at bounding box center [303, 159] width 26 height 7
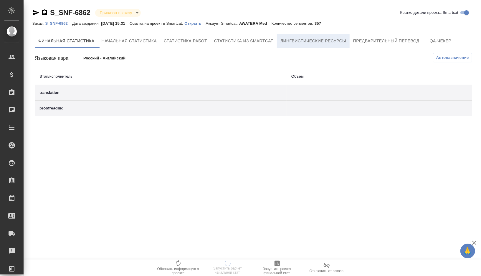
click at [330, 42] on span "Лингвистические ресурсы" at bounding box center [313, 40] width 66 height 7
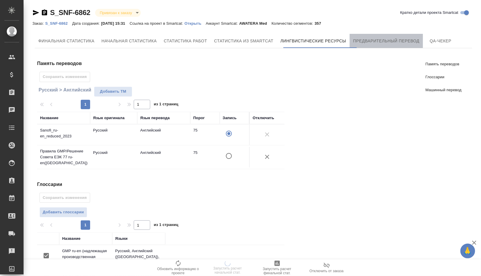
click at [380, 39] on span "Предварительный перевод" at bounding box center [386, 40] width 66 height 7
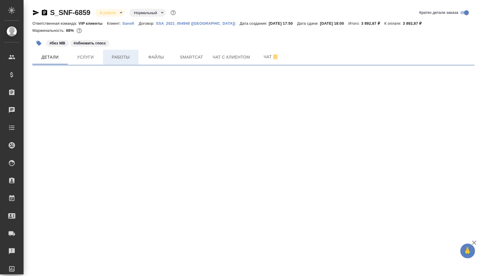
select select "RU"
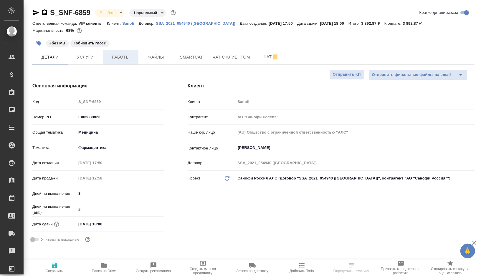
click at [121, 58] on span "Работы" at bounding box center [121, 57] width 28 height 7
type textarea "x"
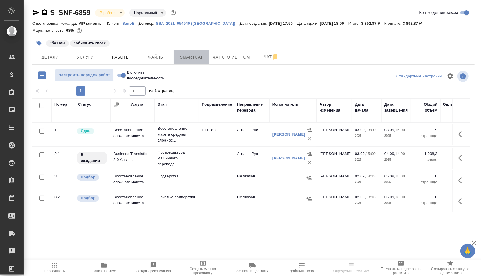
click at [201, 57] on span "Smartcat" at bounding box center [191, 57] width 28 height 7
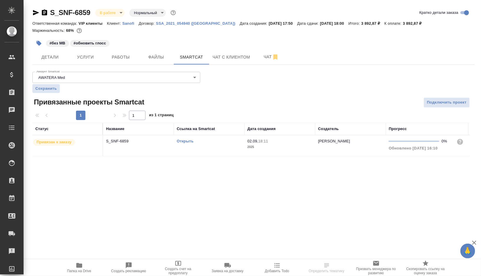
click at [210, 150] on td "Открыть" at bounding box center [209, 145] width 71 height 21
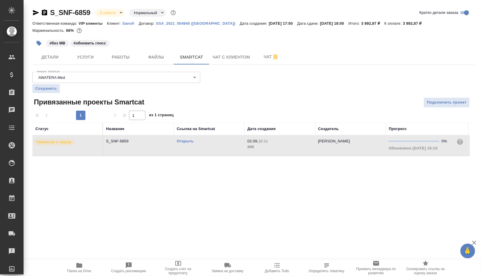
click at [210, 150] on td "Открыть" at bounding box center [209, 145] width 71 height 21
click at [120, 62] on button "Работы" at bounding box center [120, 57] width 35 height 15
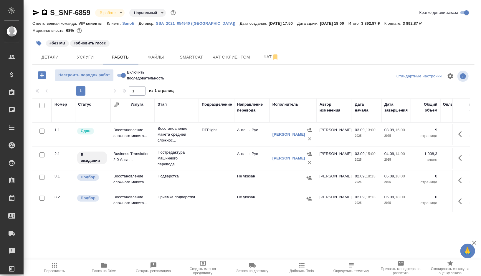
click at [208, 162] on td at bounding box center [216, 158] width 35 height 21
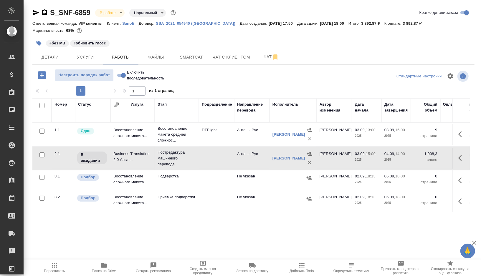
click at [208, 162] on td at bounding box center [216, 158] width 35 height 21
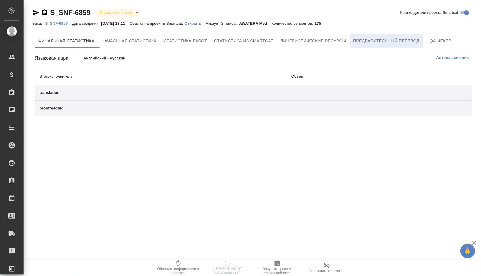
click at [395, 35] on button "Предварительный перевод" at bounding box center [386, 41] width 73 height 14
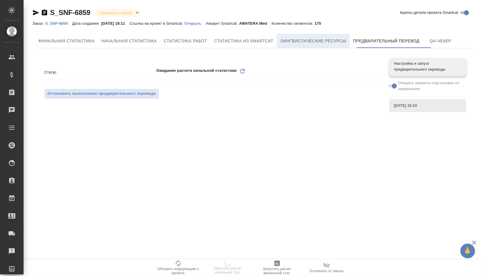
click at [320, 43] on span "Лингвистические ресурсы" at bounding box center [313, 40] width 66 height 7
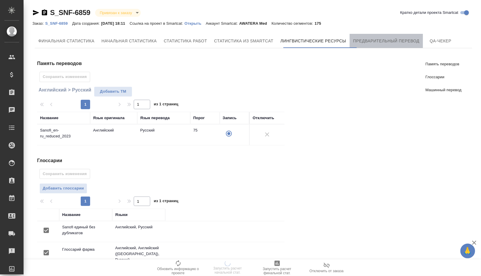
click at [395, 39] on span "Предварительный перевод" at bounding box center [386, 40] width 66 height 7
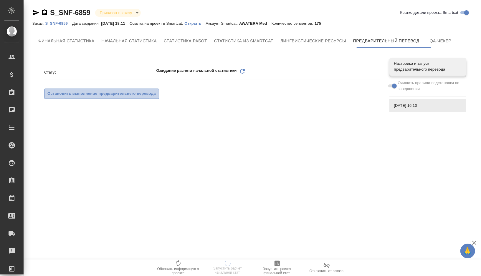
click at [118, 96] on span "Остановить выполнение предварительнего перевода" at bounding box center [101, 93] width 108 height 7
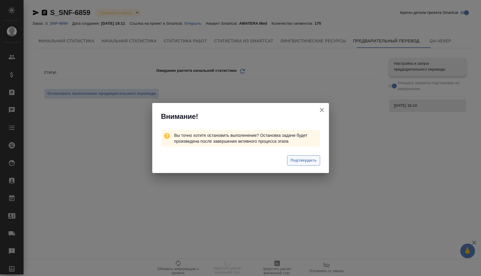
click at [312, 162] on span "Подтвердить" at bounding box center [303, 160] width 26 height 7
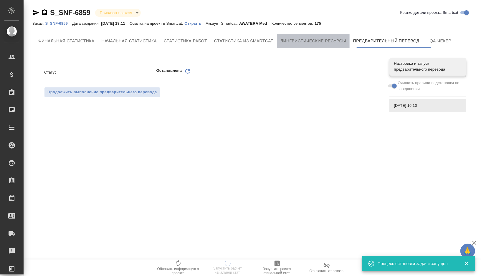
click at [320, 43] on span "Лингвистические ресурсы" at bounding box center [313, 40] width 66 height 7
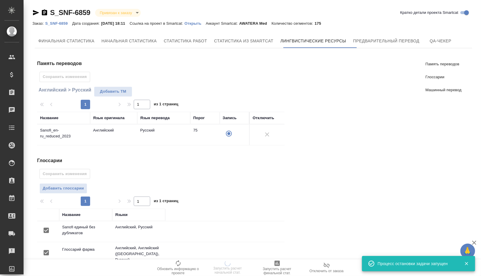
scroll to position [95, 0]
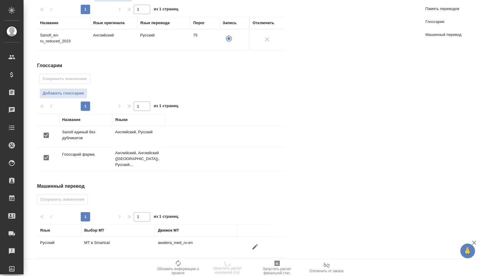
click at [256, 244] on icon "button" at bounding box center [254, 246] width 5 height 5
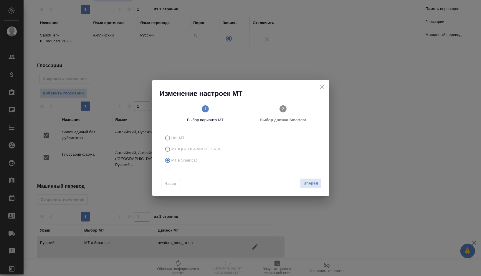
click at [282, 114] on span "Выбор движка Smartcat" at bounding box center [282, 117] width 73 height 11
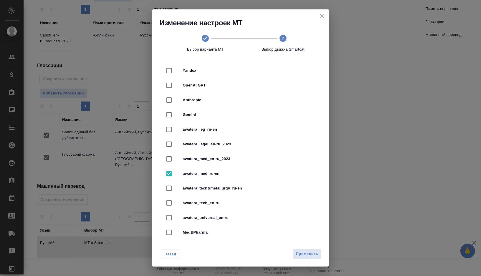
scroll to position [148, 0]
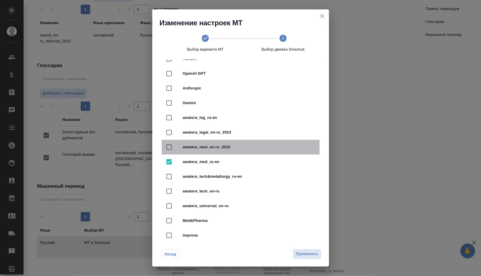
click at [235, 147] on span "awatera_med_en-ru_2023" at bounding box center [249, 147] width 132 height 6
checkbox input "true"
checkbox input "false"
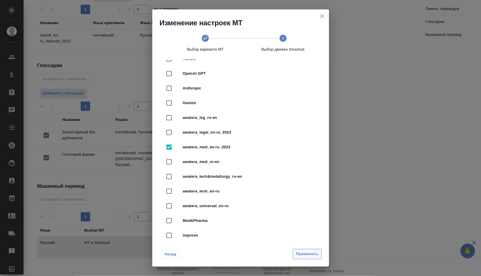
click at [309, 254] on span "Применить" at bounding box center [307, 254] width 22 height 7
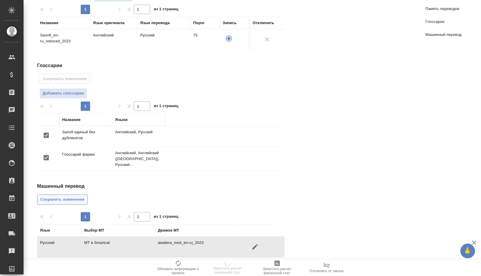
click at [57, 196] on span "Сохранить изменения" at bounding box center [62, 199] width 44 height 7
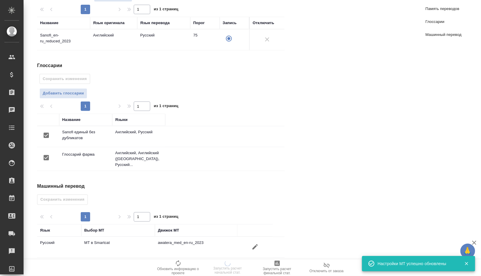
scroll to position [0, 0]
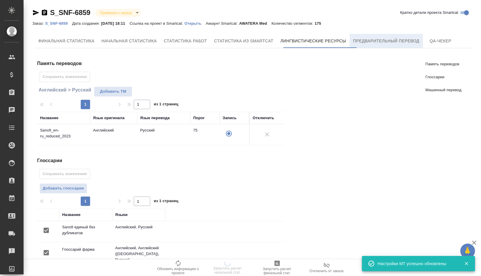
click at [383, 38] on span "Предварительный перевод" at bounding box center [386, 40] width 66 height 7
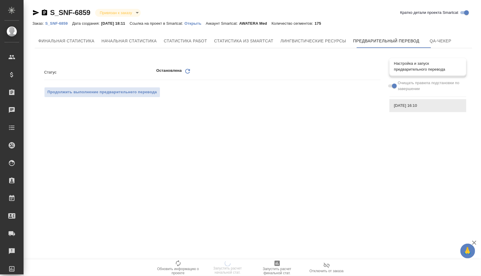
click at [422, 70] on span "Настройка и запуск предварительного перевода" at bounding box center [427, 67] width 67 height 12
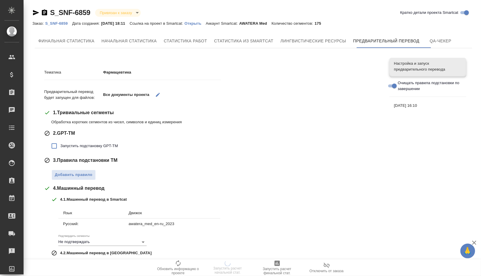
click at [81, 147] on span "Запустить подстановку GPT-TM" at bounding box center [88, 146] width 57 height 6
click at [60, 147] on input "Запустить подстановку GPT-TM" at bounding box center [54, 146] width 12 height 12
checkbox input "true"
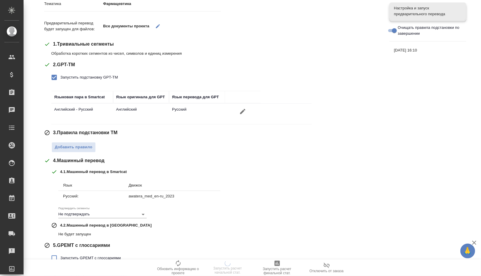
scroll to position [69, 0]
click at [81, 146] on span "Добавить правило" at bounding box center [74, 146] width 38 height 7
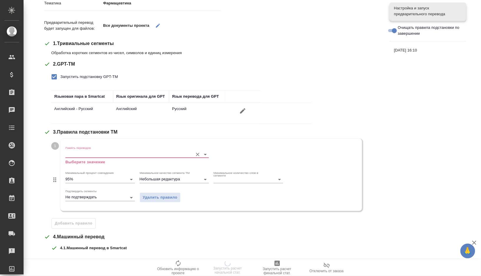
click at [93, 154] on input "Память переводов" at bounding box center [127, 154] width 125 height 7
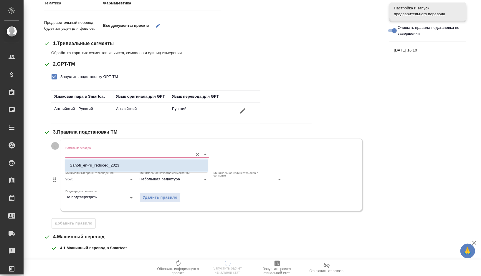
click at [95, 163] on p "Sanofi_en-ru_reduced_2023" at bounding box center [94, 166] width 49 height 6
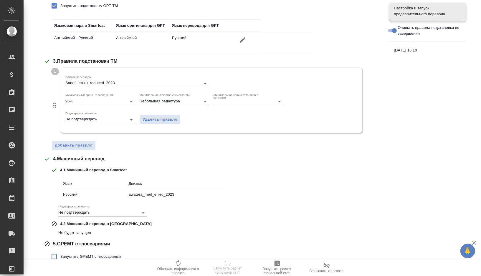
scroll to position [165, 0]
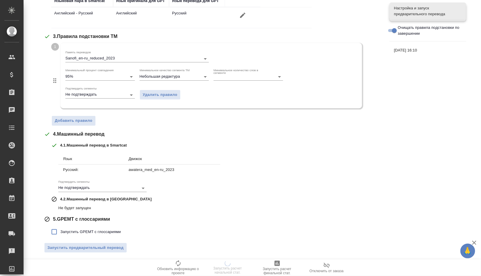
click at [54, 230] on input "Запустить GPEMT с глоссариями" at bounding box center [54, 232] width 12 height 12
checkbox input "true"
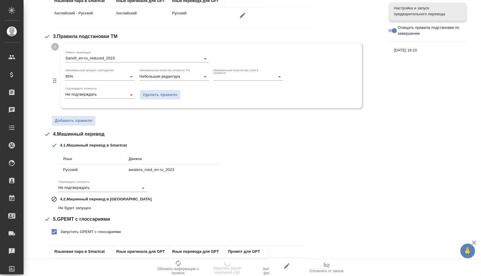
scroll to position [205, 0]
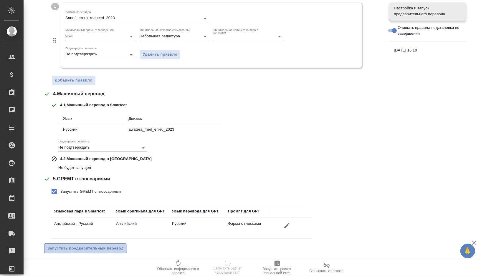
click at [69, 246] on span "Запустить предварительный перевод" at bounding box center [85, 248] width 76 height 7
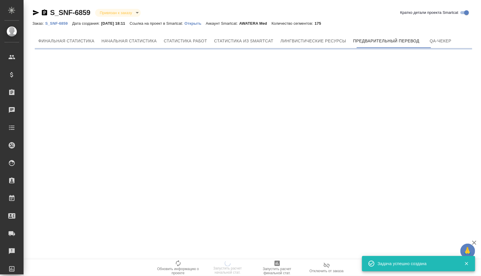
scroll to position [0, 0]
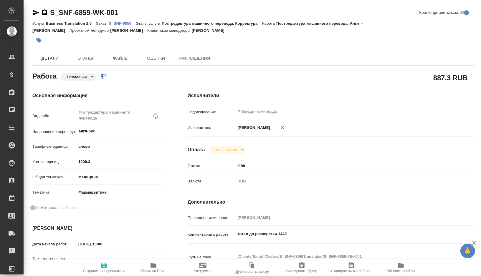
type textarea "x"
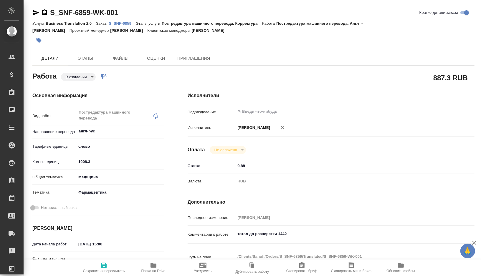
type textarea "x"
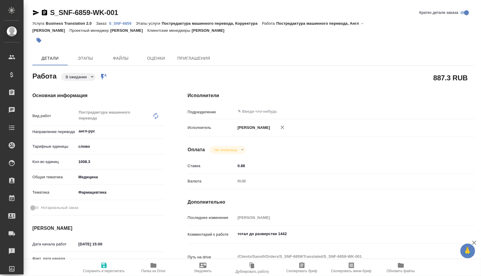
type textarea "x"
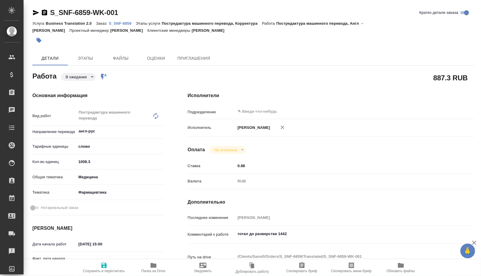
type textarea "x"
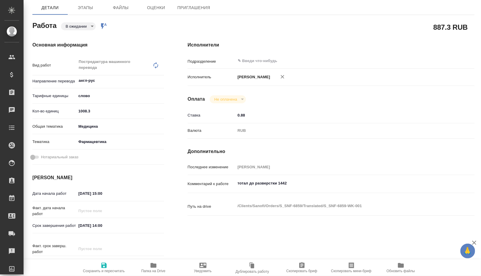
type textarea "x"
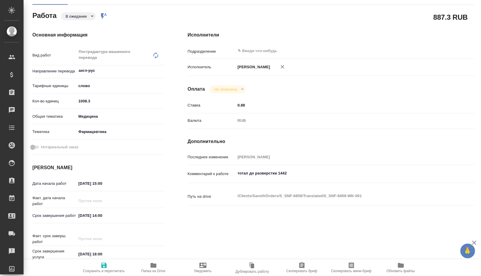
type textarea "x"
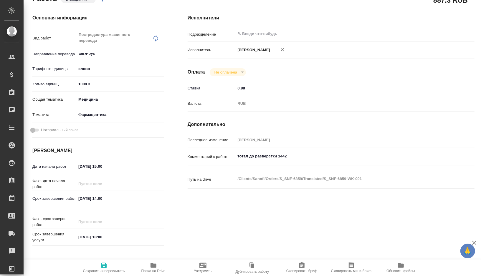
type textarea "x"
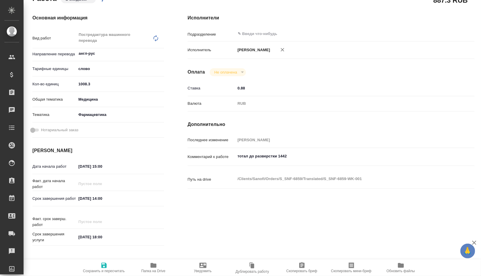
scroll to position [80, 0]
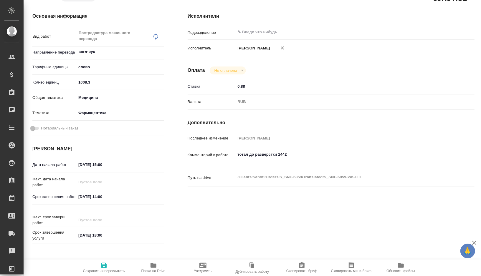
type textarea "x"
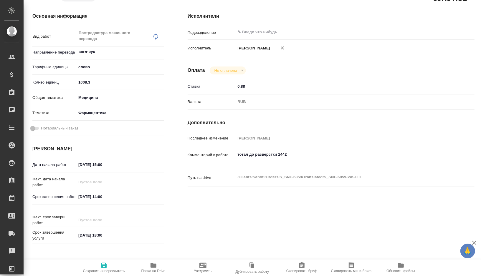
click at [82, 198] on input "04.09.2025 14:00" at bounding box center [102, 197] width 52 height 9
type textarea "x"
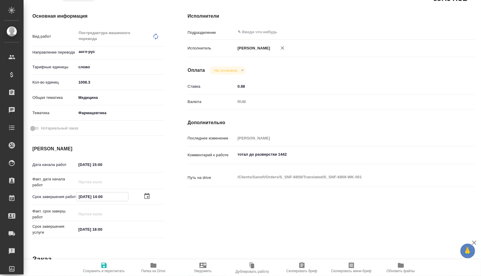
type textarea "x"
type input "00.92.0251 40:0_"
type textarea "x"
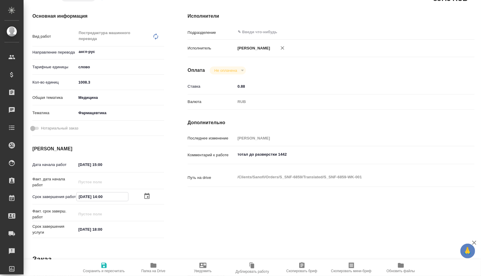
type textarea "x"
type input "05.09.2025 14:00"
type textarea "x"
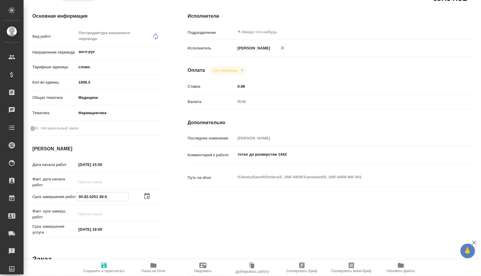
type textarea "x"
click at [103, 199] on input "05.09.2025 14:00" at bounding box center [103, 197] width 52 height 9
type textarea "x"
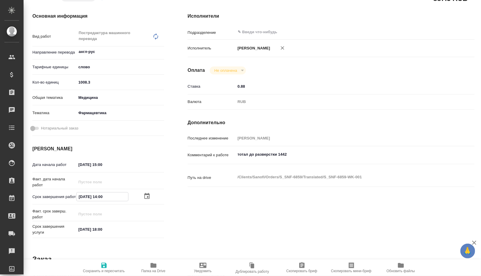
type input "05.09.2025 10:0_"
type textarea "x"
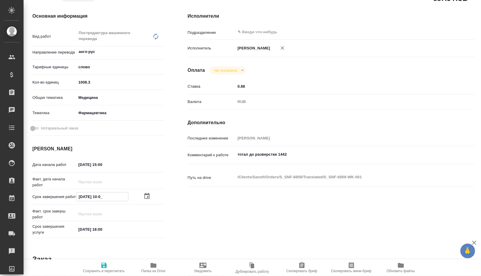
type textarea "x"
type input "05.09.2025 11:00"
type textarea "x"
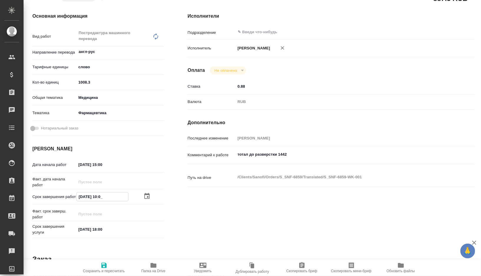
type textarea "x"
type input "05.09.2025 11:00"
click at [101, 272] on span "Сохранить и пересчитать" at bounding box center [104, 271] width 42 height 4
type textarea "x"
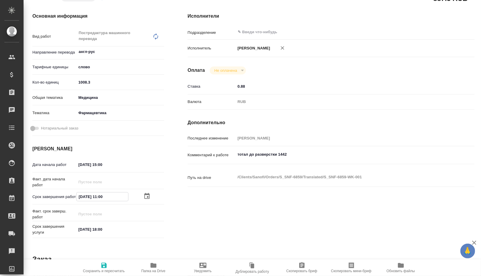
type textarea "x"
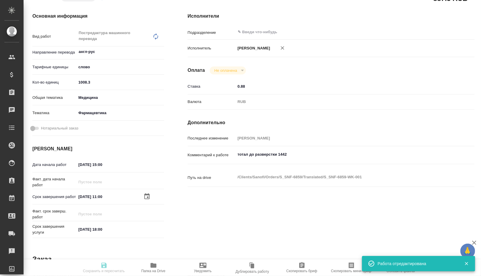
type textarea "x"
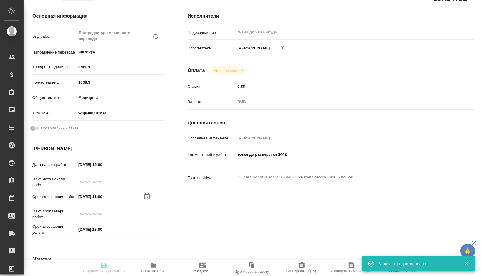
type textarea "x"
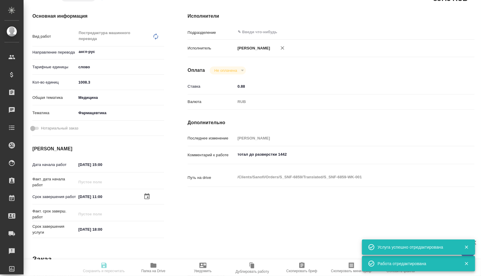
type input "pending"
type textarea "Постредактура машинного перевода"
type textarea "x"
type input "англ-рус"
type input "5a8b1489cc6b4906c91bfd90"
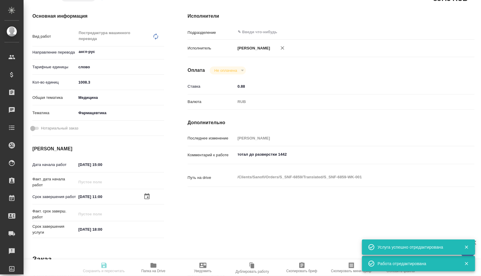
type input "1008.3"
type input "med"
type input "6149832f2b7be24903fd7a82"
type input "03.09.2025 15:00"
type input "05.09.2025 11:00"
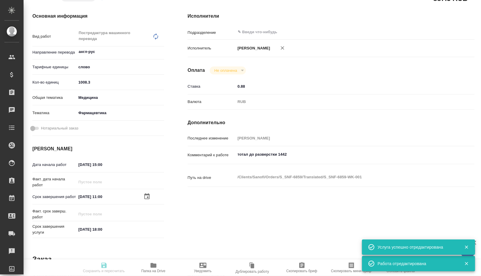
type input "05.09.2025 18:00"
type input "notPayed"
type input "0.88"
type input "RUB"
type input "[PERSON_NAME]"
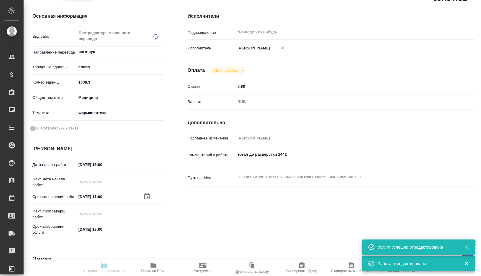
type textarea "тотал до разверстки 1442"
type textarea "x"
type textarea "/Clients/Sanofi/Orders/S_SNF-6859/Translated/S_SNF-6859-WK-001"
type textarea "x"
type input "S_SNF-6859"
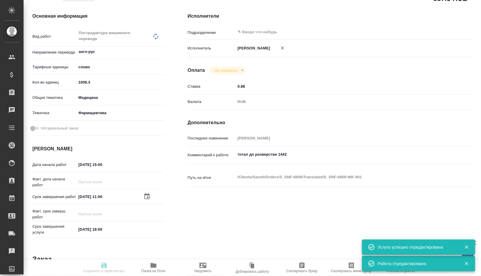
type input "E005839823"
type input "Business Translation 2.0"
type input "Постредактура машинного перевода, Корректура"
type input "[PERSON_NAME]"
type input "/Clients/Sanofi/Orders/S_SNF-6859"
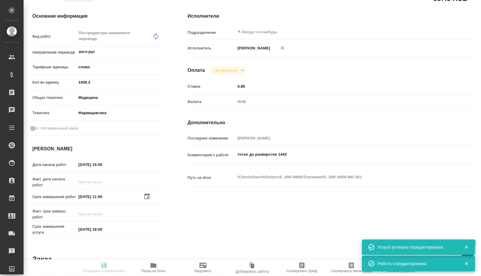
type textarea "x"
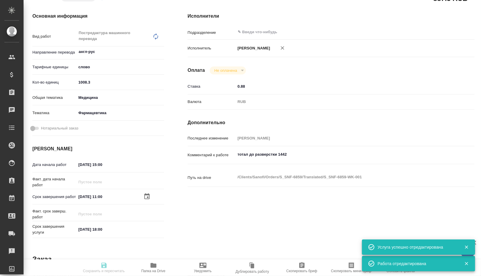
type textarea "x"
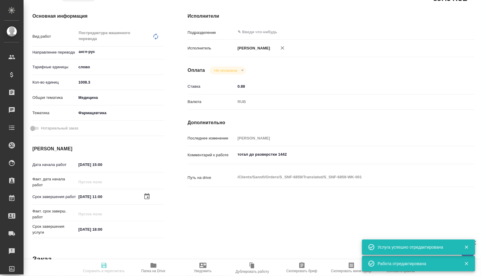
type textarea "x"
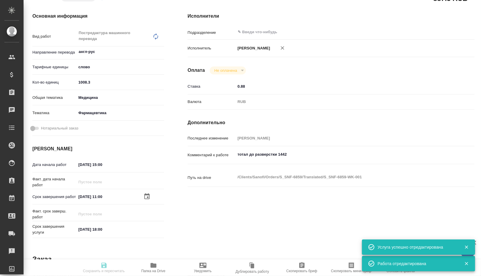
type textarea "x"
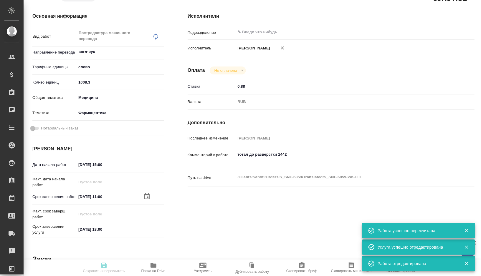
type textarea "x"
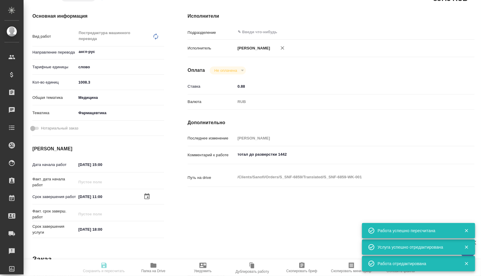
type input "pending"
type textarea "Постредактура машинного перевода"
type textarea "x"
type input "англ-рус"
type input "5a8b1489cc6b4906c91bfd90"
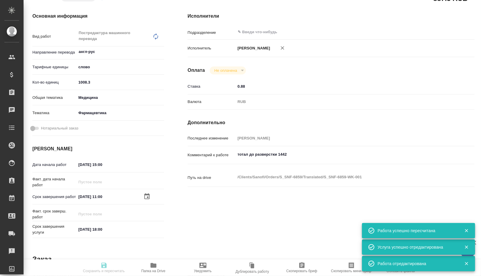
type input "1008.3"
type input "med"
type input "6149832f2b7be24903fd7a82"
type input "03.09.2025 15:00"
type input "05.09.2025 11:00"
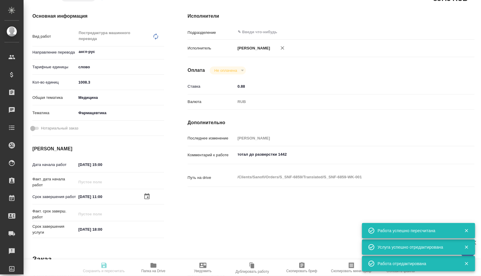
type input "05.09.2025 18:00"
type input "notPayed"
type input "0.88"
type input "RUB"
type input "[PERSON_NAME]"
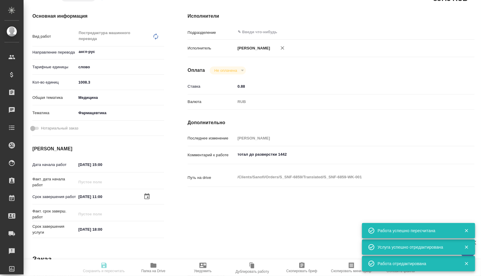
type textarea "тотал до разверстки 1442"
type textarea "x"
type textarea "/Clients/Sanofi/Orders/S_SNF-6859/Translated/S_SNF-6859-WK-001"
type textarea "x"
type input "S_SNF-6859"
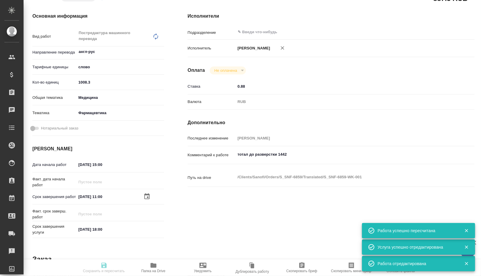
type input "E005839823"
type input "Business Translation 2.0"
type input "Постредактура машинного перевода, Корректура"
type input "Сайдашева Диляра"
type input "/Clients/Sanofi/Orders/S_SNF-6859"
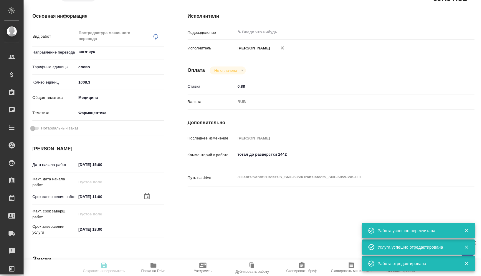
type textarea "x"
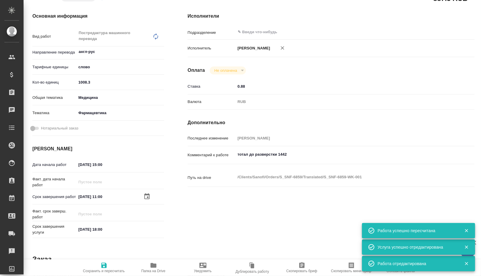
type textarea "x"
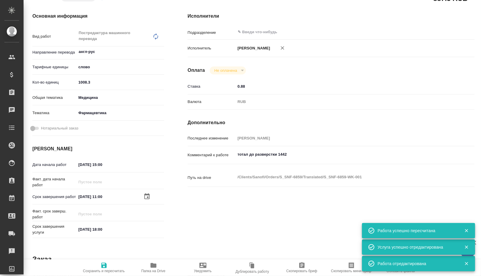
type textarea "x"
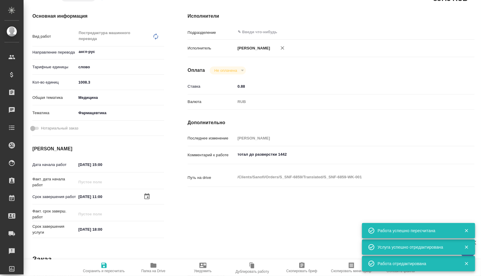
type textarea "x"
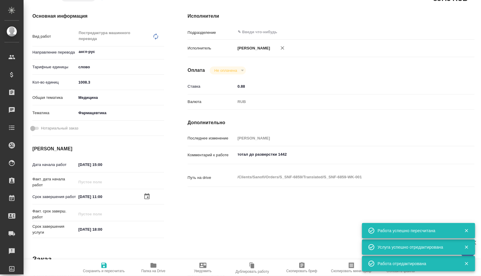
type textarea "x"
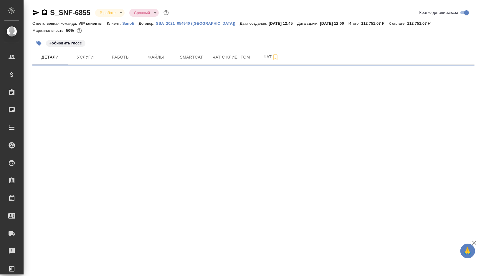
select select "RU"
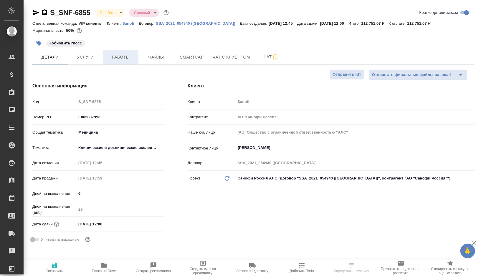
type textarea "x"
click at [132, 57] on span "Работы" at bounding box center [121, 57] width 28 height 7
type textarea "x"
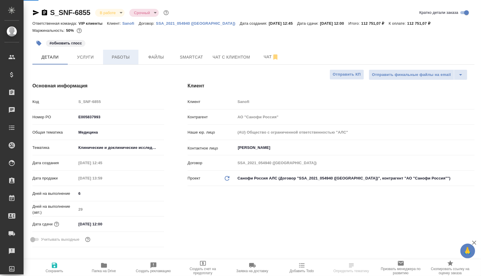
type textarea "x"
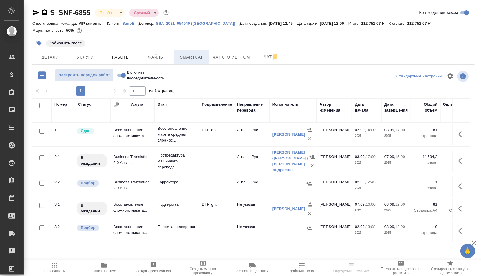
click at [199, 57] on span "Smartcat" at bounding box center [191, 57] width 28 height 7
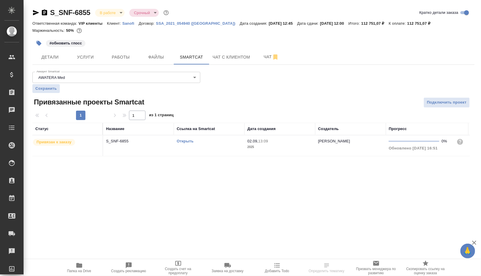
click at [213, 147] on td "Открыть" at bounding box center [209, 145] width 71 height 21
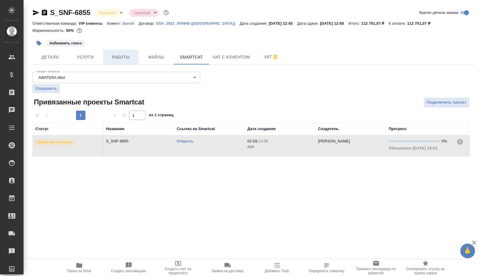
click at [125, 58] on span "Работы" at bounding box center [121, 57] width 28 height 7
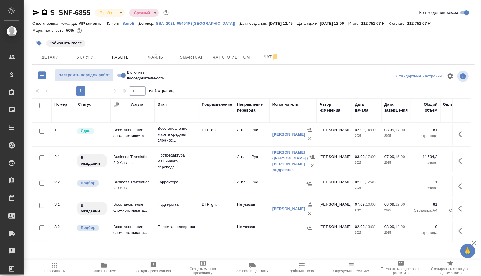
click at [42, 182] on input "checkbox" at bounding box center [41, 183] width 5 height 5
checkbox input "true"
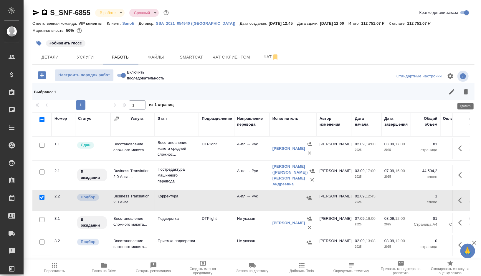
click at [469, 90] on icon "button" at bounding box center [465, 91] width 7 height 7
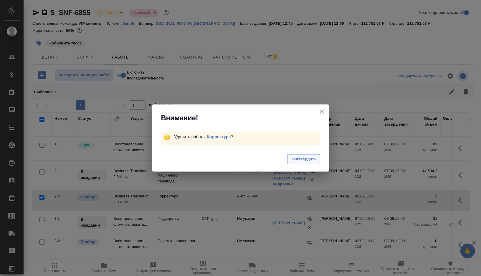
click at [295, 163] on button "Подтвердить" at bounding box center [303, 159] width 33 height 10
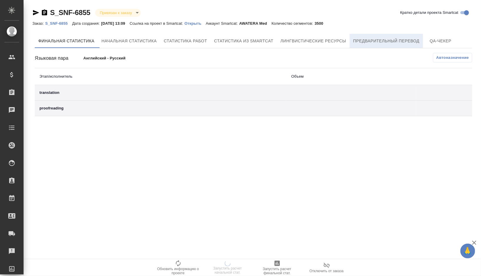
click at [381, 46] on button "Предварительный перевод" at bounding box center [386, 41] width 73 height 14
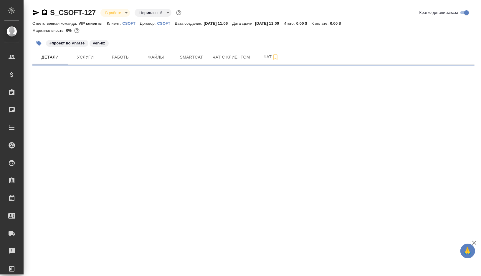
select select "RU"
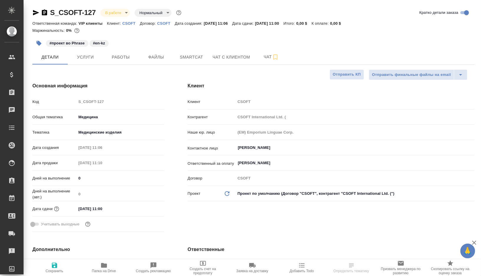
type textarea "x"
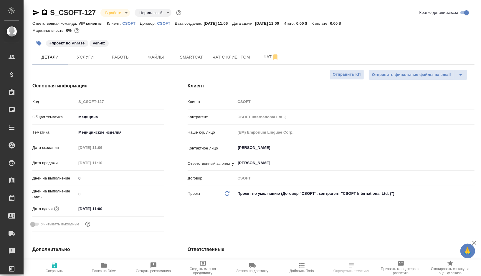
type textarea "x"
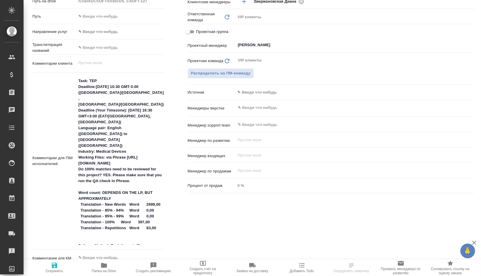
scroll to position [273, 0]
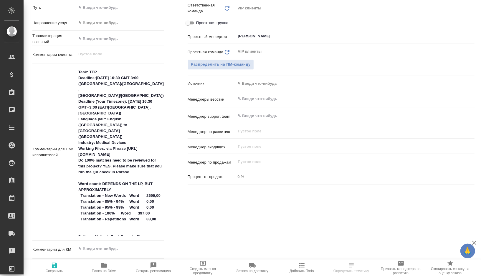
type textarea "x"
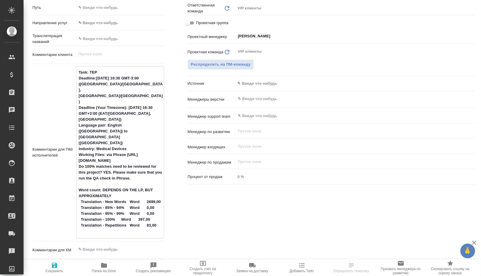
click at [83, 125] on textarea "Task: TEP Deadline:09/04/2025 10:30 GMT-3:00 (Brazil/East, America/Argentina) D…" at bounding box center [120, 151] width 87 height 169
drag, startPoint x: 83, startPoint y: 125, endPoint x: 160, endPoint y: 132, distance: 77.2
click at [160, 132] on textarea "Task: TEP Deadline:09/04/2025 10:30 GMT-3:00 (Brazil/East, America/Argentina) D…" at bounding box center [120, 151] width 87 height 169
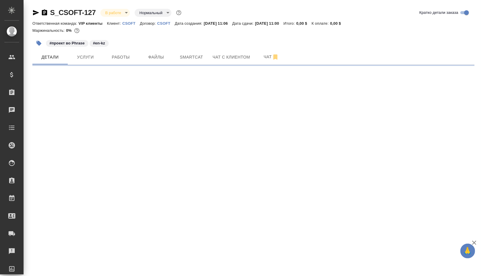
scroll to position [0, 0]
select select "RU"
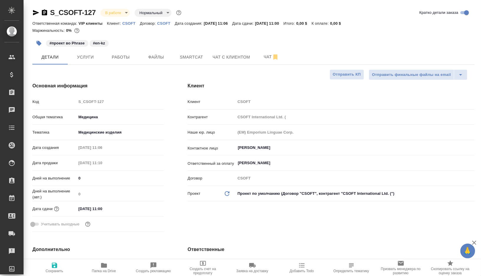
type textarea "x"
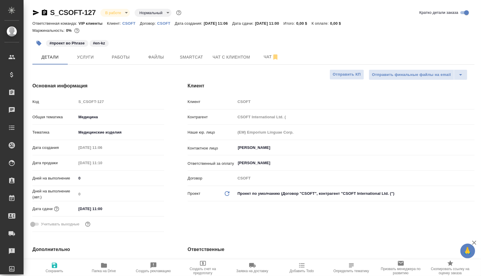
type textarea "x"
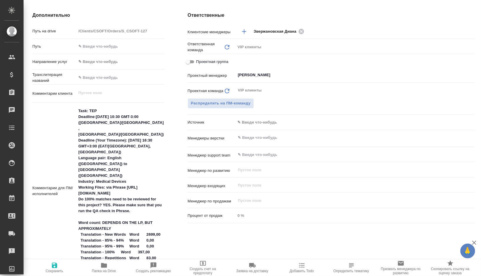
scroll to position [274, 0]
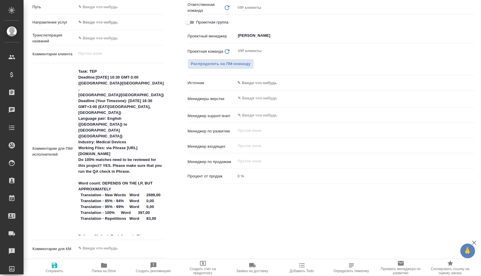
type textarea "x"
click at [84, 126] on textarea "Task: TEP Deadline:[DATE] 10:30 GMT-3:00 ([GEOGRAPHIC_DATA]/[GEOGRAPHIC_DATA], …" at bounding box center [120, 151] width 88 height 169
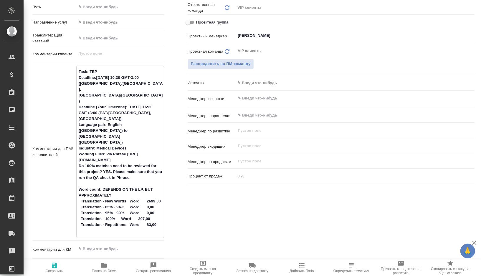
drag, startPoint x: 84, startPoint y: 126, endPoint x: 163, endPoint y: 131, distance: 78.8
click at [163, 131] on textarea "Task: TEP Deadline:[DATE] 10:30 GMT-3:00 ([GEOGRAPHIC_DATA]/[GEOGRAPHIC_DATA], …" at bounding box center [120, 151] width 87 height 169
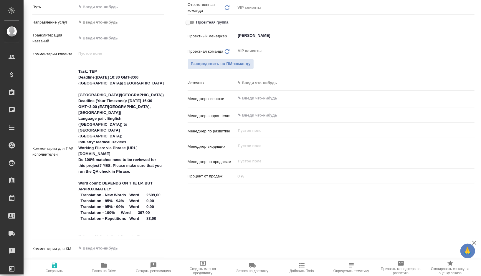
type textarea "x"
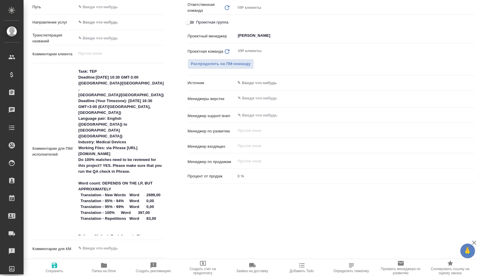
type textarea "x"
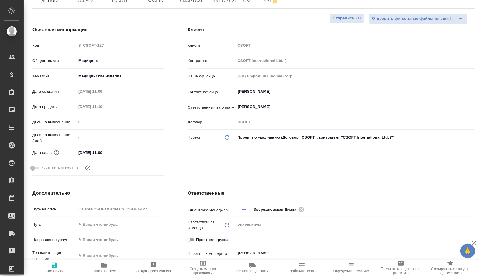
scroll to position [0, 0]
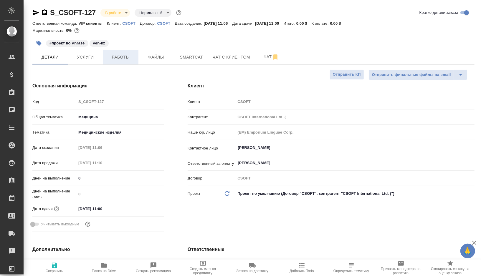
type textarea "x"
click at [131, 57] on span "Работы" at bounding box center [121, 57] width 28 height 7
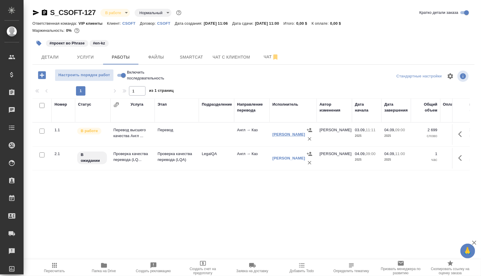
click at [276, 133] on link "Абилгазы Акылбек Коруглыбекович" at bounding box center [288, 134] width 33 height 4
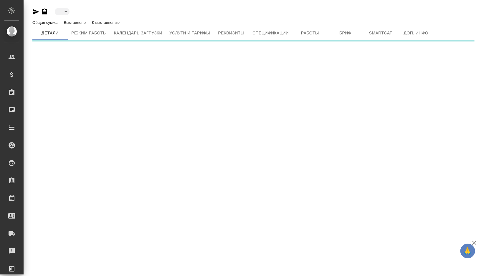
type input "active"
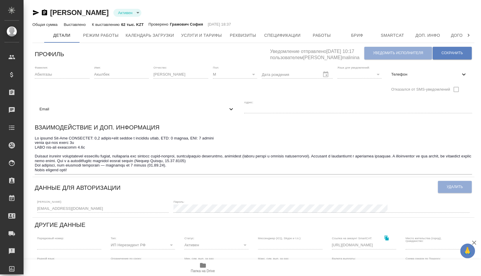
click at [418, 70] on div "Телефон" at bounding box center [429, 74] width 86 height 13
select select "KZ"
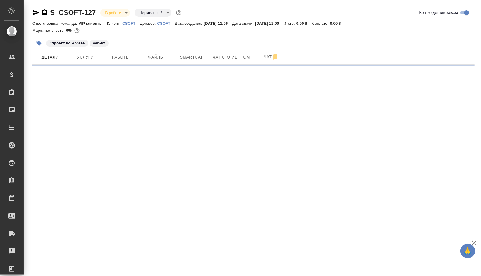
click at [44, 14] on icon "button" at bounding box center [44, 12] width 7 height 7
select select "RU"
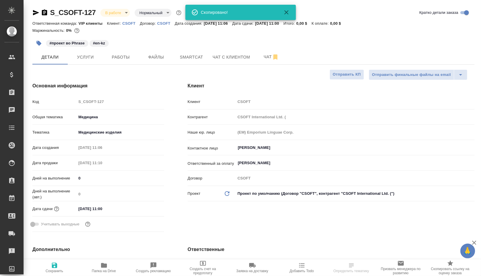
type textarea "x"
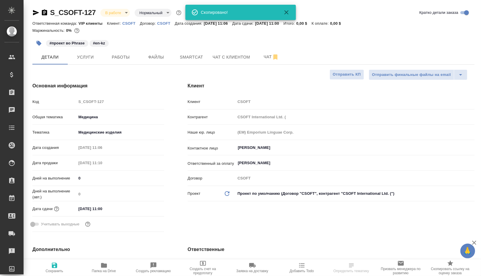
type textarea "x"
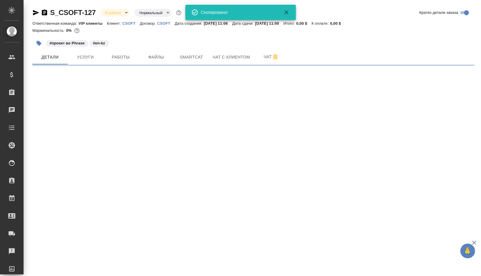
select select "RU"
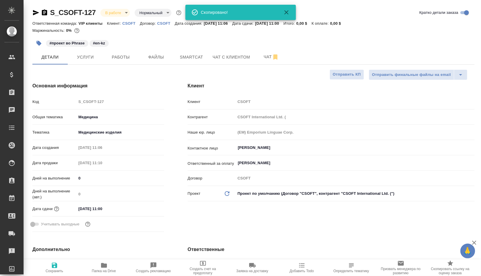
type textarea "x"
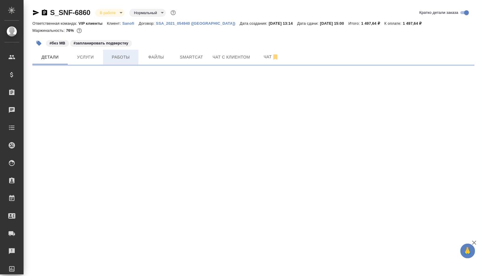
select select "RU"
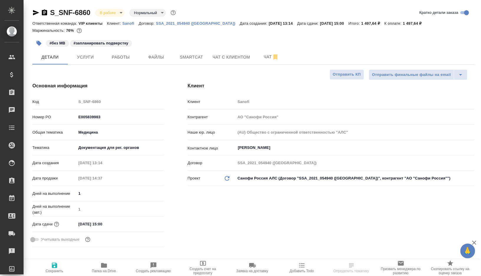
type textarea "x"
